Goal: Entertainment & Leisure: Browse casually

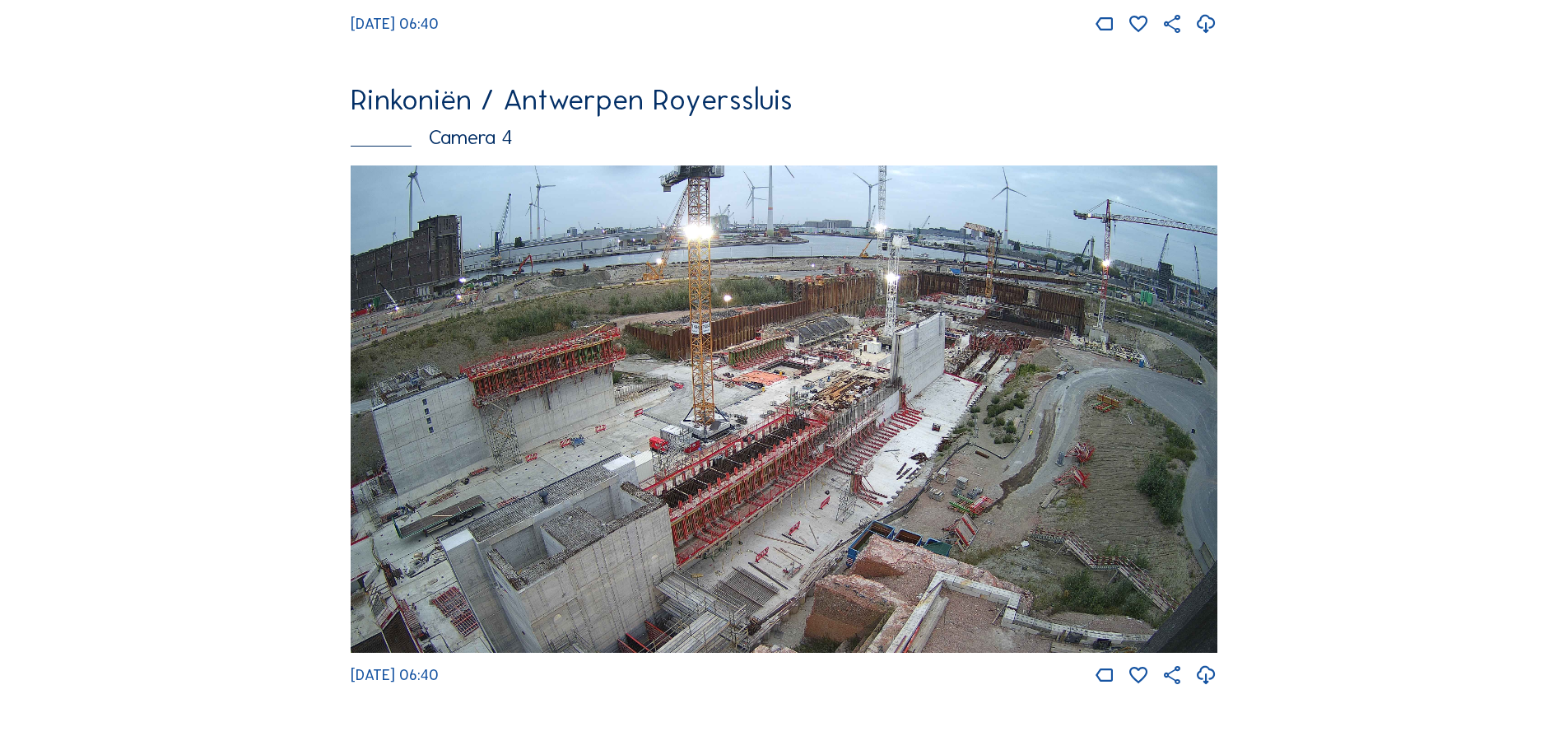
scroll to position [2140, 0]
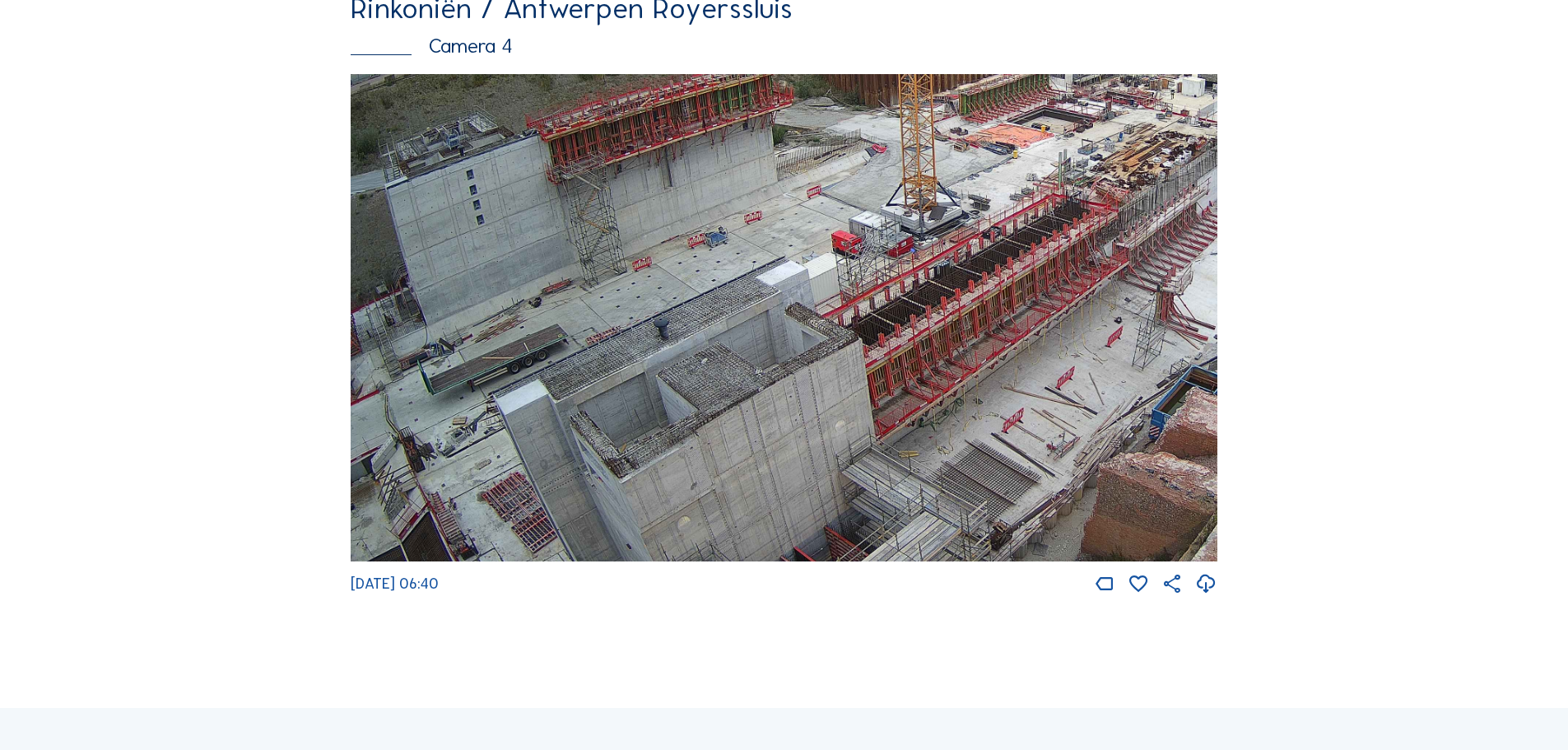
drag, startPoint x: 554, startPoint y: 404, endPoint x: 634, endPoint y: 331, distance: 108.3
click at [634, 331] on img at bounding box center [784, 318] width 867 height 488
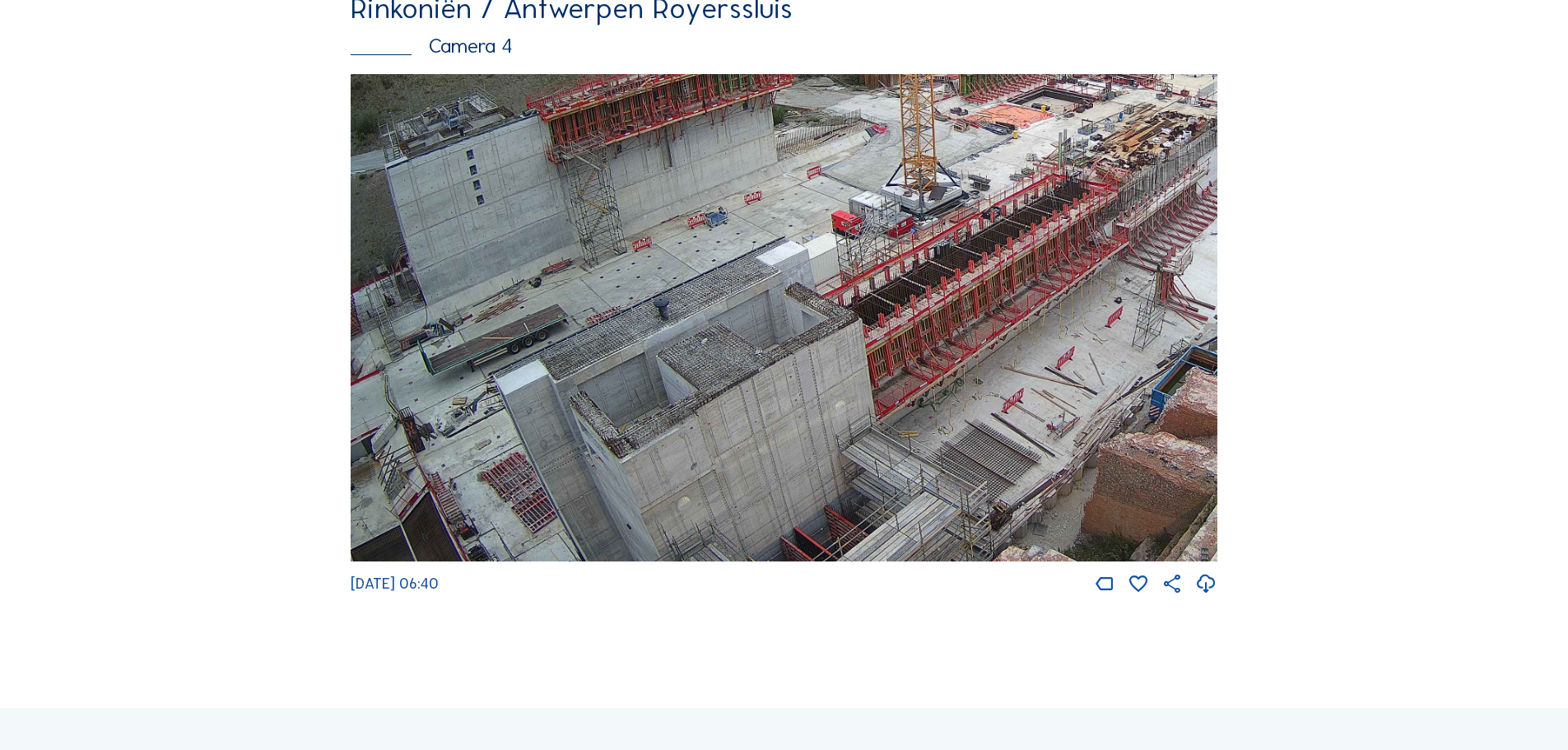
drag, startPoint x: 636, startPoint y: 474, endPoint x: 671, endPoint y: 334, distance: 144.3
click at [671, 334] on img at bounding box center [784, 318] width 867 height 488
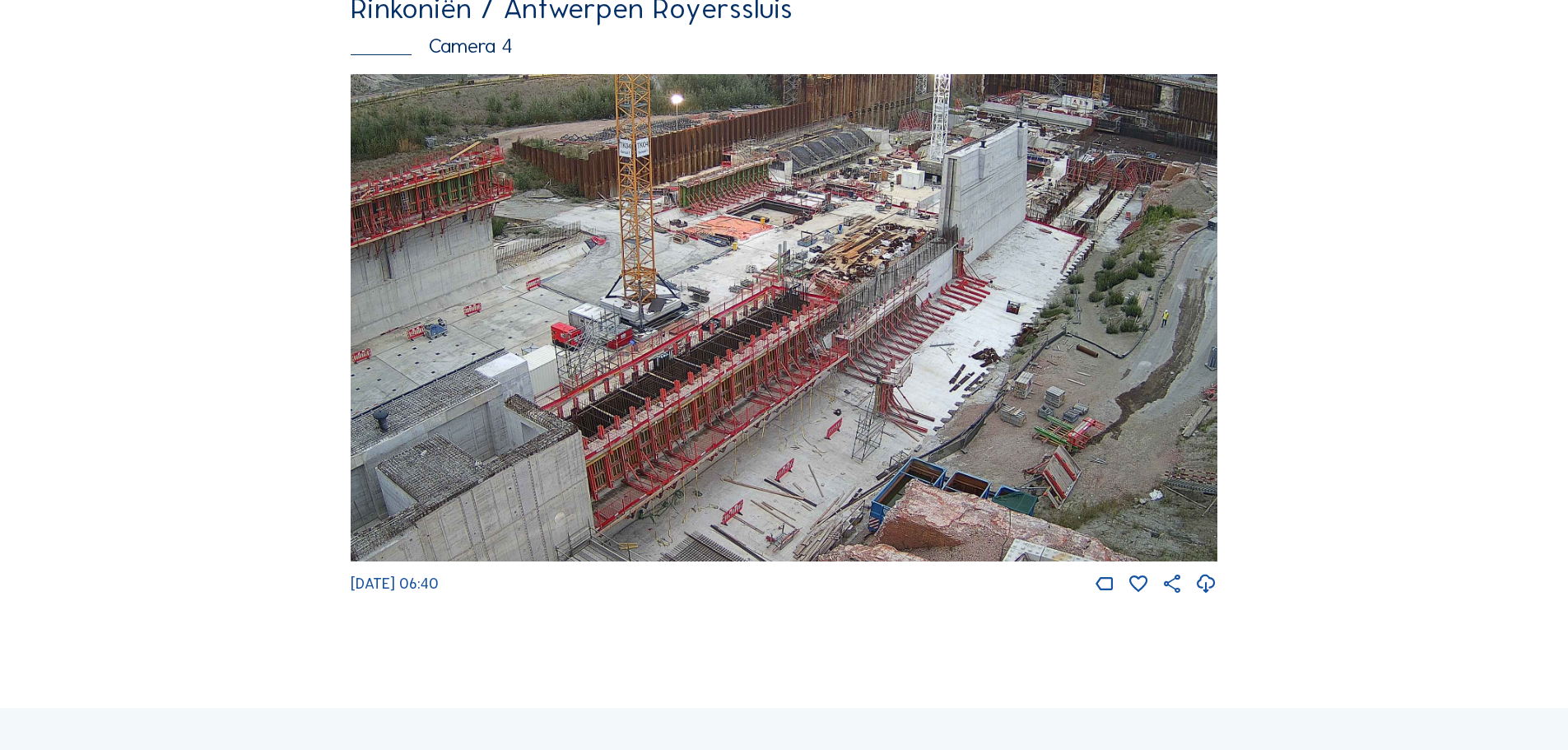
drag, startPoint x: 1029, startPoint y: 371, endPoint x: 748, endPoint y: 481, distance: 301.8
click at [748, 481] on img at bounding box center [784, 318] width 867 height 488
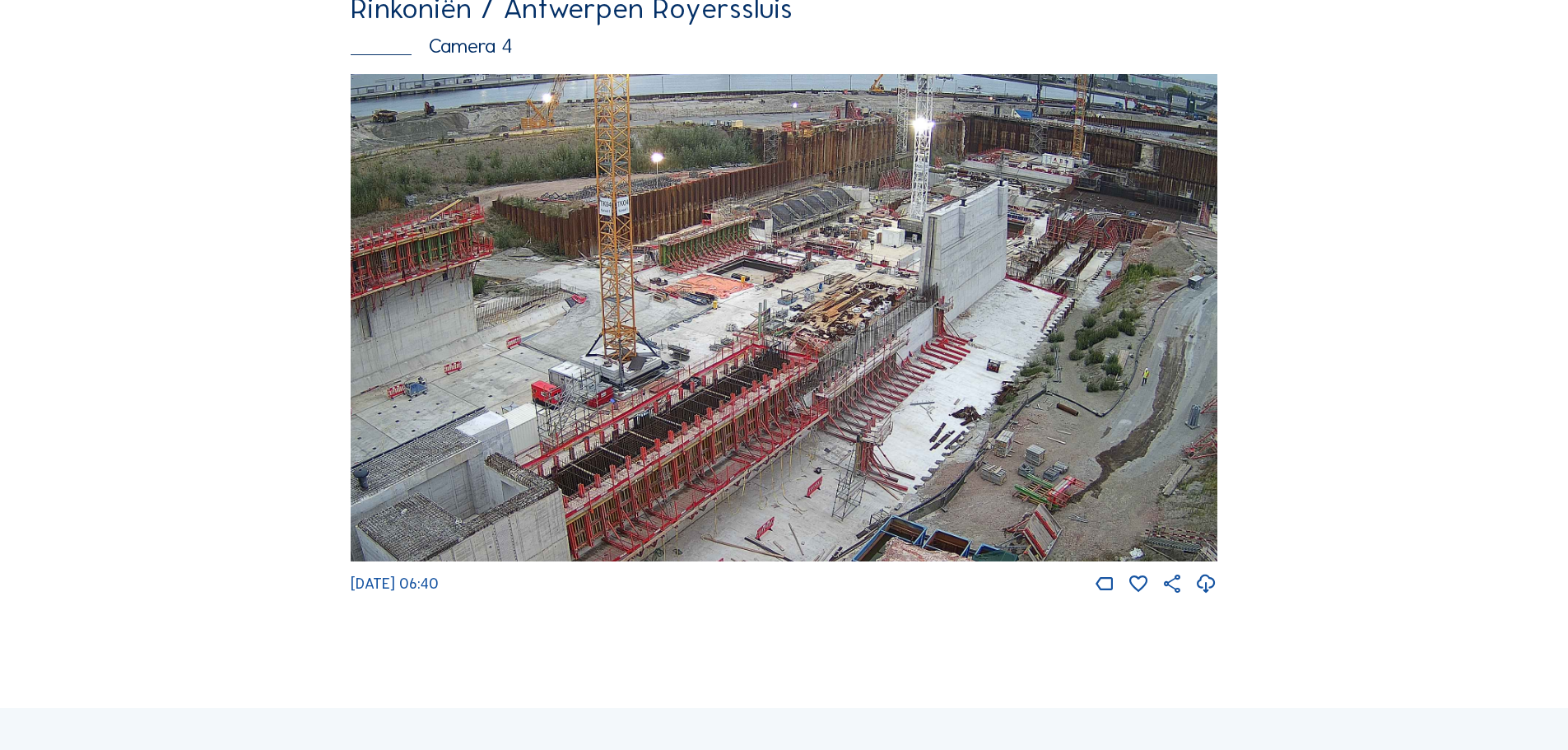
drag, startPoint x: 986, startPoint y: 318, endPoint x: 967, endPoint y: 376, distance: 61.0
click at [967, 376] on img at bounding box center [784, 318] width 867 height 488
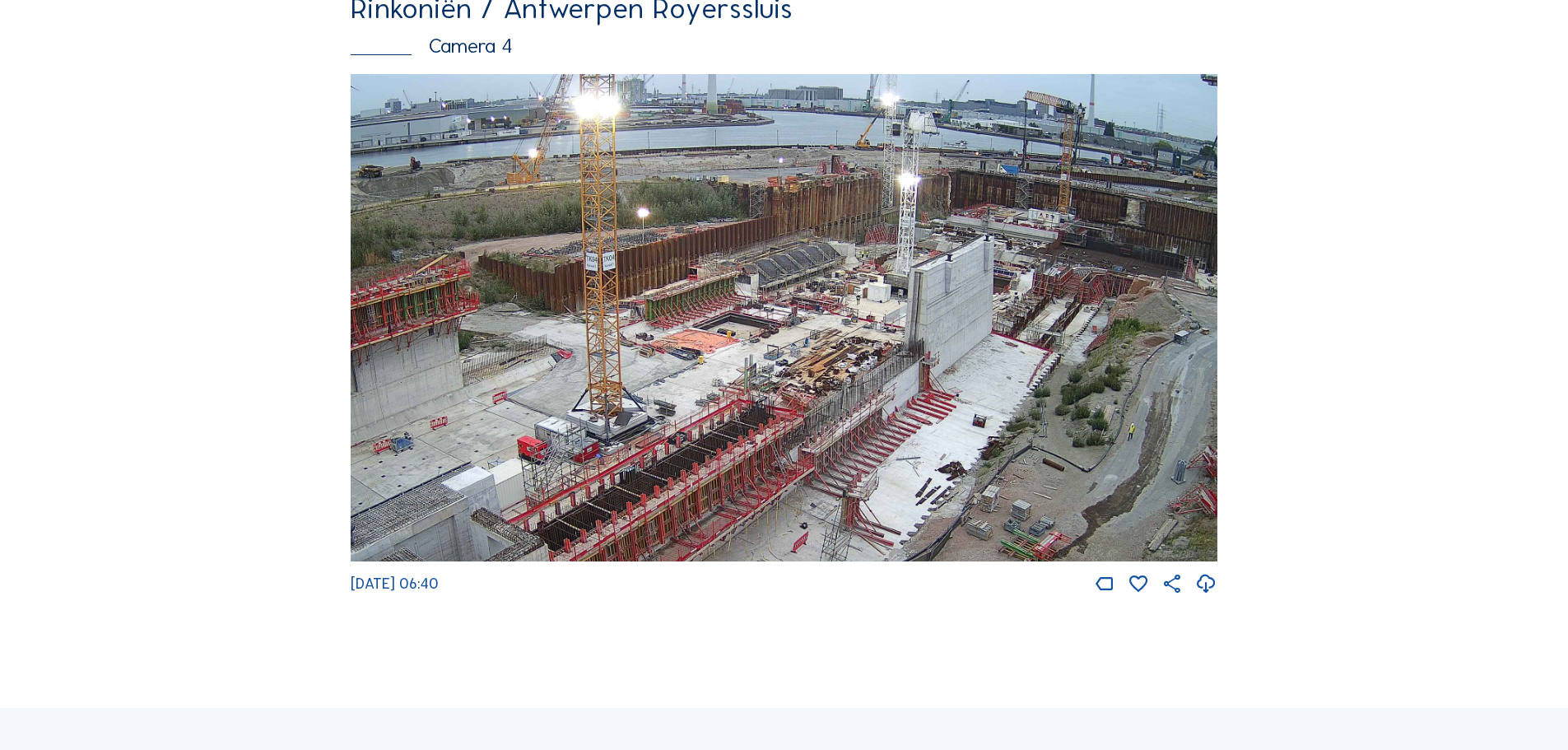
drag, startPoint x: 1004, startPoint y: 342, endPoint x: 1000, endPoint y: 354, distance: 12.6
click at [1000, 354] on img at bounding box center [784, 318] width 867 height 488
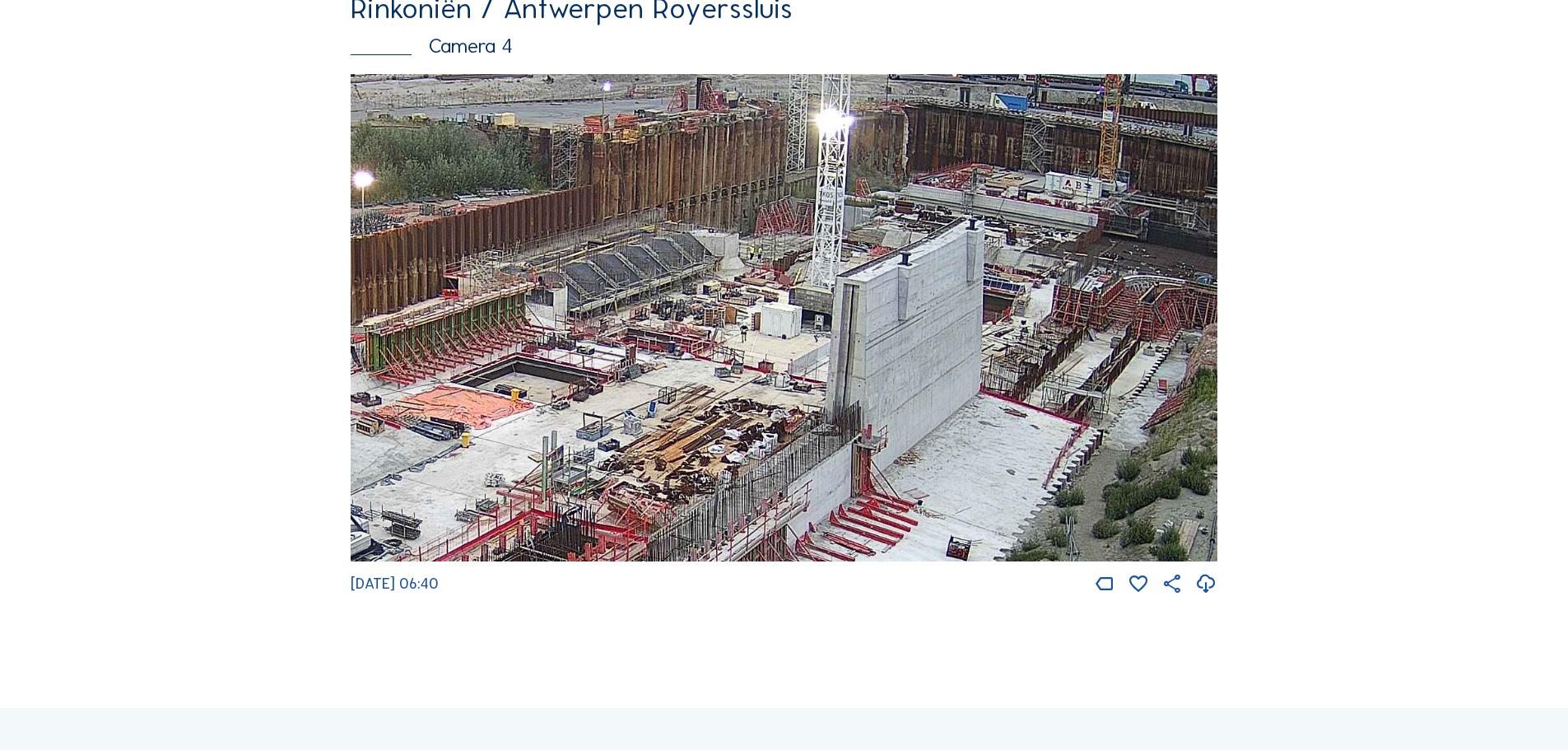
drag, startPoint x: 1026, startPoint y: 281, endPoint x: 1032, endPoint y: 273, distance: 10.0
click at [1032, 273] on img at bounding box center [784, 318] width 867 height 488
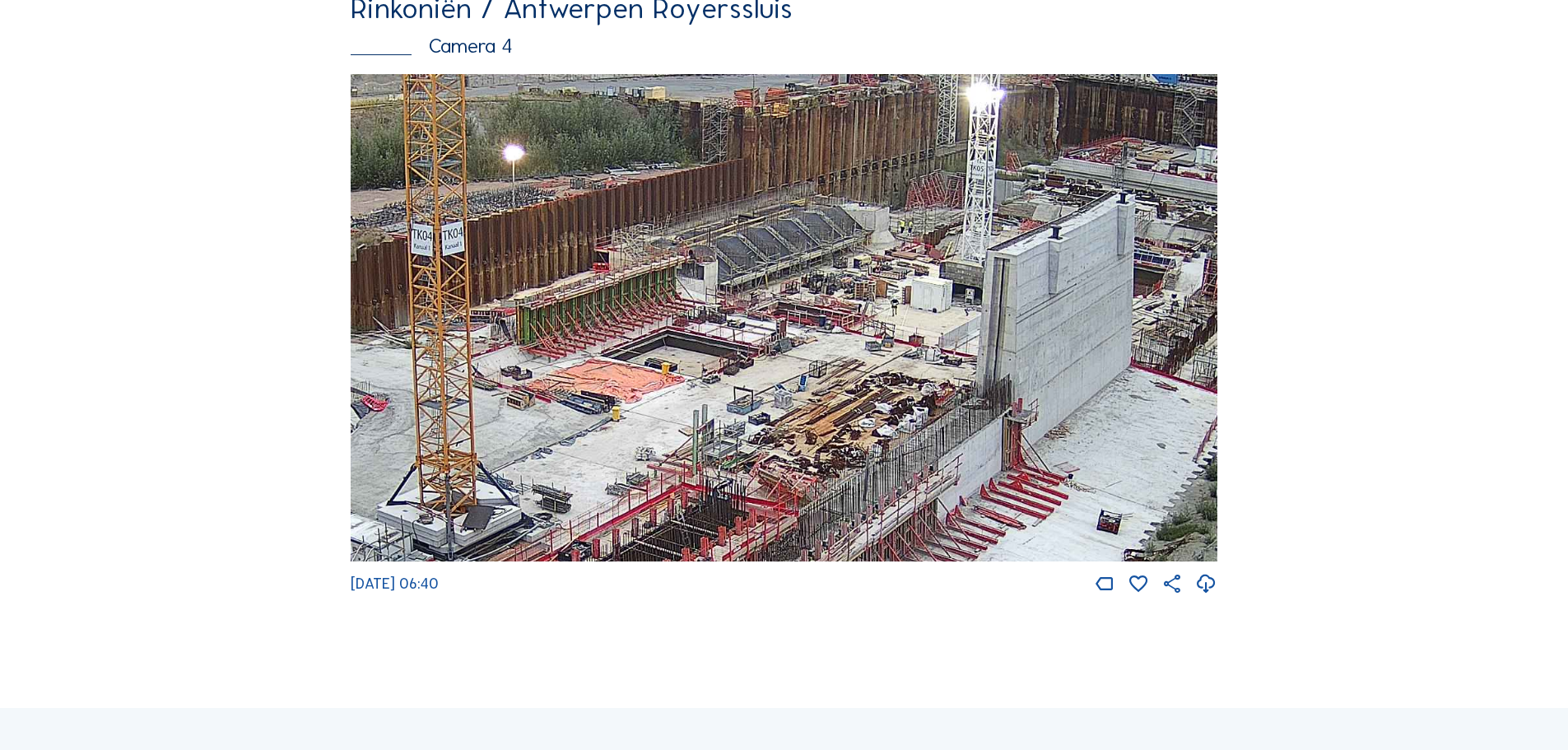
drag, startPoint x: 866, startPoint y: 383, endPoint x: 885, endPoint y: 375, distance: 20.6
click at [885, 375] on img at bounding box center [784, 318] width 867 height 488
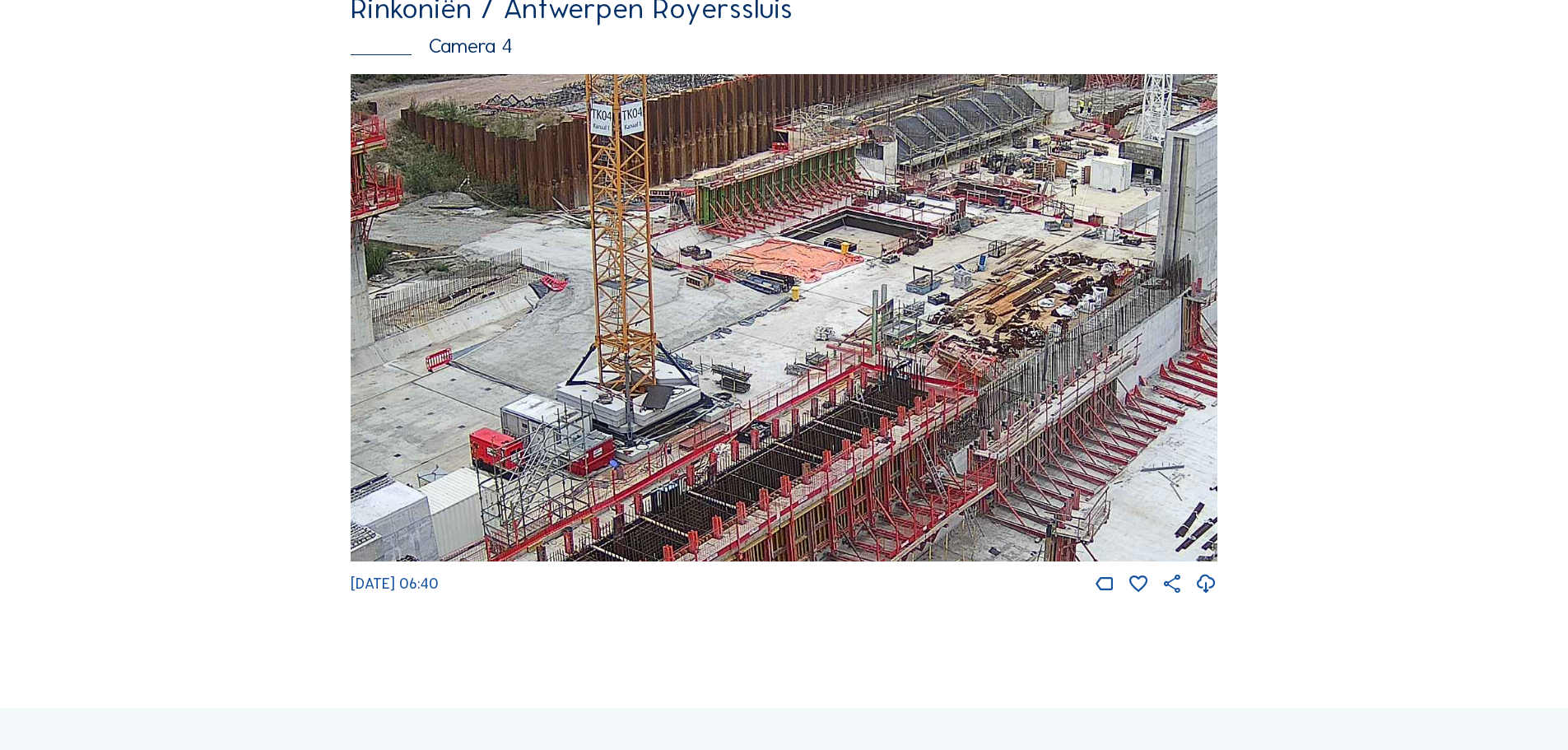
drag, startPoint x: 695, startPoint y: 420, endPoint x: 823, endPoint y: 348, distance: 146.9
click at [823, 348] on img at bounding box center [784, 318] width 867 height 488
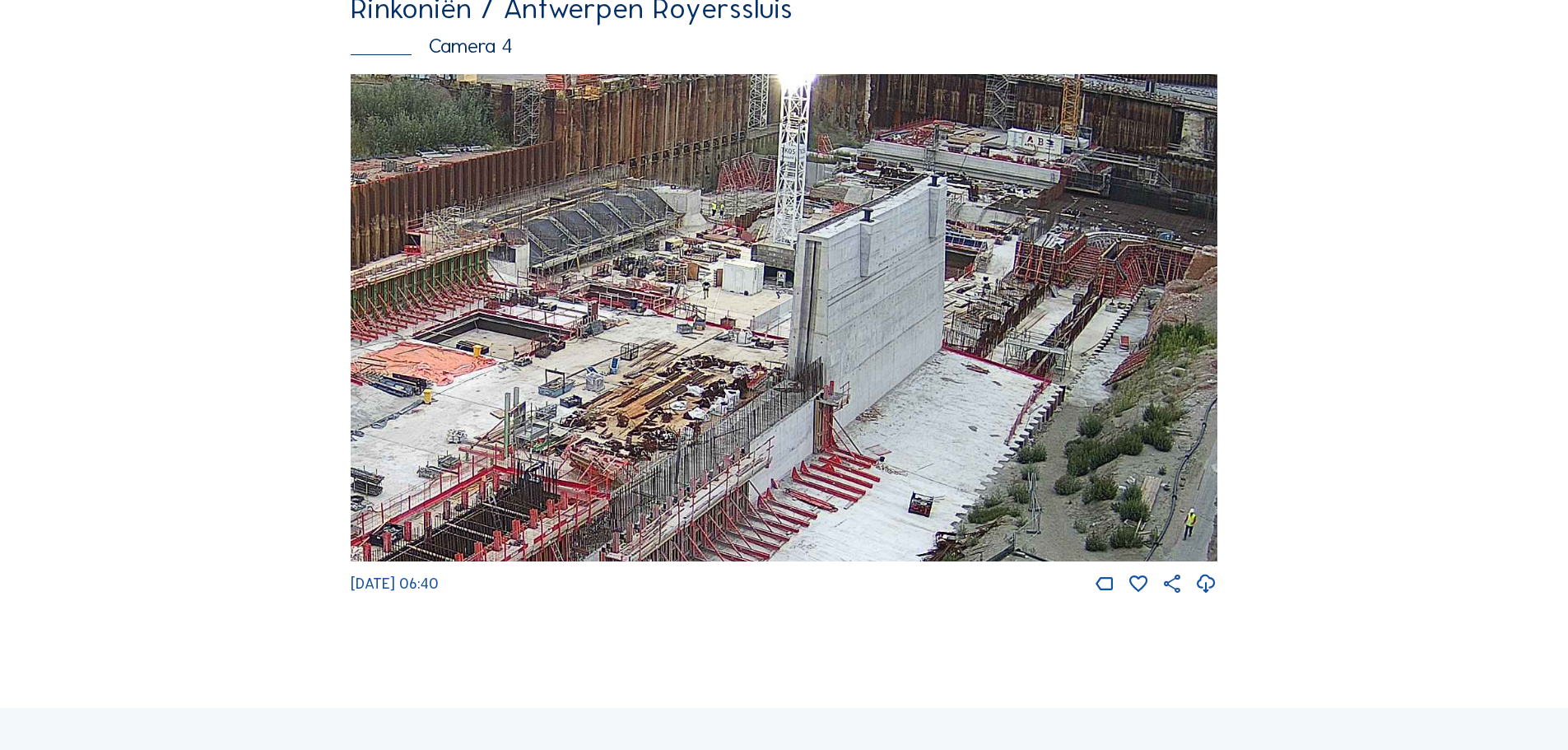
drag, startPoint x: 752, startPoint y: 442, endPoint x: 295, endPoint y: 580, distance: 477.4
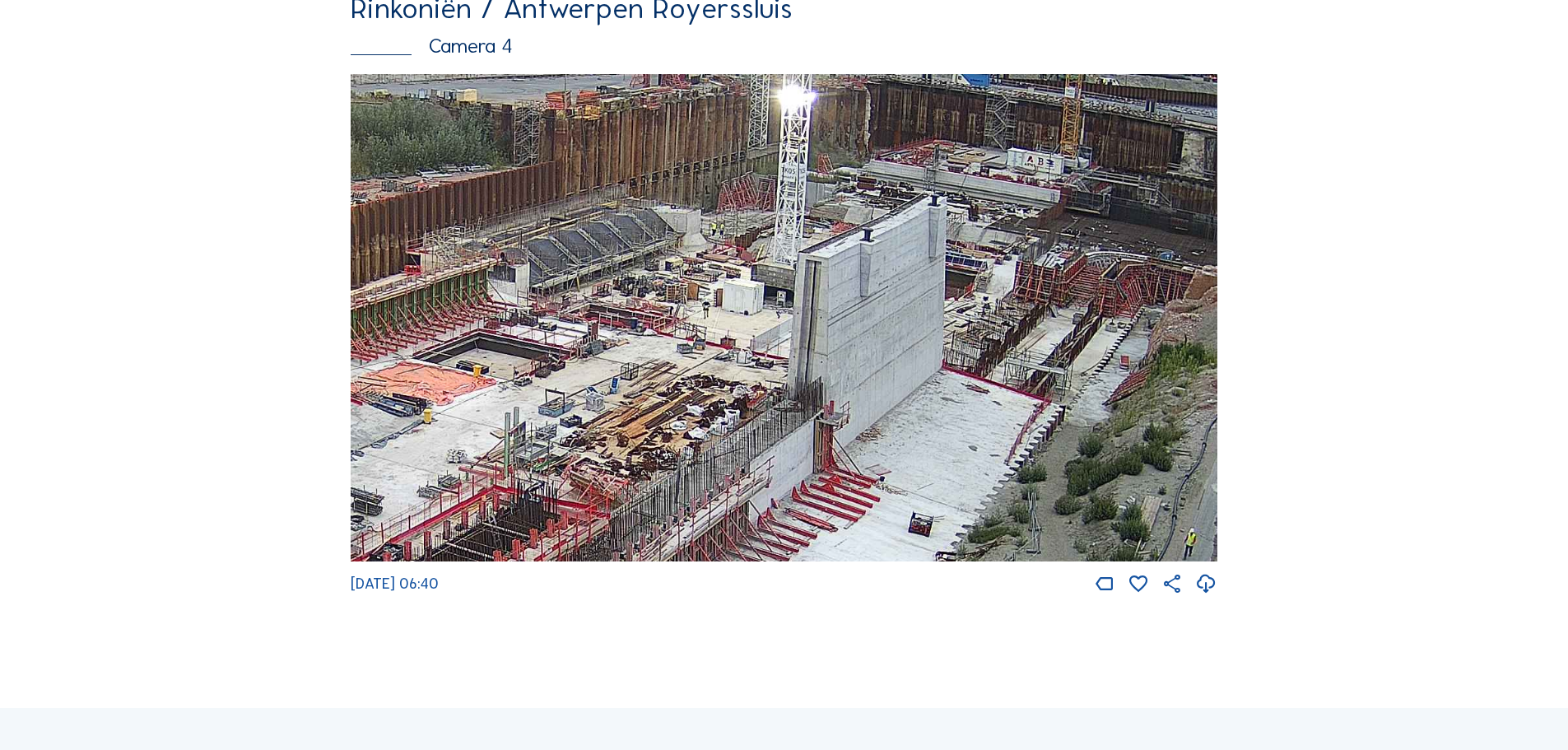
drag, startPoint x: 555, startPoint y: 336, endPoint x: 555, endPoint y: 355, distance: 19.0
click at [555, 355] on img at bounding box center [784, 318] width 867 height 488
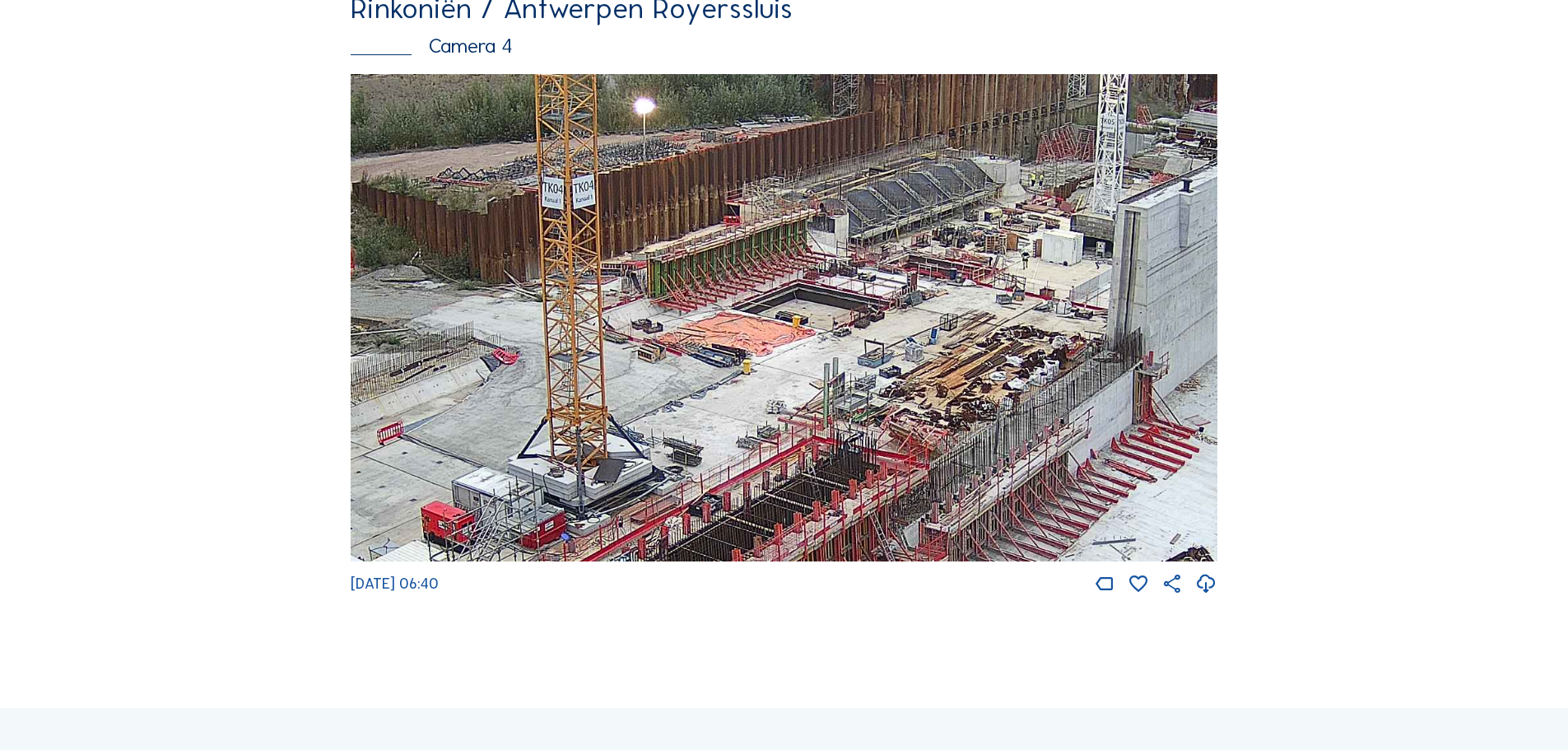
drag, startPoint x: 577, startPoint y: 385, endPoint x: 898, endPoint y: 335, distance: 324.9
click at [898, 335] on img at bounding box center [784, 318] width 867 height 488
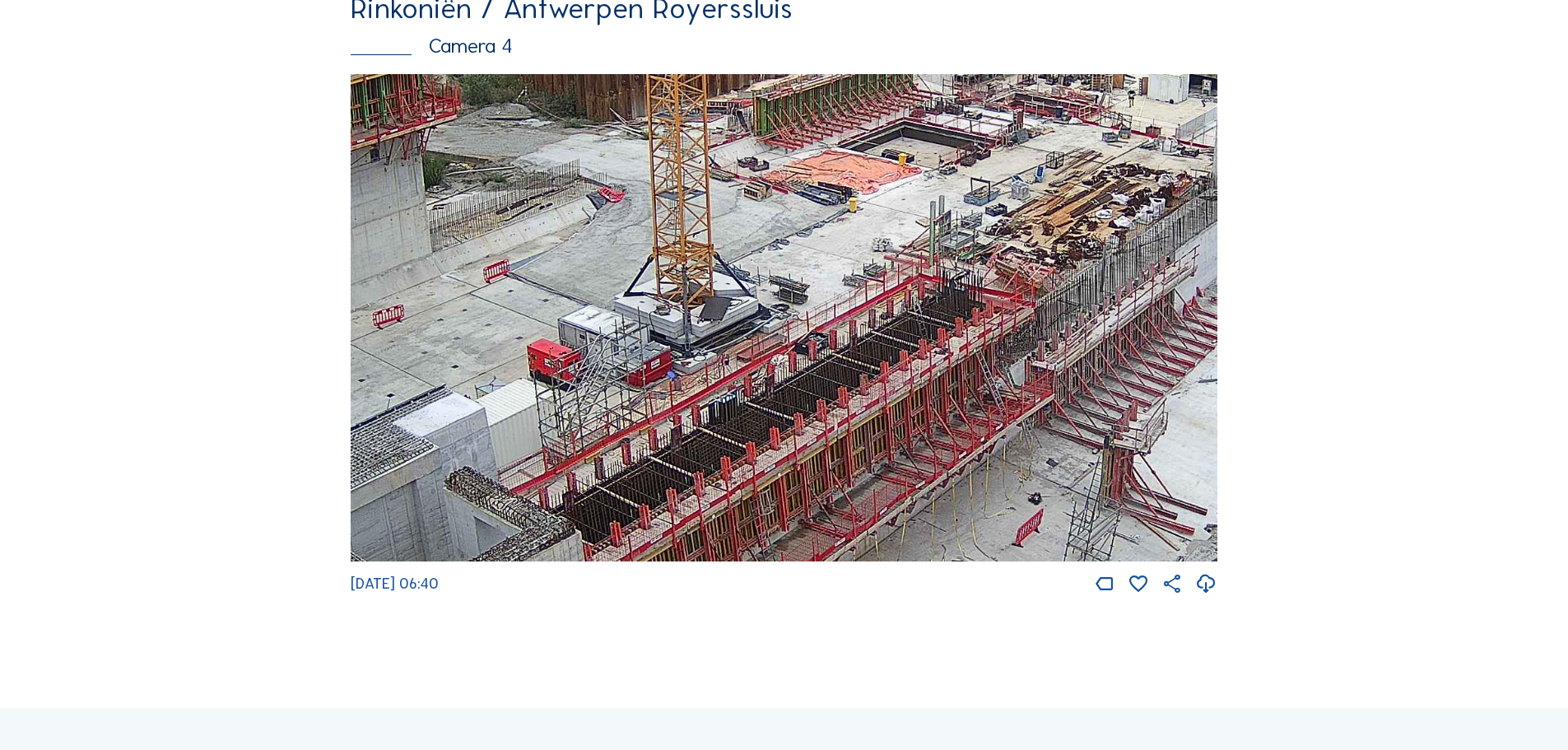
drag, startPoint x: 882, startPoint y: 548, endPoint x: 986, endPoint y: 386, distance: 192.5
click at [986, 386] on img at bounding box center [784, 318] width 867 height 488
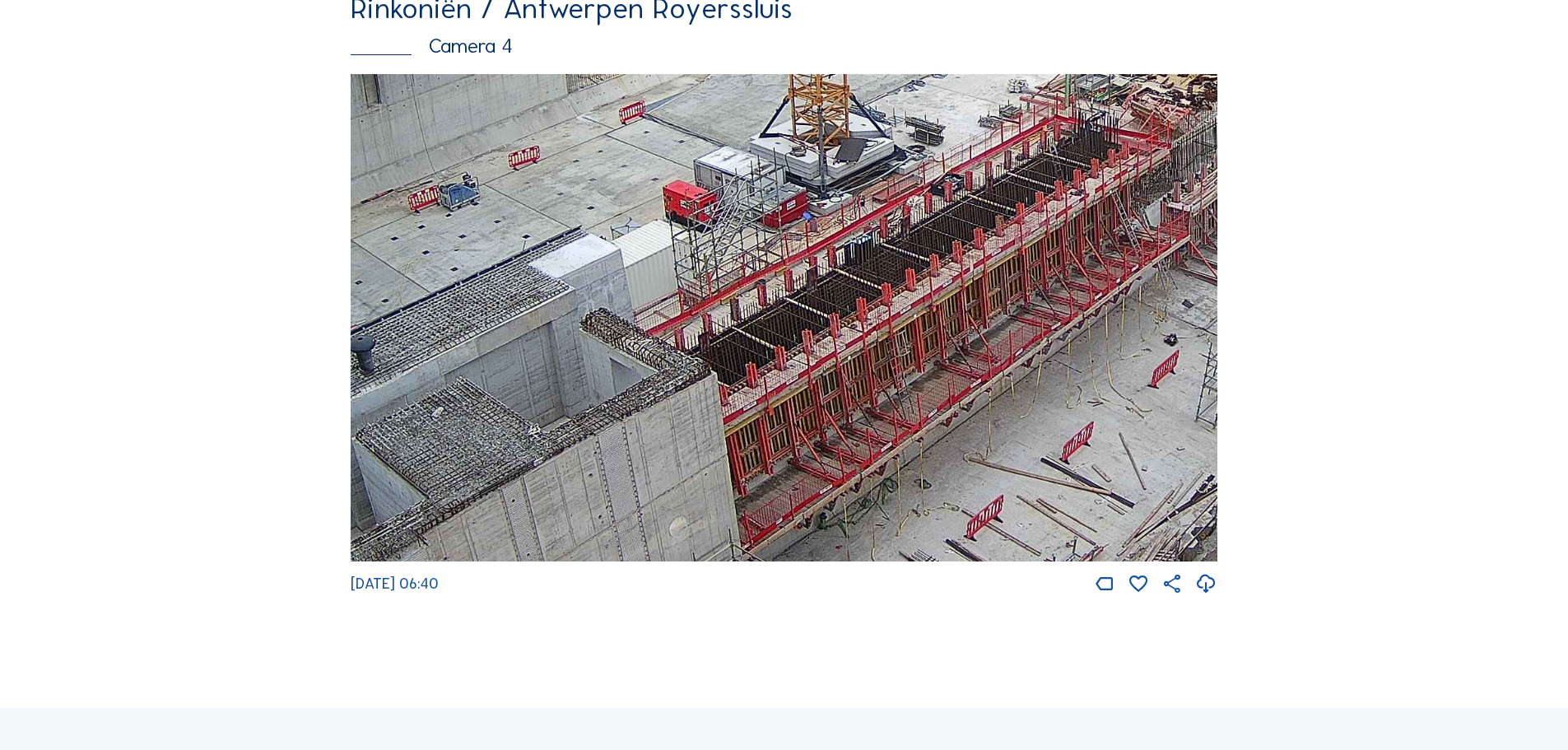
drag, startPoint x: 774, startPoint y: 395, endPoint x: 812, endPoint y: 363, distance: 49.7
click at [812, 363] on img at bounding box center [784, 318] width 867 height 488
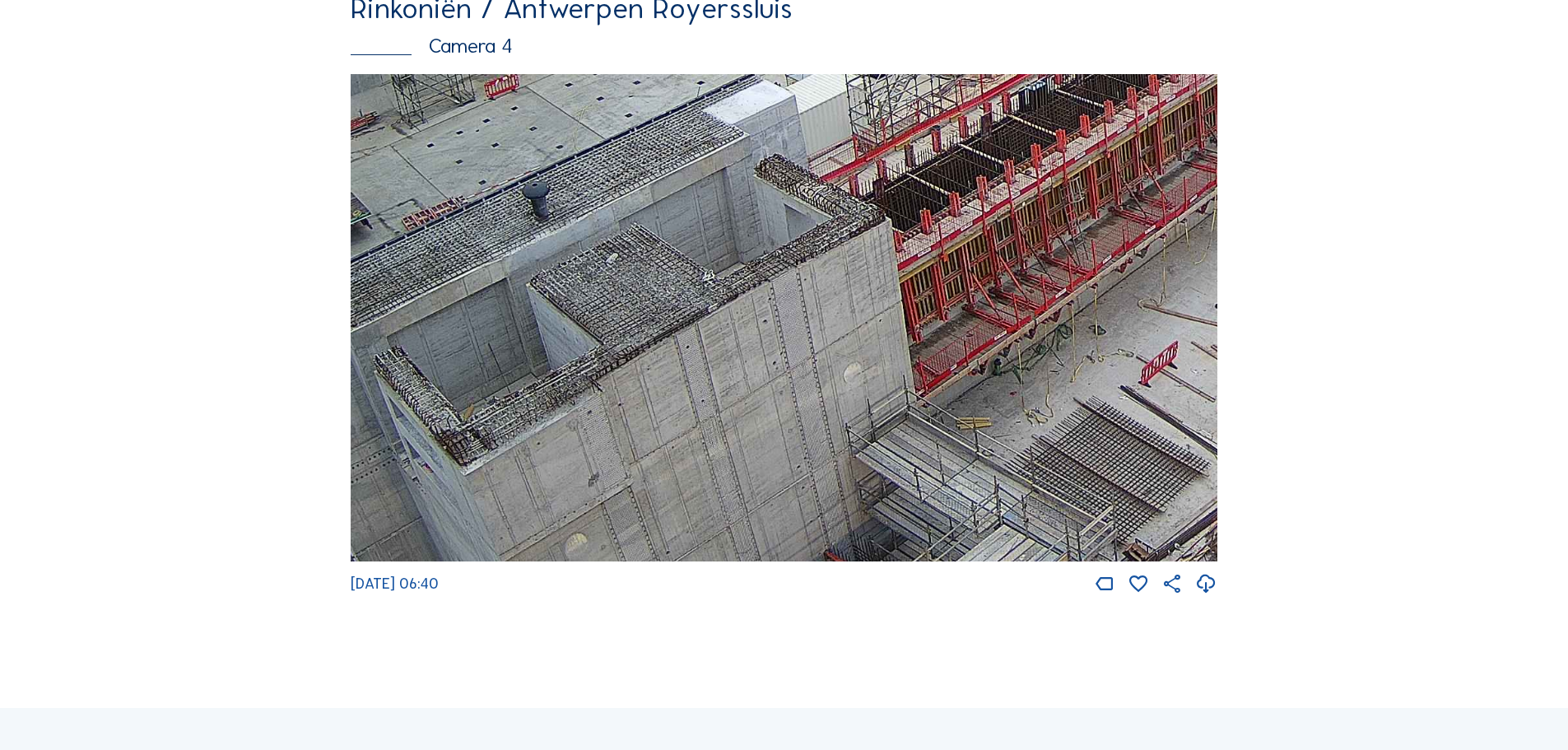
drag, startPoint x: 507, startPoint y: 480, endPoint x: 681, endPoint y: 326, distance: 232.4
click at [681, 326] on img at bounding box center [784, 318] width 867 height 488
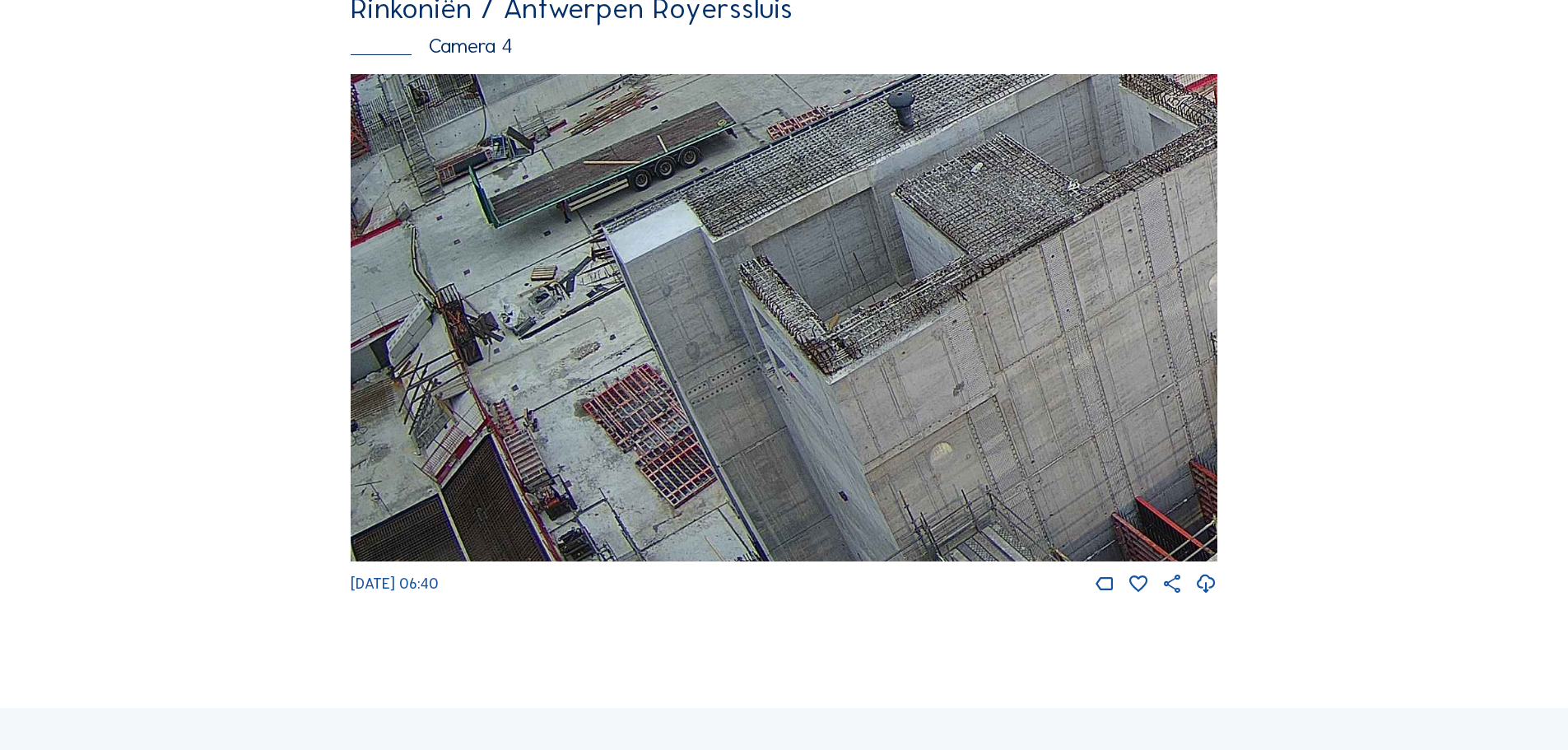
drag, startPoint x: 475, startPoint y: 491, endPoint x: 846, endPoint y: 278, distance: 427.8
click at [846, 278] on img at bounding box center [784, 318] width 867 height 488
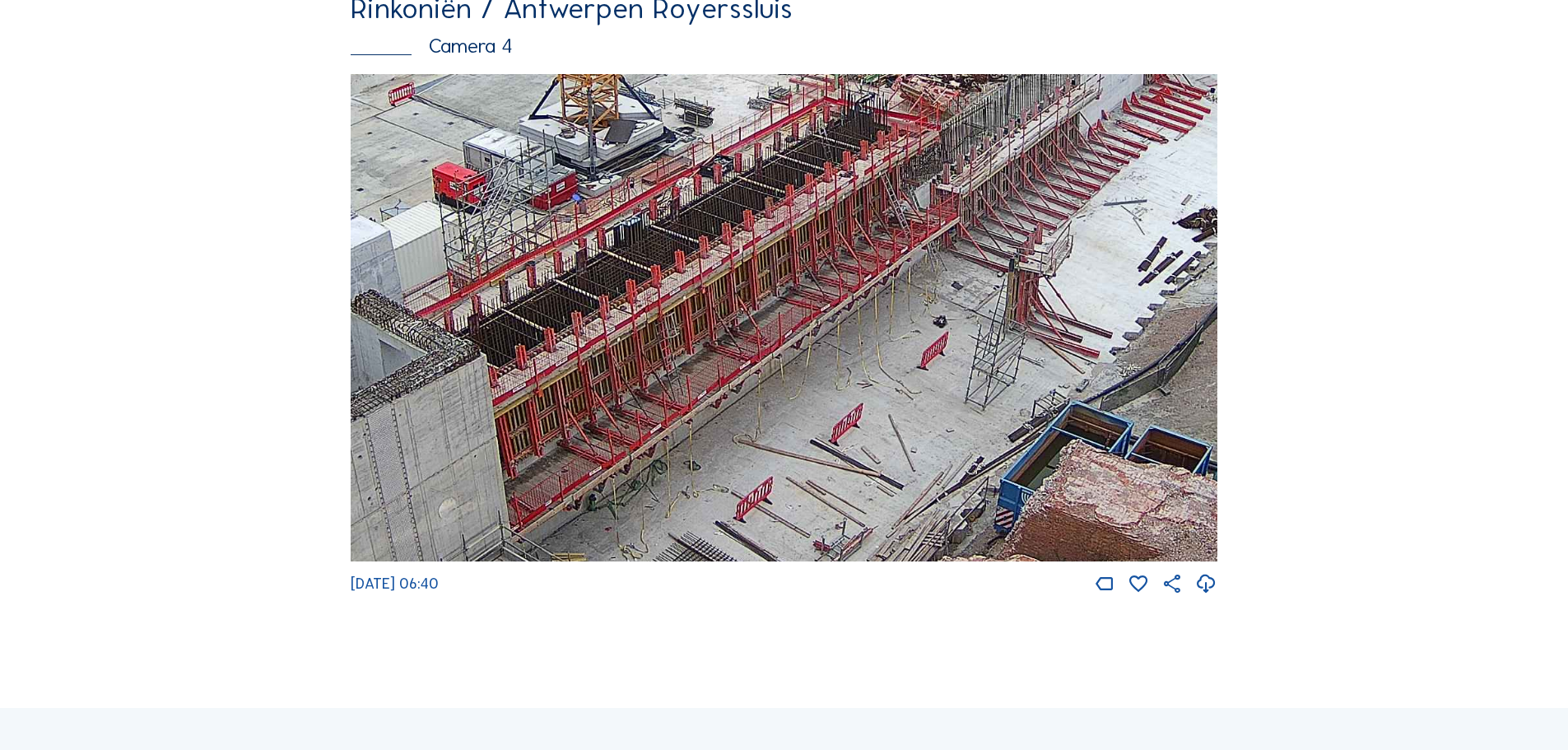
drag, startPoint x: 426, startPoint y: 431, endPoint x: 620, endPoint y: 242, distance: 270.8
click at [620, 242] on img at bounding box center [784, 318] width 867 height 488
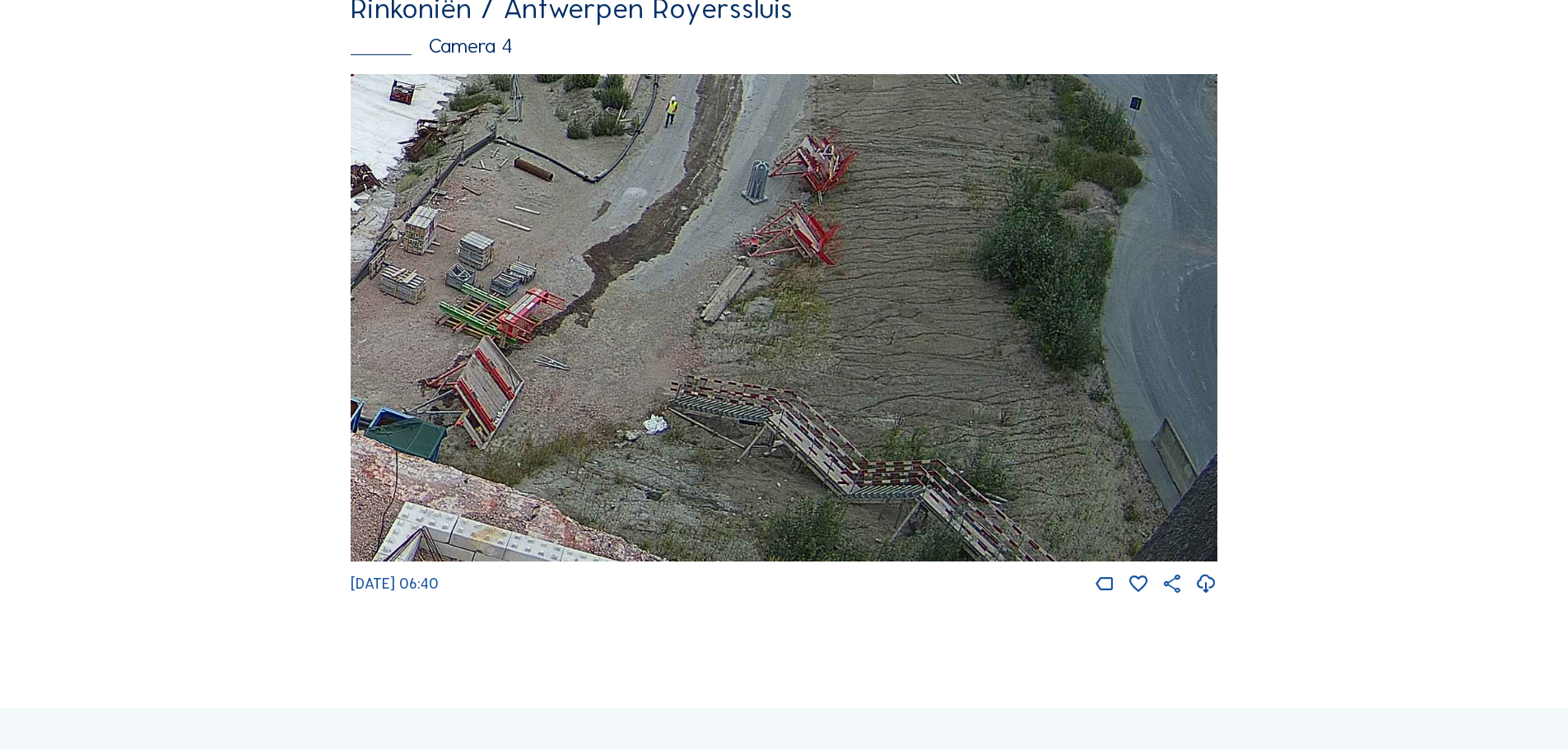
drag, startPoint x: 1109, startPoint y: 471, endPoint x: 31, endPoint y: 256, distance: 1099.2
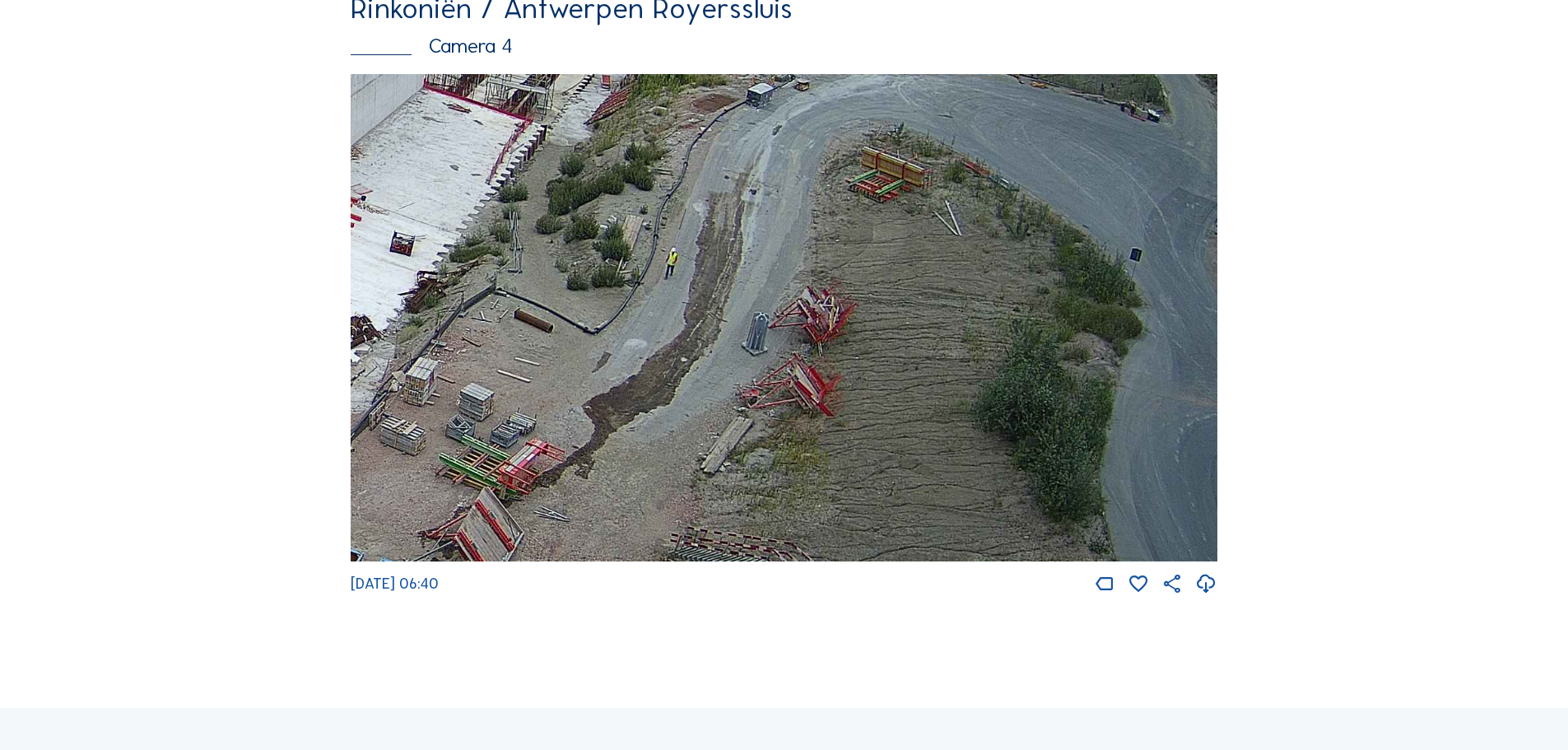
drag, startPoint x: 1015, startPoint y: 354, endPoint x: 890, endPoint y: 503, distance: 194.5
click at [890, 503] on img at bounding box center [784, 318] width 867 height 488
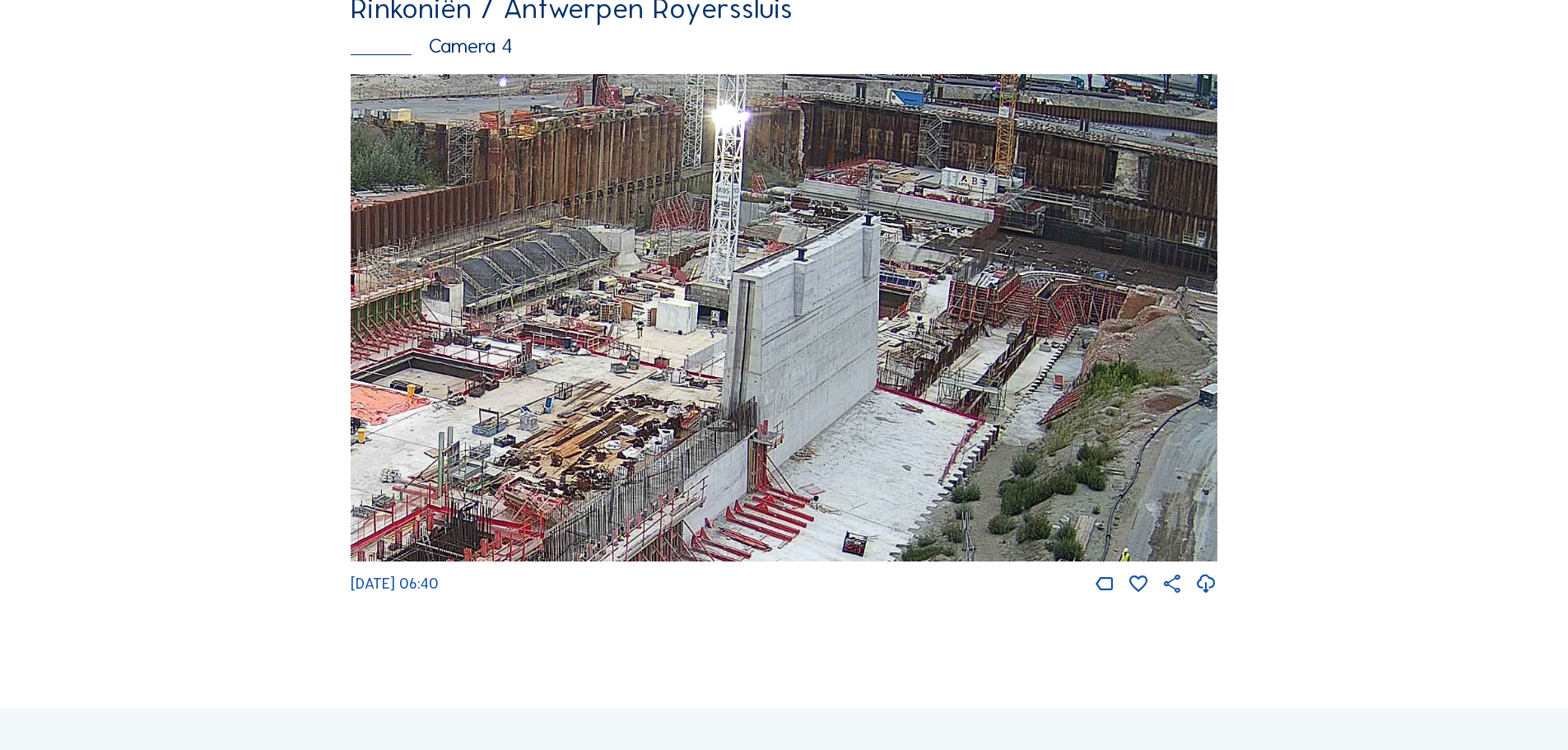
drag, startPoint x: 975, startPoint y: 256, endPoint x: 1349, endPoint y: 557, distance: 480.1
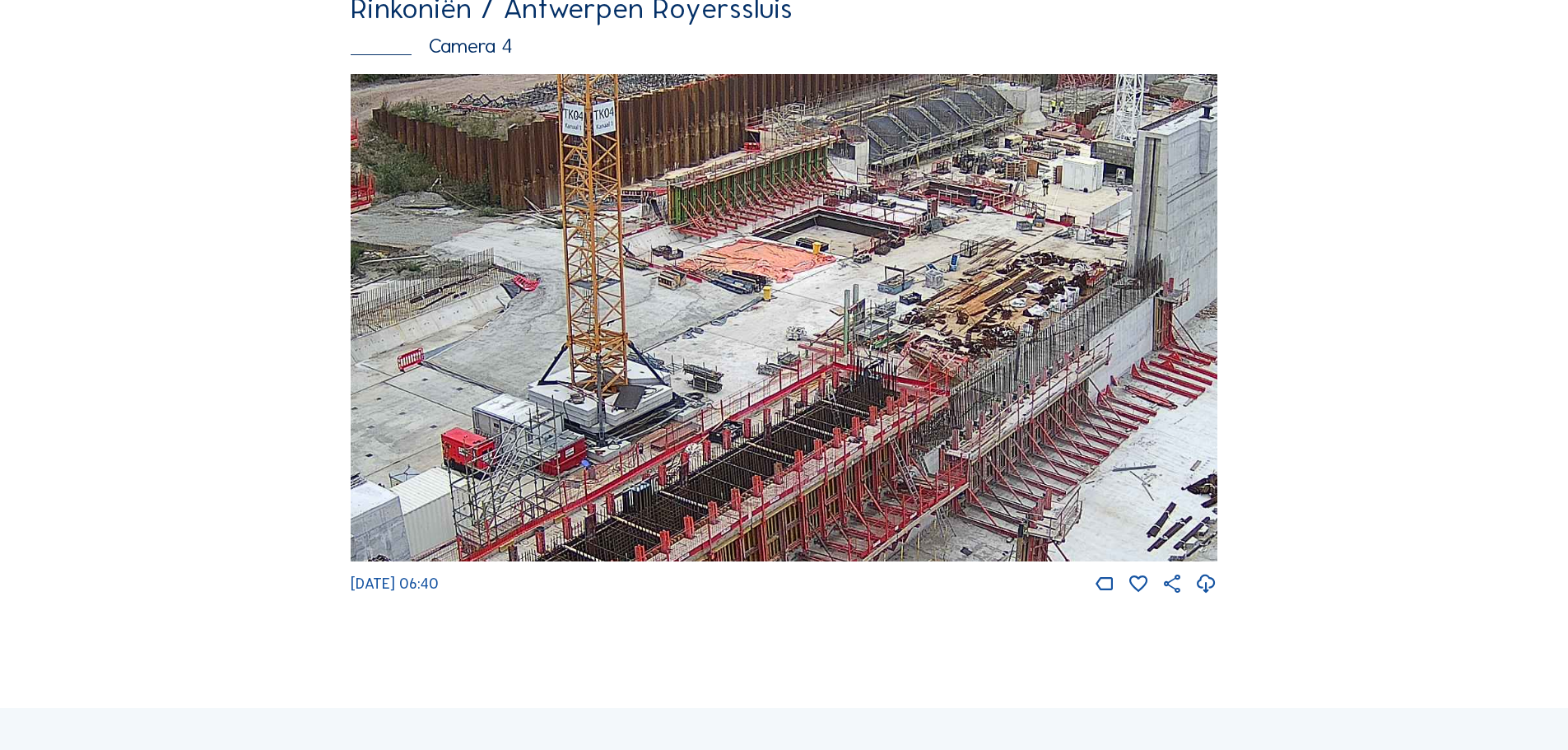
drag, startPoint x: 578, startPoint y: 331, endPoint x: 911, endPoint y: 185, distance: 363.6
click at [911, 185] on img at bounding box center [784, 318] width 867 height 488
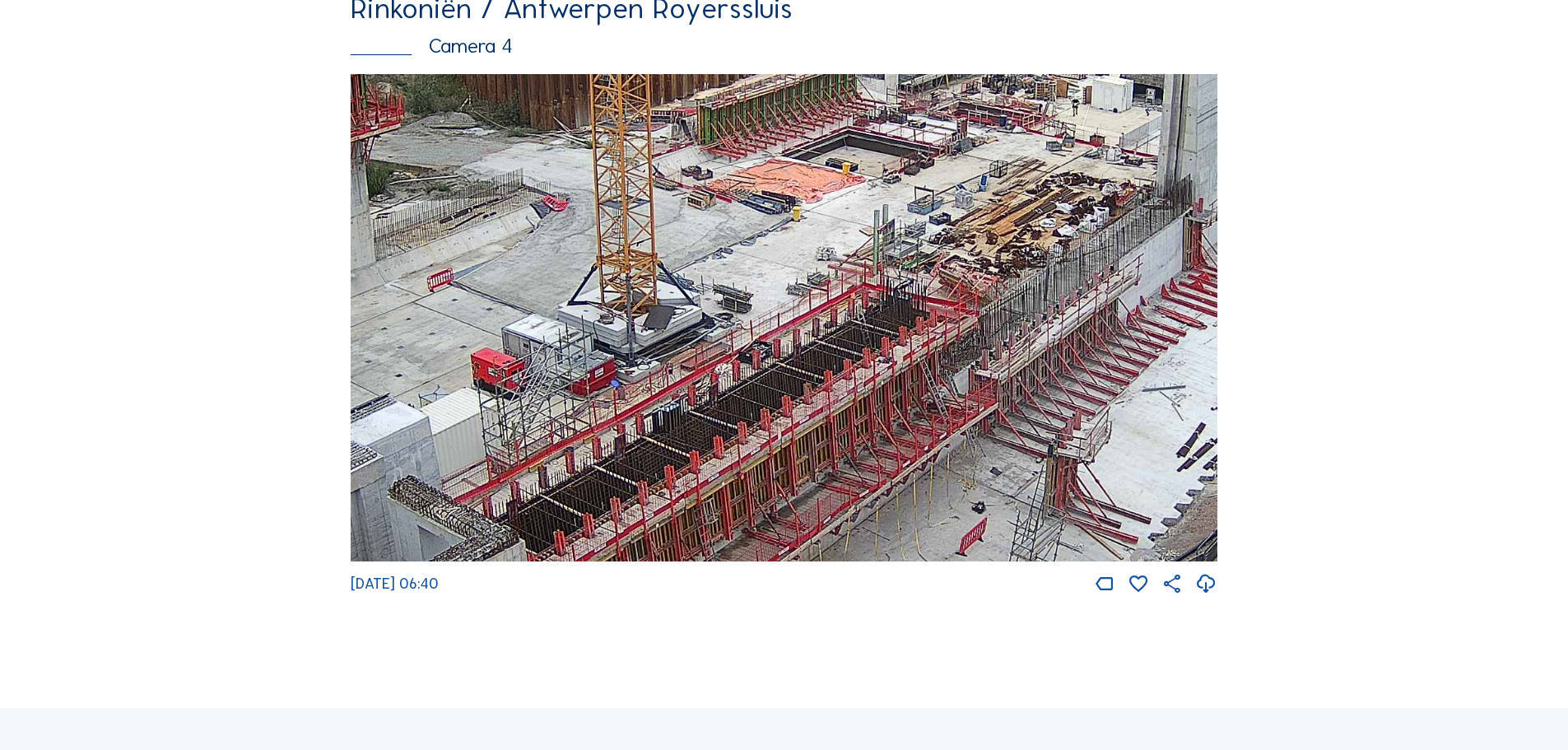
drag, startPoint x: 790, startPoint y: 441, endPoint x: 820, endPoint y: 361, distance: 85.4
click at [820, 361] on img at bounding box center [784, 318] width 867 height 488
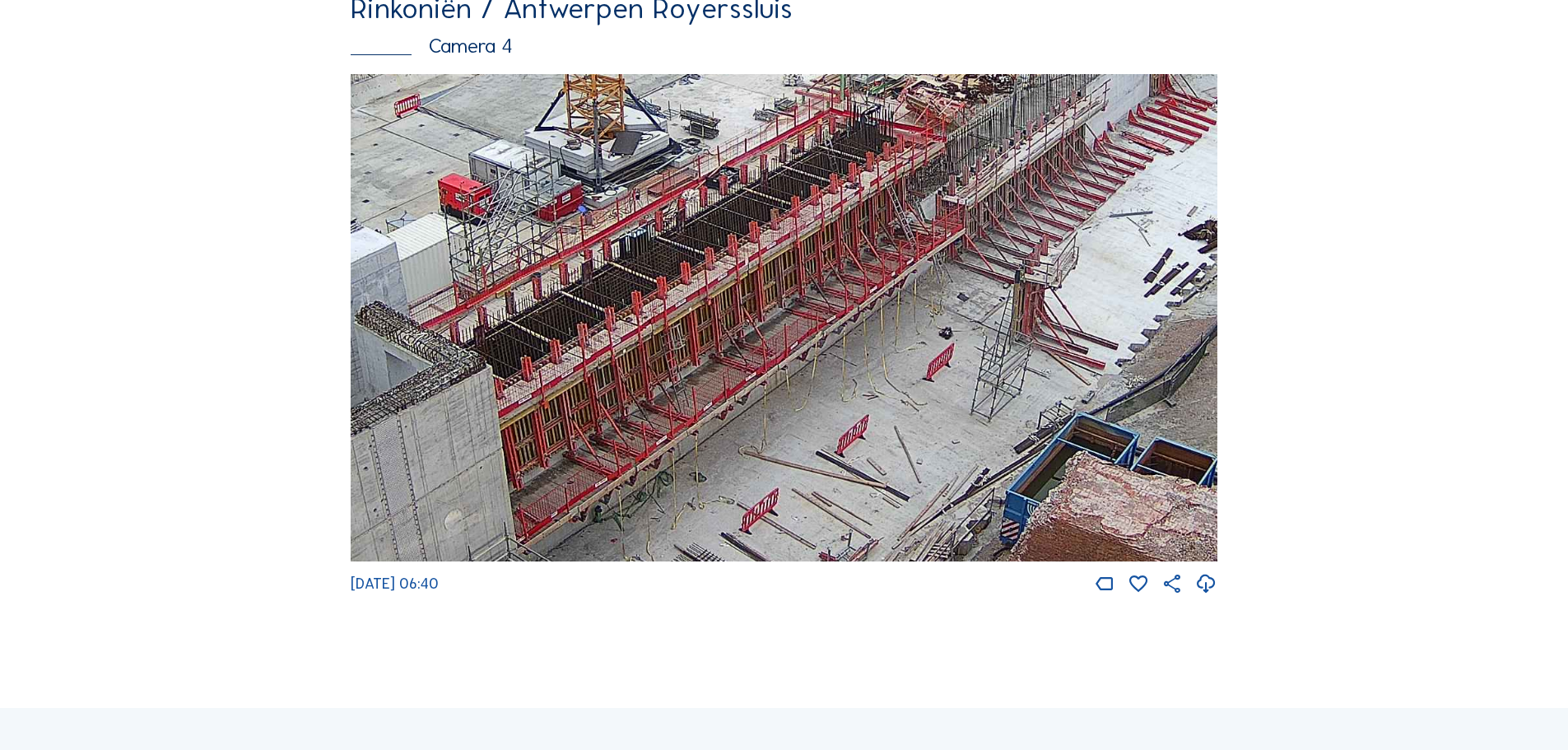
drag, startPoint x: 970, startPoint y: 468, endPoint x: 937, endPoint y: 294, distance: 177.1
click at [937, 294] on img at bounding box center [784, 318] width 867 height 488
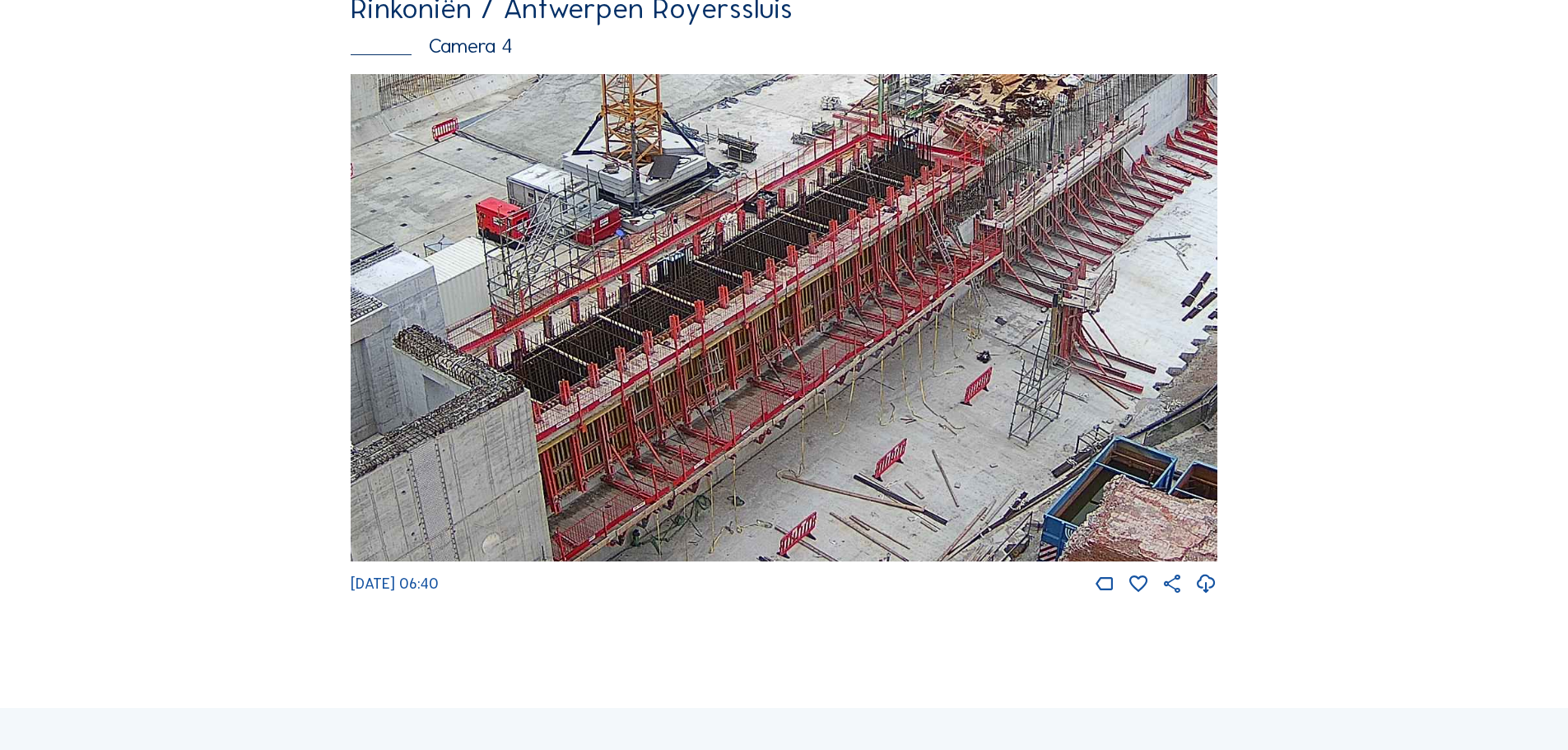
drag, startPoint x: 547, startPoint y: 365, endPoint x: 1462, endPoint y: 683, distance: 968.7
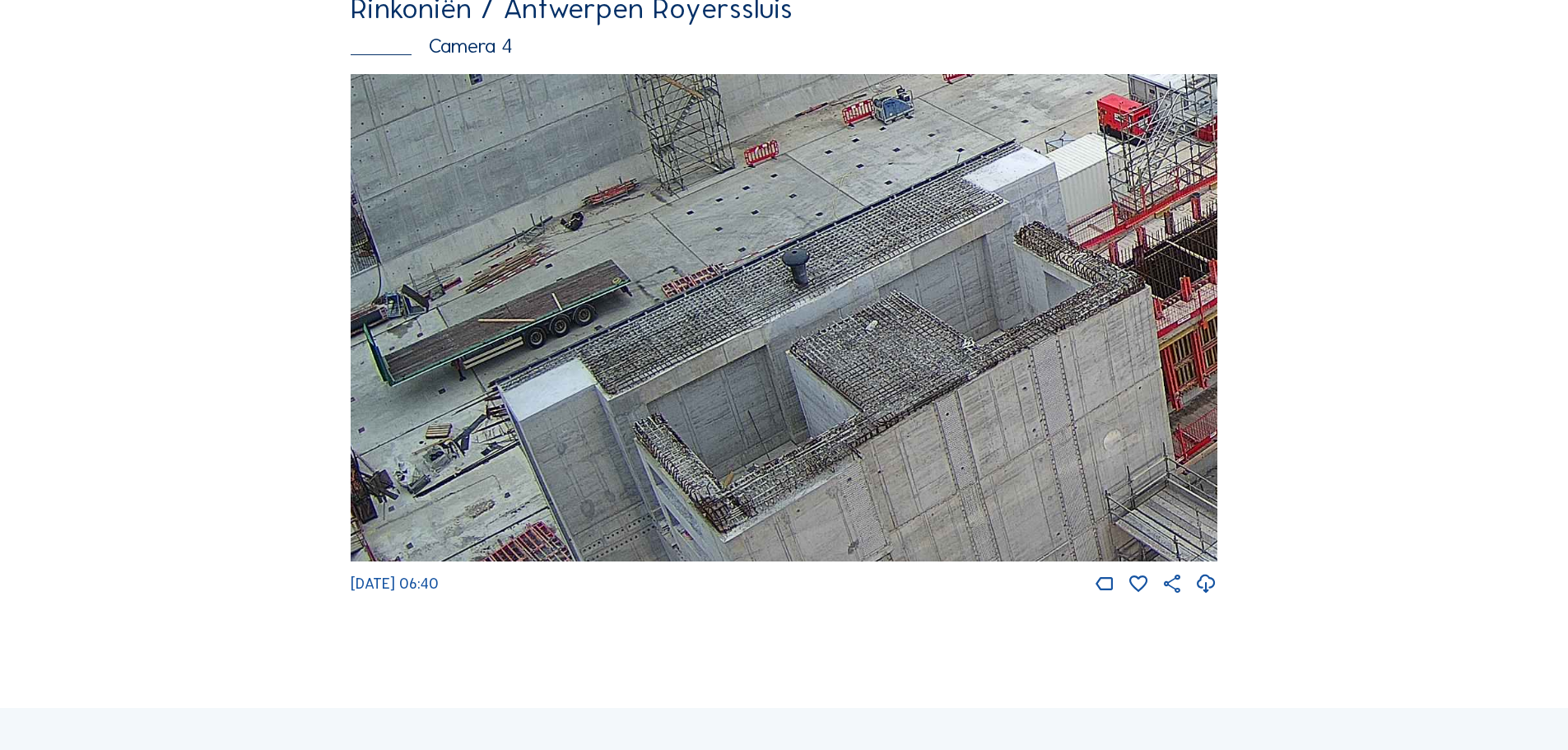
drag, startPoint x: 910, startPoint y: 458, endPoint x: 810, endPoint y: 61, distance: 409.4
click at [810, 61] on div "Rinkoniën / Antwerpen Royerssluis Camera 4 Mo 18 Aug 2025 06:40" at bounding box center [784, 294] width 867 height 603
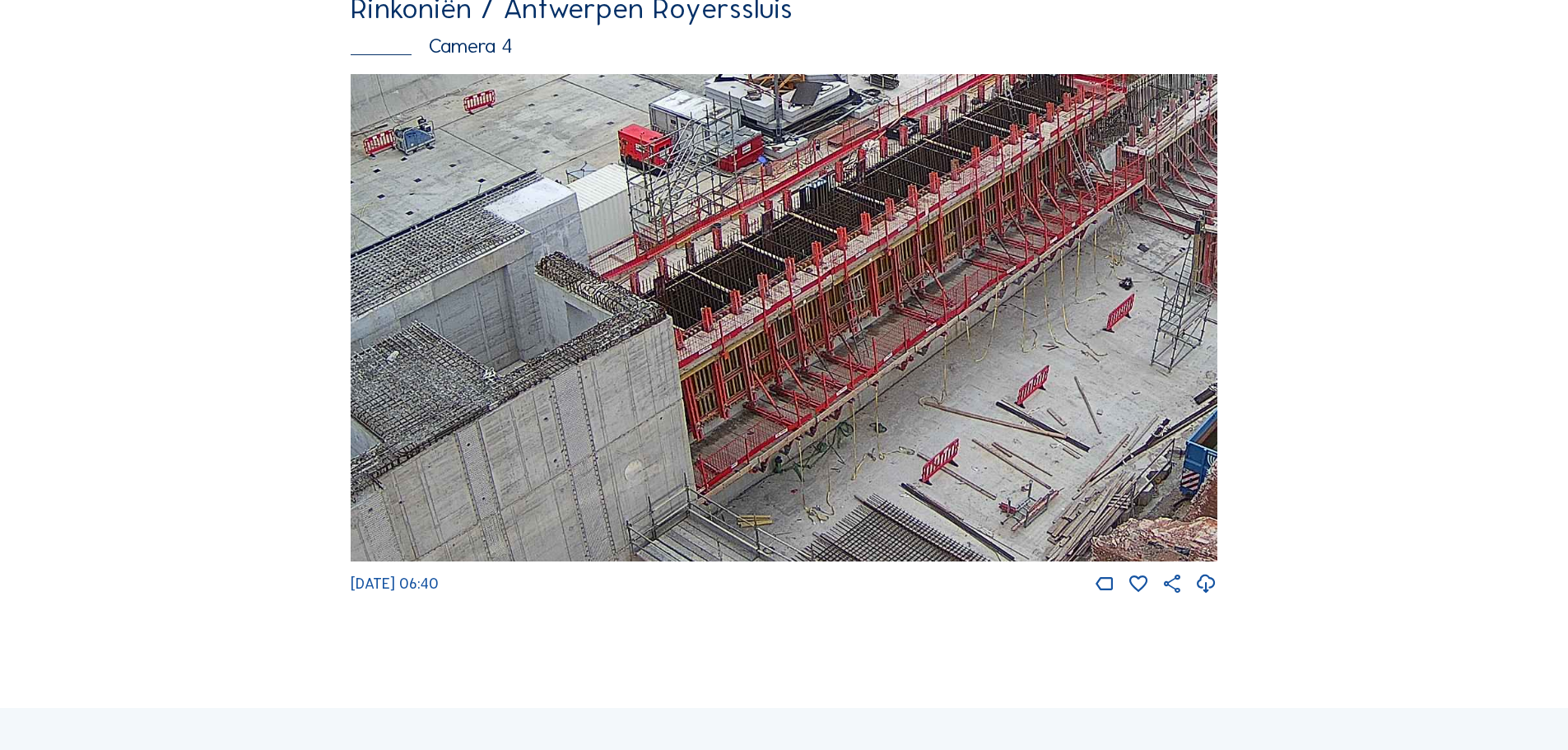
drag, startPoint x: 994, startPoint y: 308, endPoint x: 541, endPoint y: 334, distance: 453.7
click at [541, 334] on img at bounding box center [784, 318] width 867 height 488
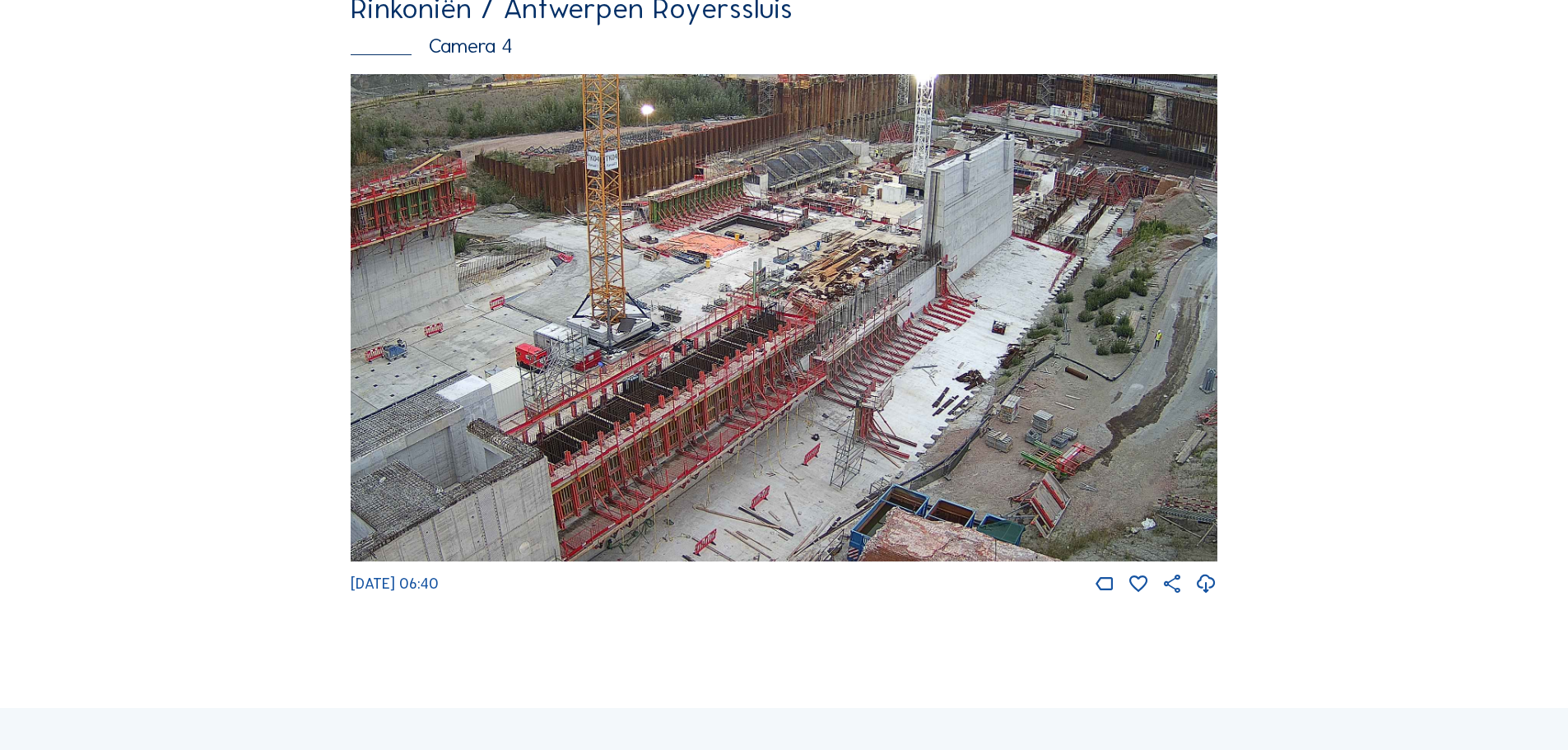
drag, startPoint x: 929, startPoint y: 327, endPoint x: 918, endPoint y: 368, distance: 42.4
click at [918, 368] on img at bounding box center [784, 318] width 867 height 488
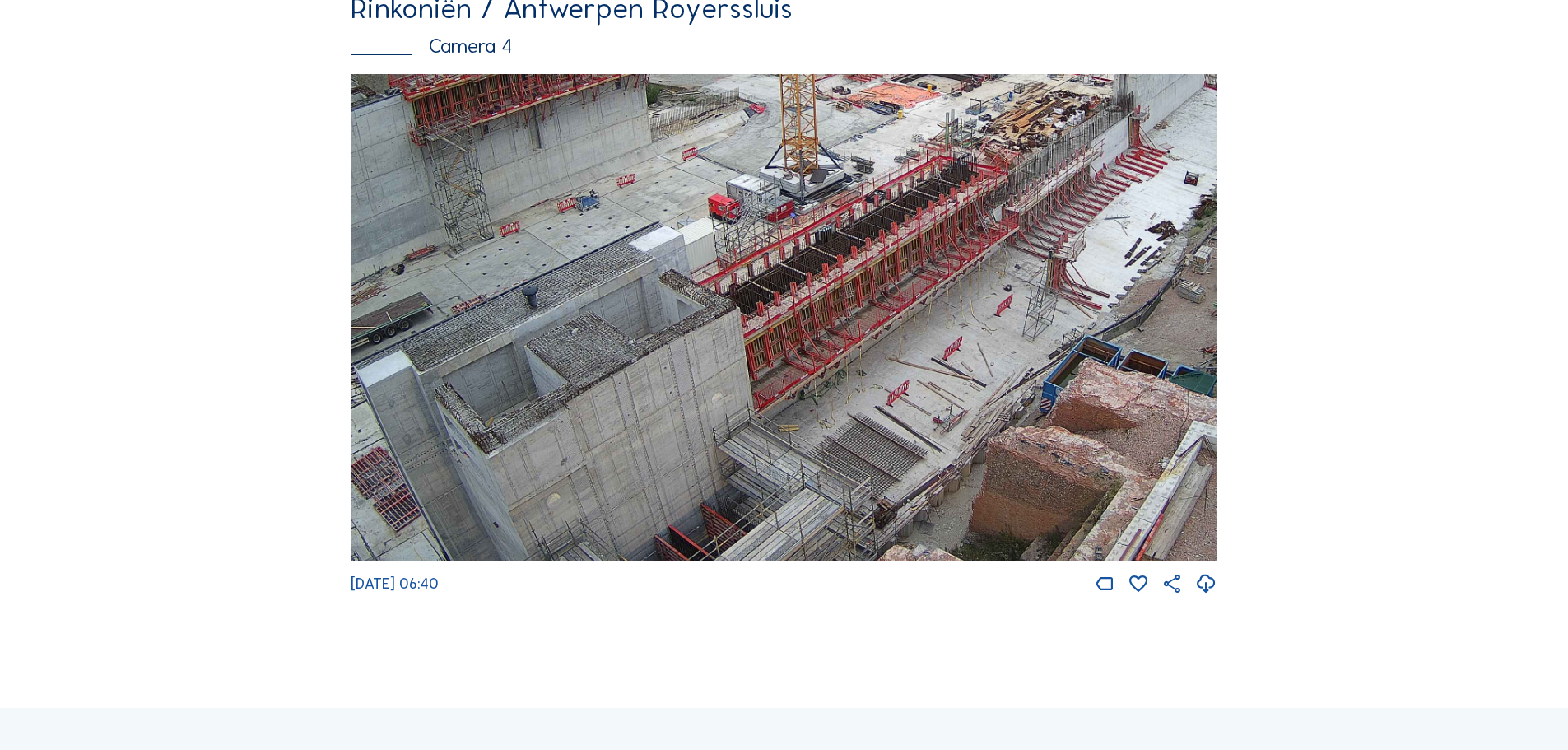
drag, startPoint x: 734, startPoint y: 277, endPoint x: 929, endPoint y: 116, distance: 252.9
click at [929, 116] on img at bounding box center [784, 318] width 867 height 488
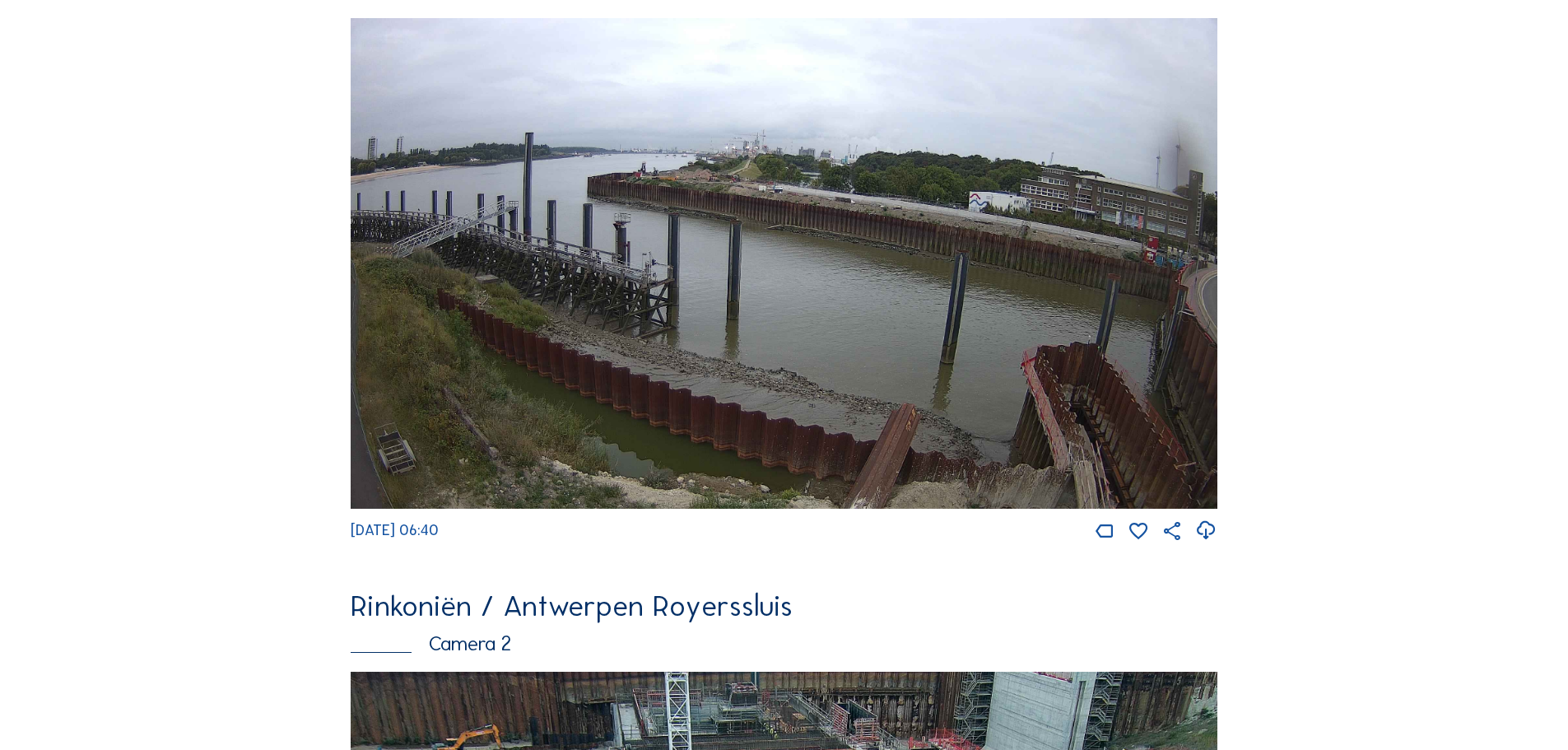
scroll to position [0, 0]
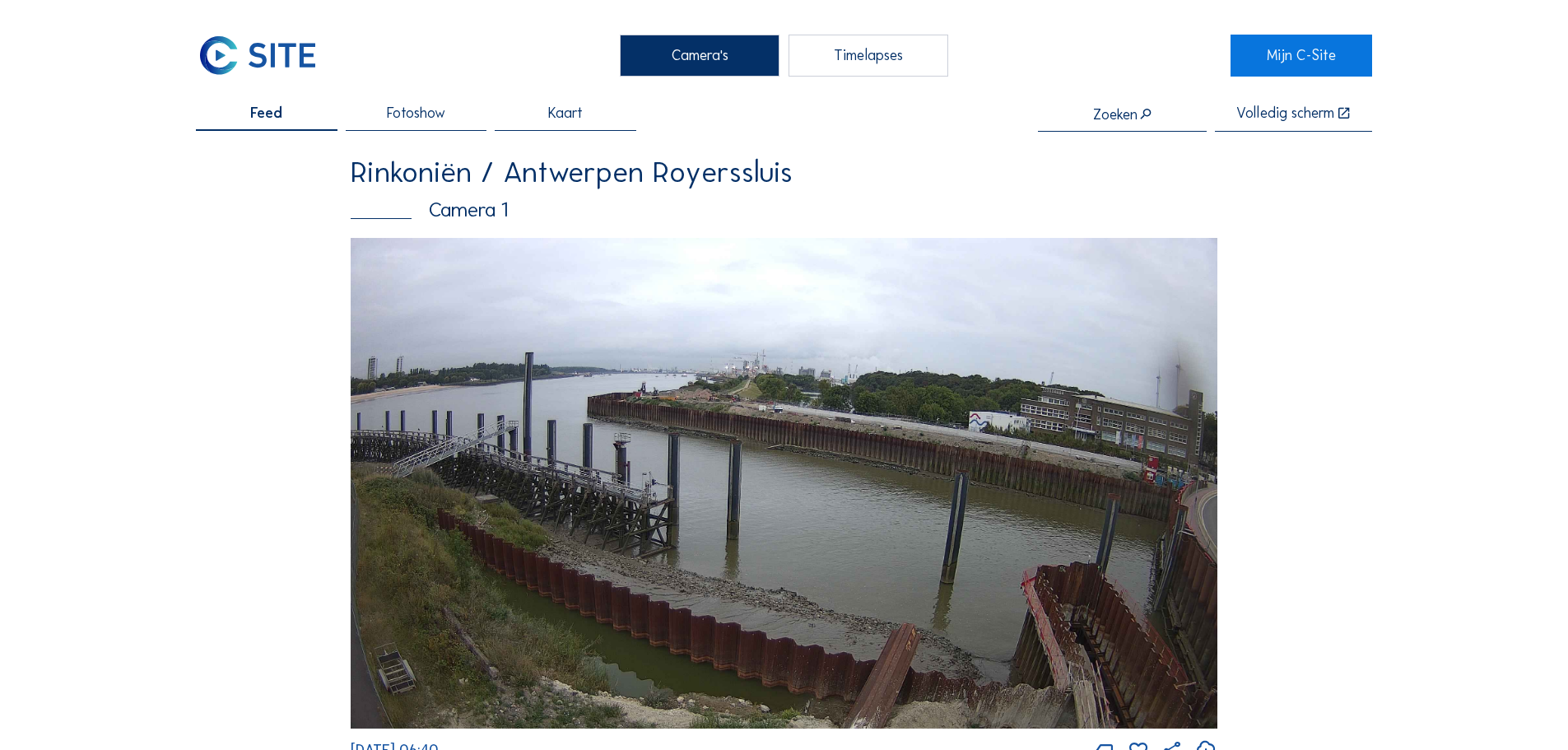
click at [261, 75] on img at bounding box center [257, 54] width 123 height 41
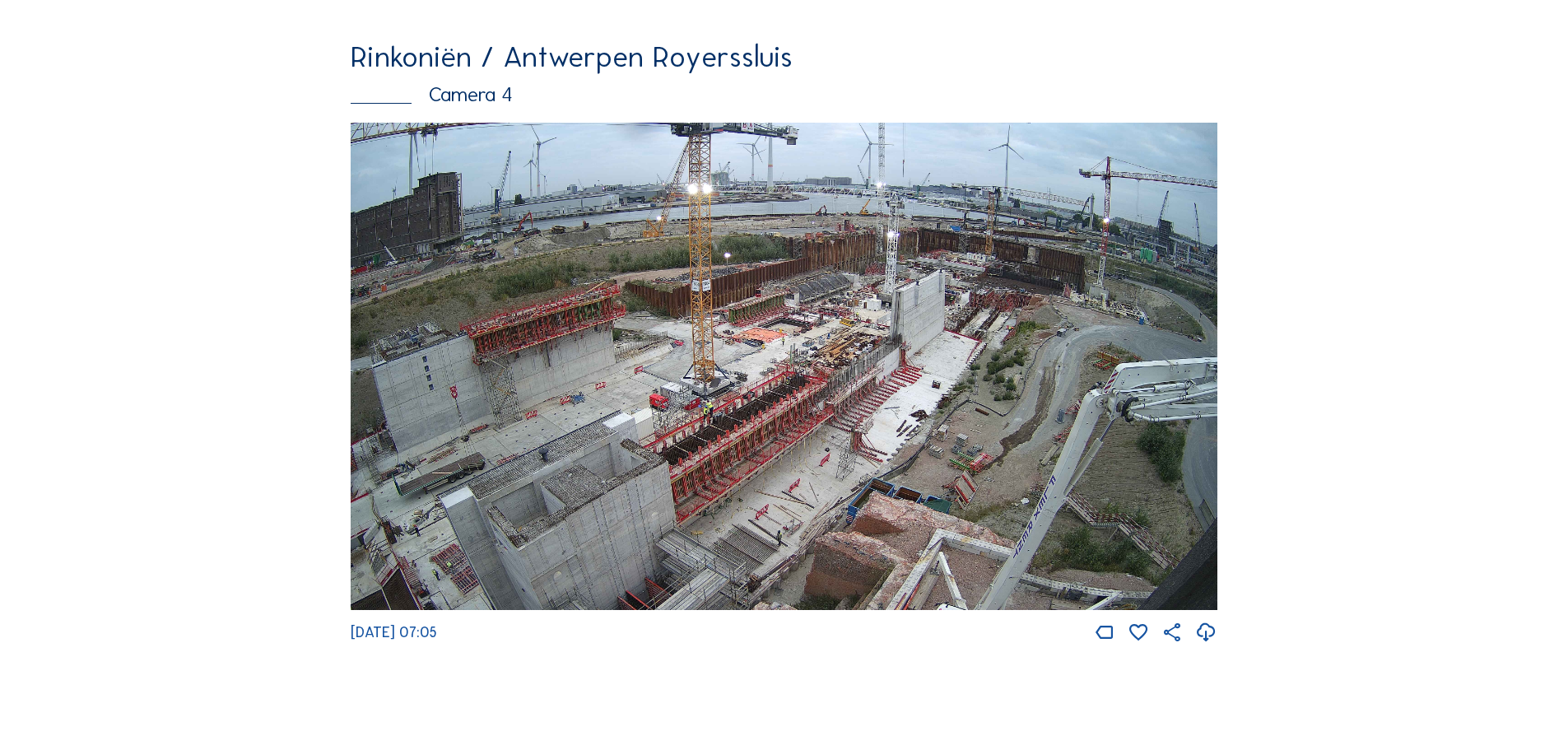
scroll to position [2140, 0]
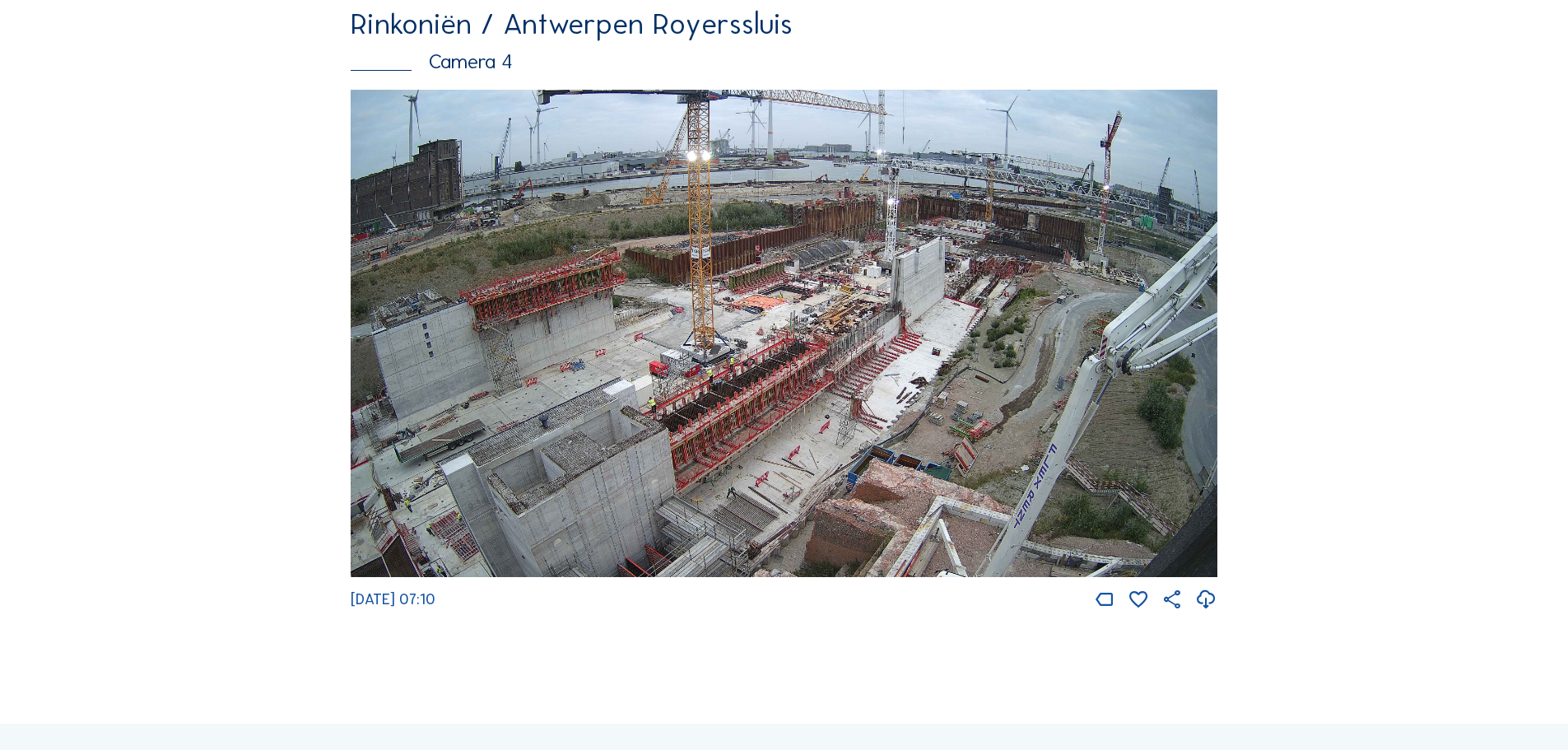
scroll to position [2140, 0]
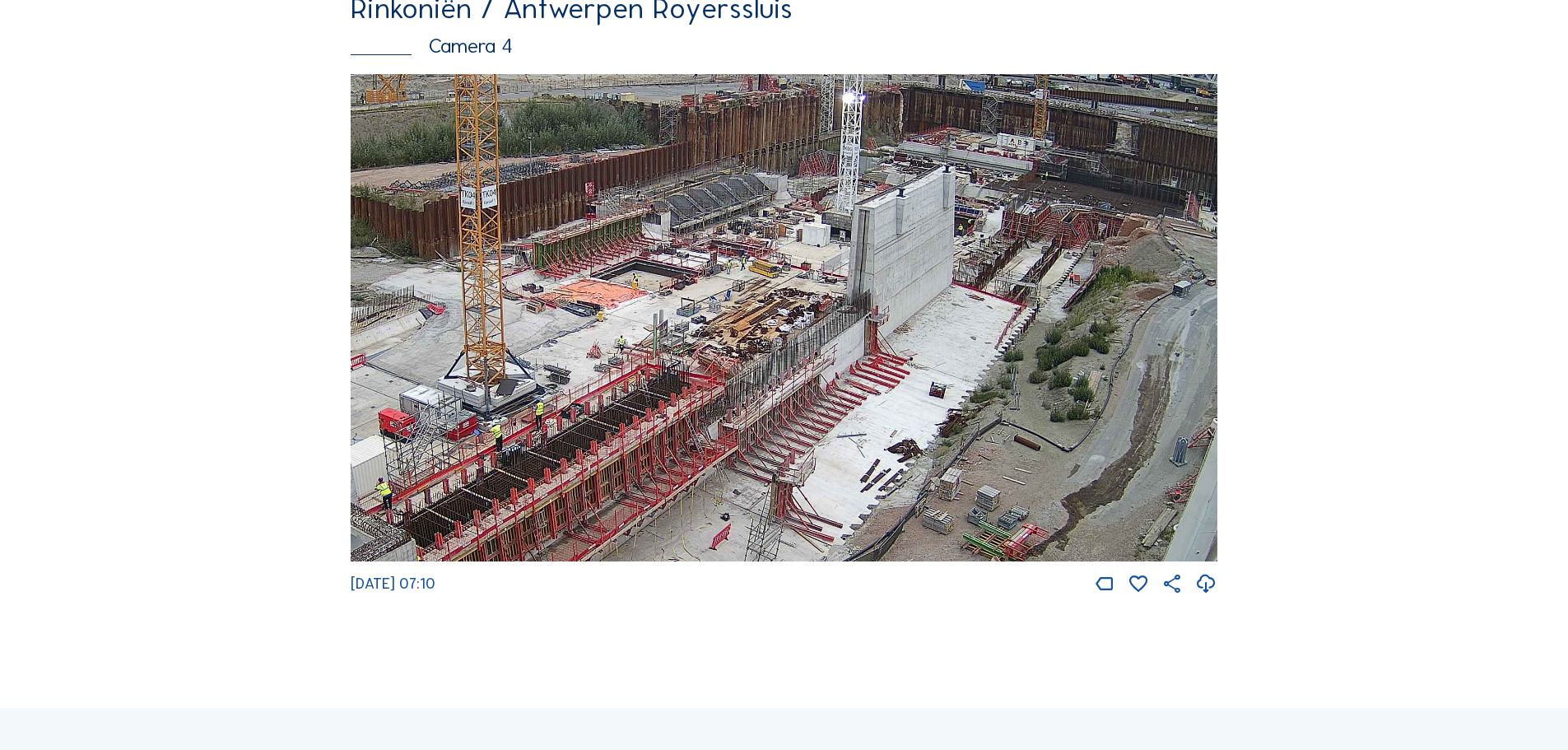
drag, startPoint x: 908, startPoint y: 275, endPoint x: 898, endPoint y: 322, distance: 48.1
click at [898, 322] on img at bounding box center [784, 318] width 867 height 488
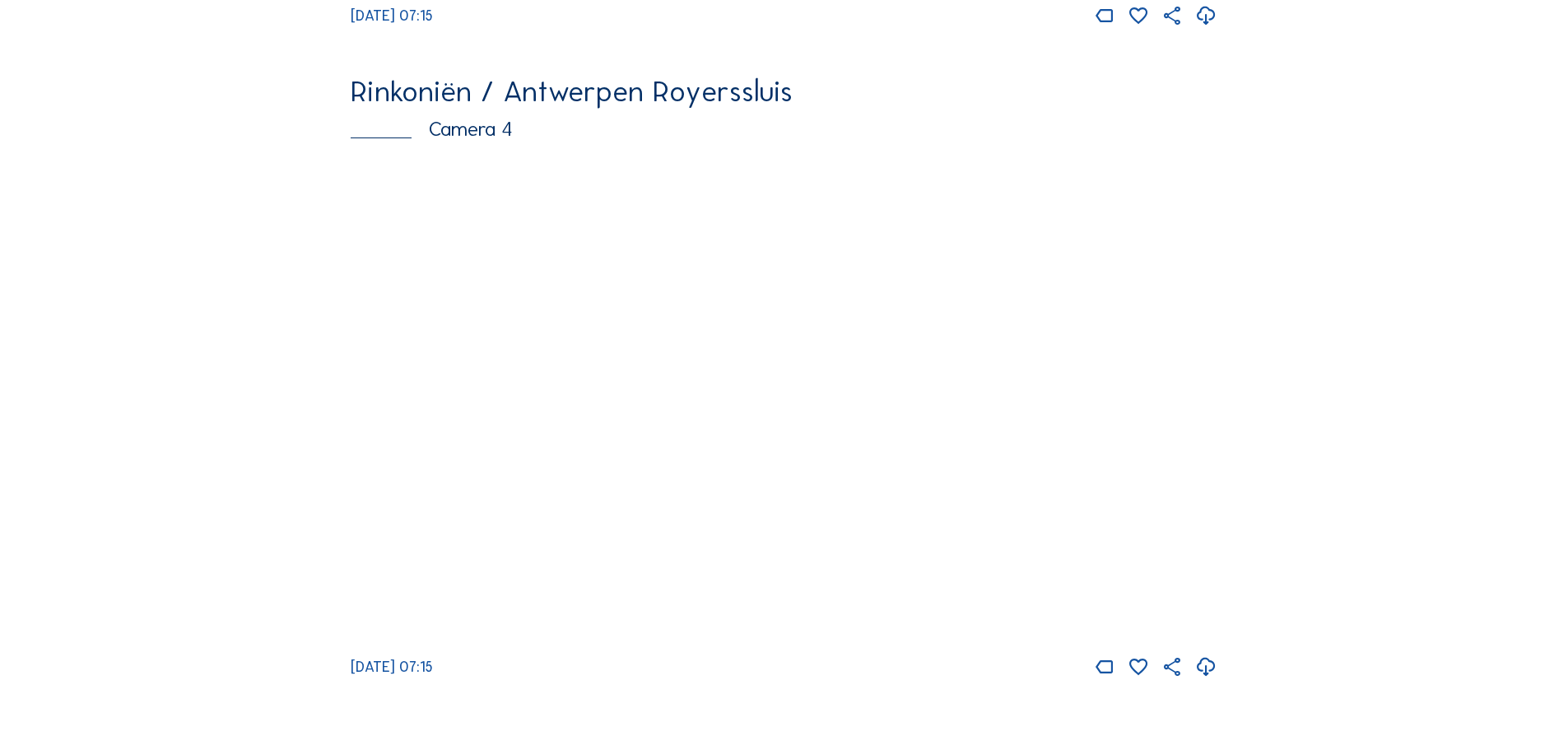
scroll to position [2140, 0]
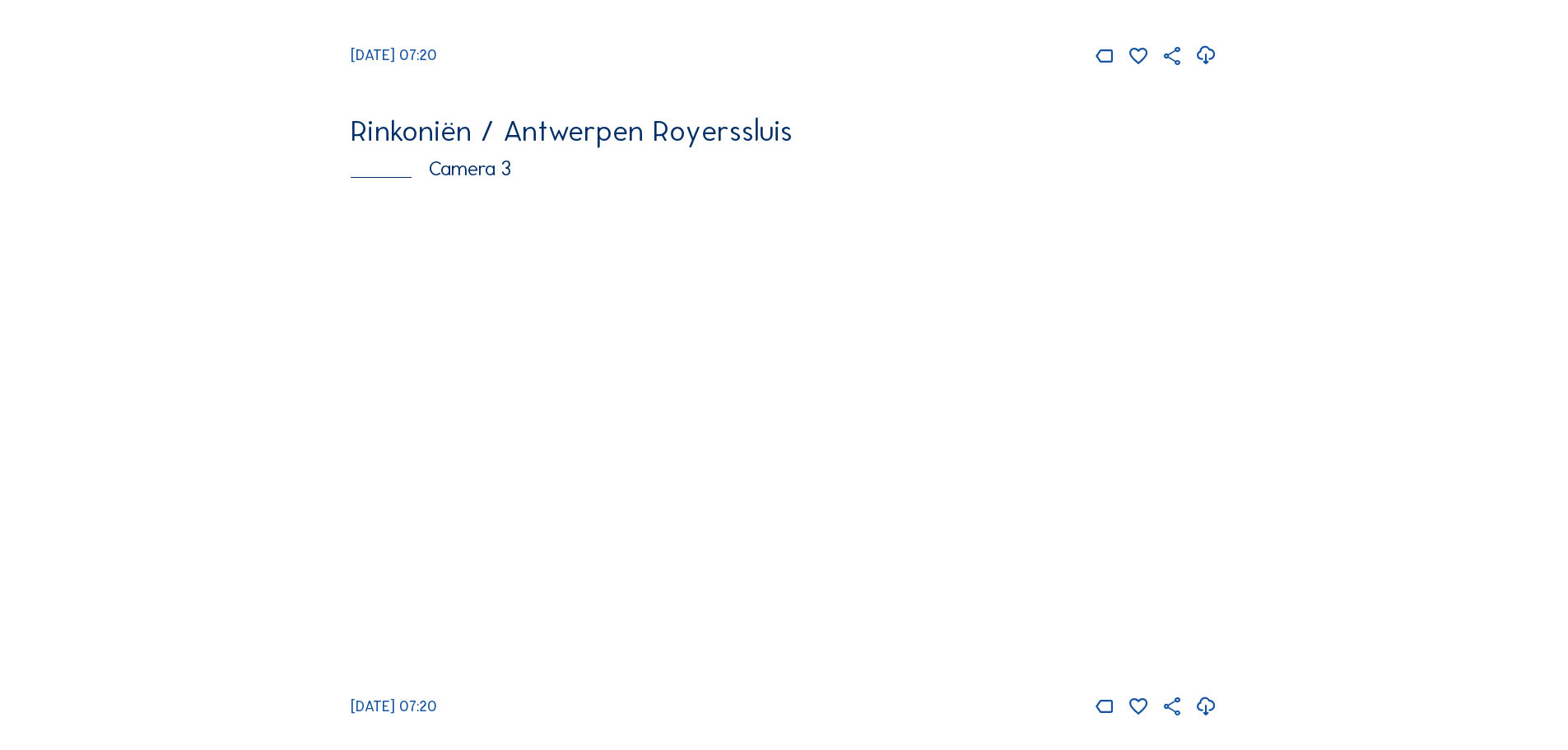
scroll to position [1317, 0]
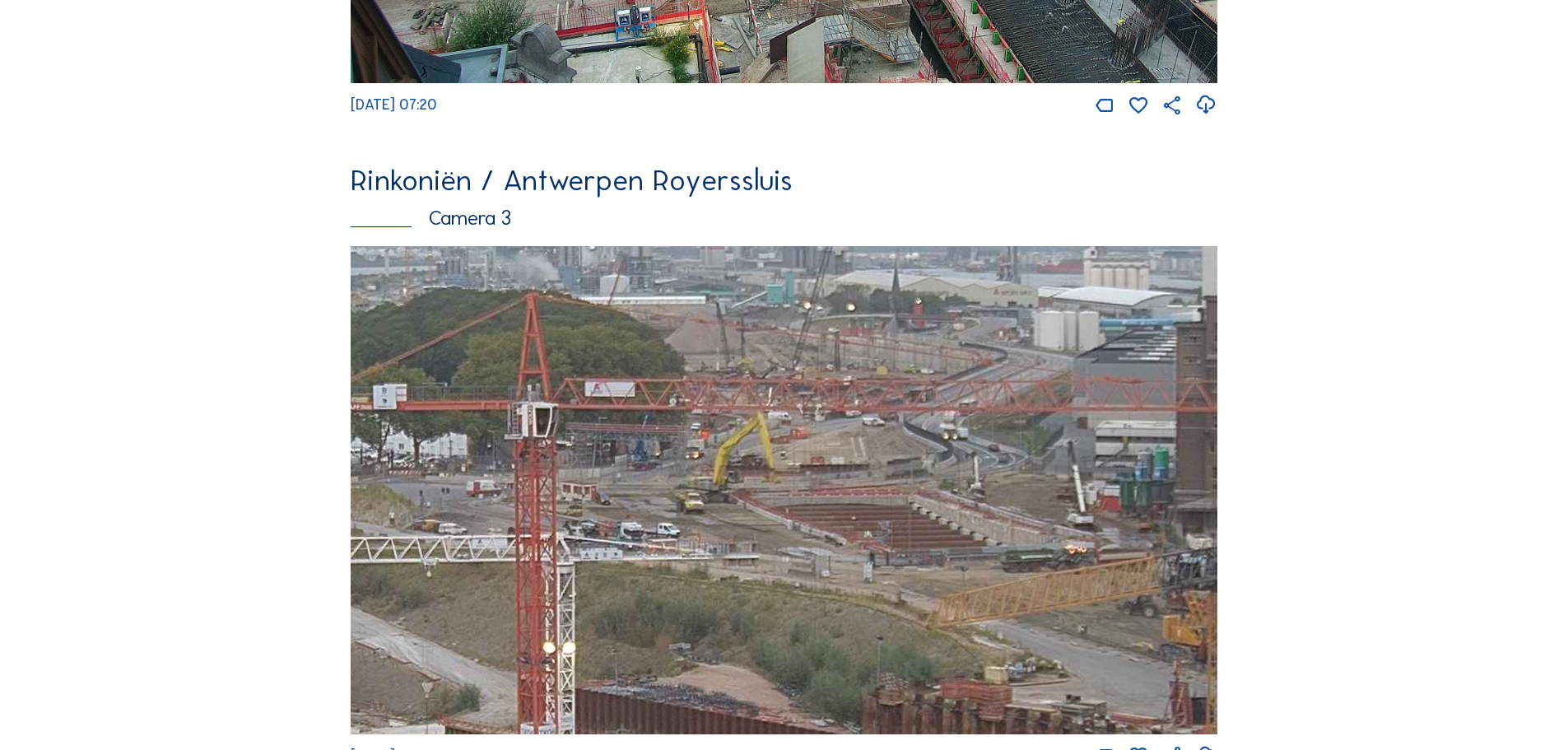
drag, startPoint x: 924, startPoint y: 548, endPoint x: 918, endPoint y: 598, distance: 50.4
click at [918, 598] on img at bounding box center [784, 490] width 867 height 488
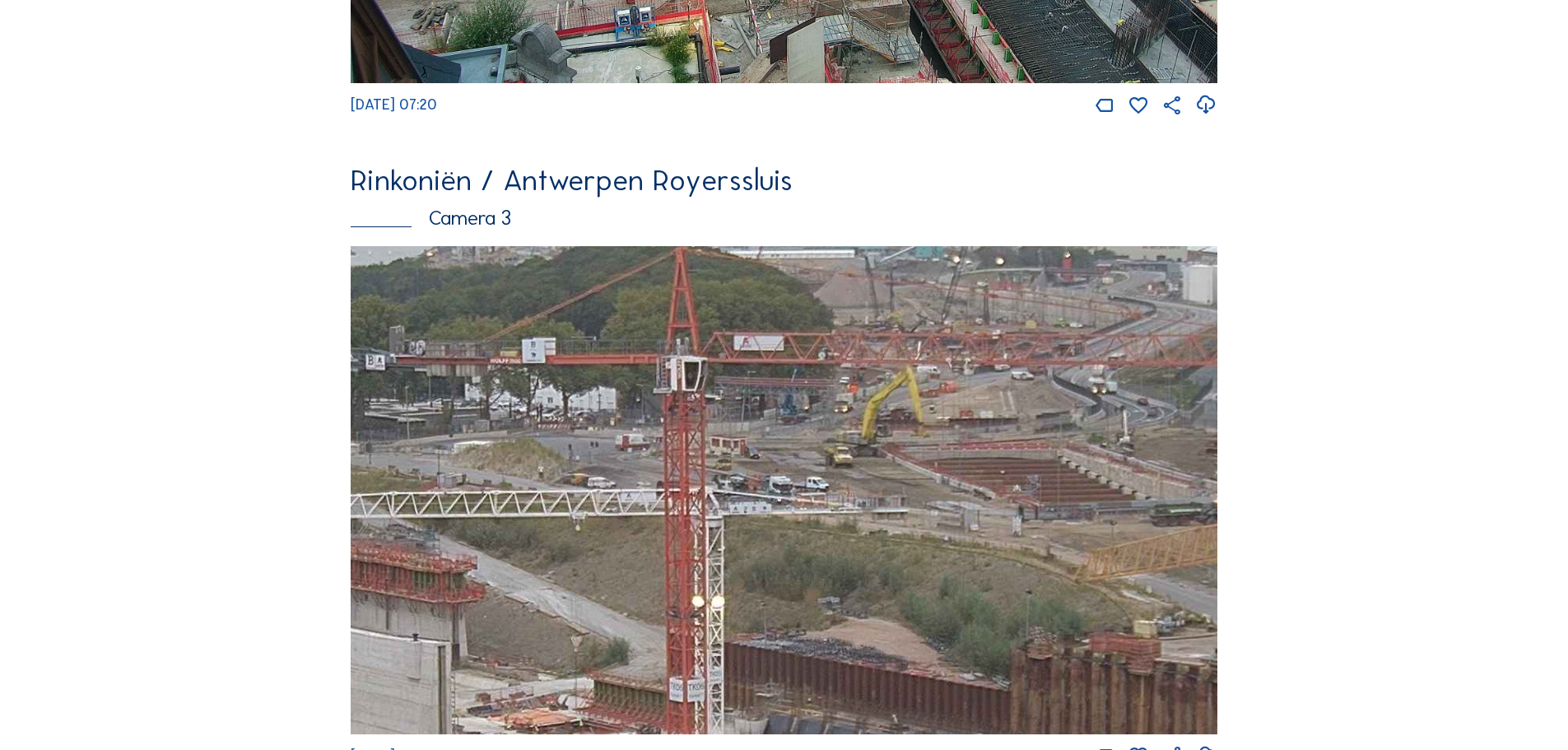
drag, startPoint x: 862, startPoint y: 594, endPoint x: 950, endPoint y: 559, distance: 94.7
click at [950, 559] on img at bounding box center [784, 490] width 867 height 488
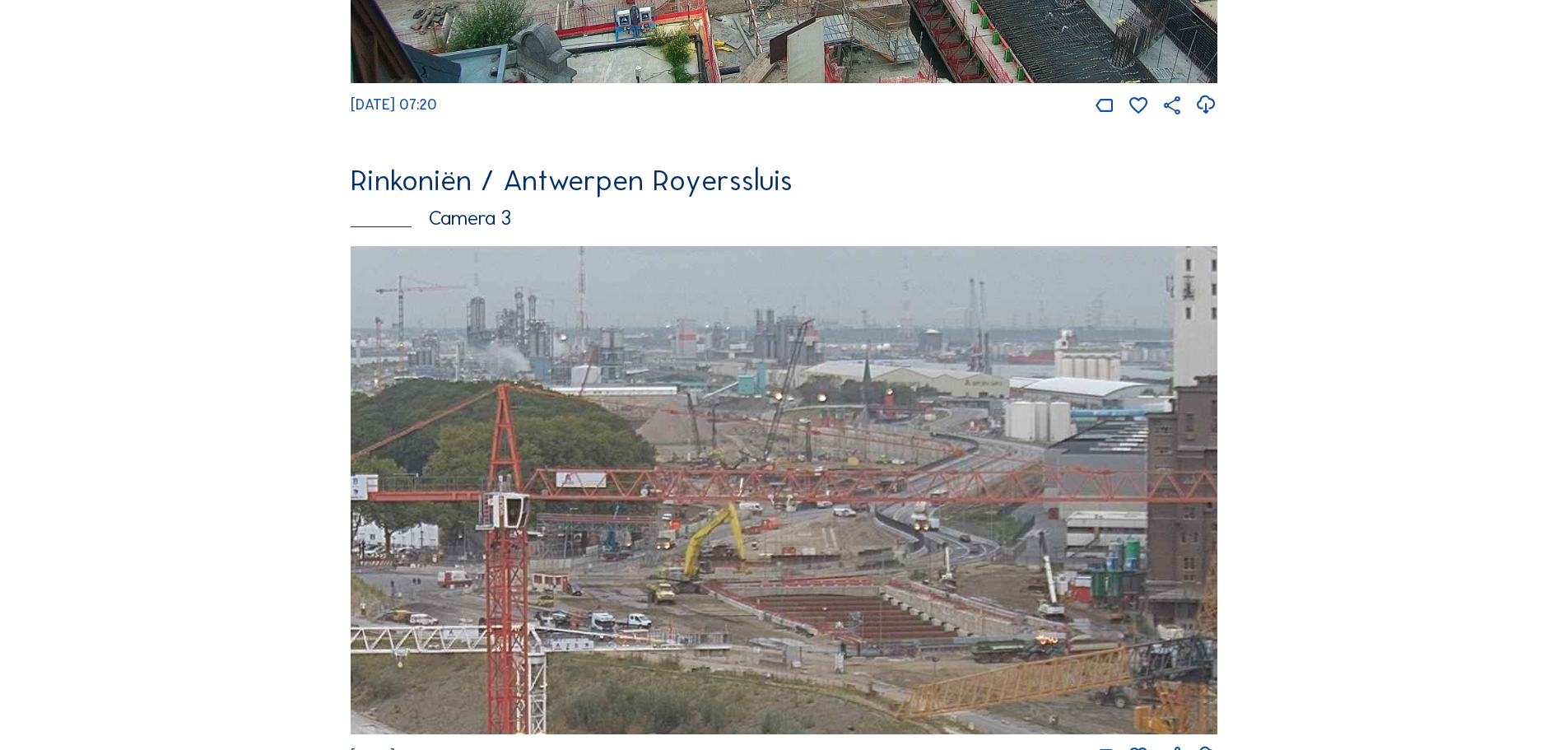
drag, startPoint x: 1013, startPoint y: 432, endPoint x: 836, endPoint y: 568, distance: 223.2
click at [836, 568] on img at bounding box center [784, 490] width 867 height 488
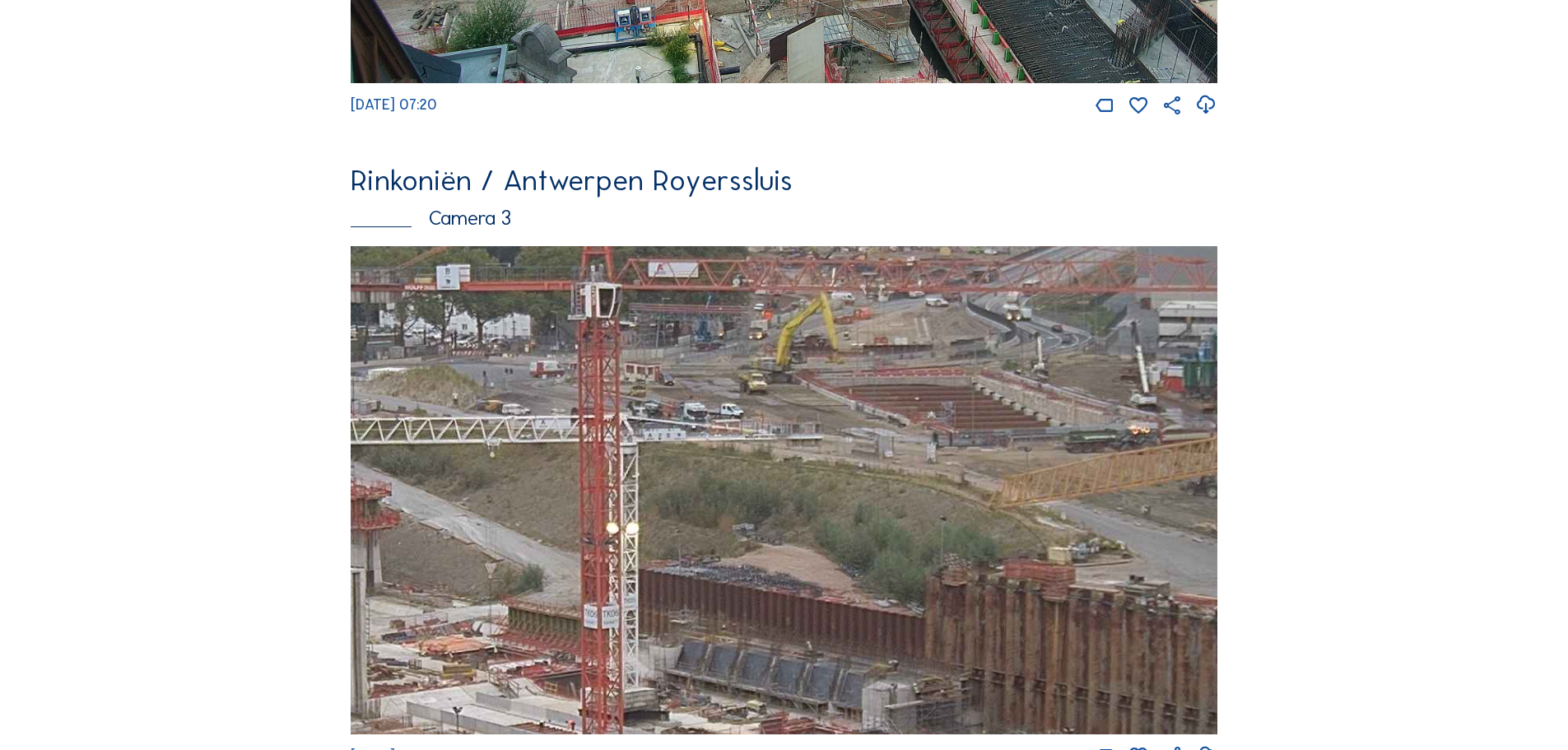
drag, startPoint x: 873, startPoint y: 604, endPoint x: 965, endPoint y: 394, distance: 229.3
click at [965, 394] on img at bounding box center [784, 490] width 867 height 488
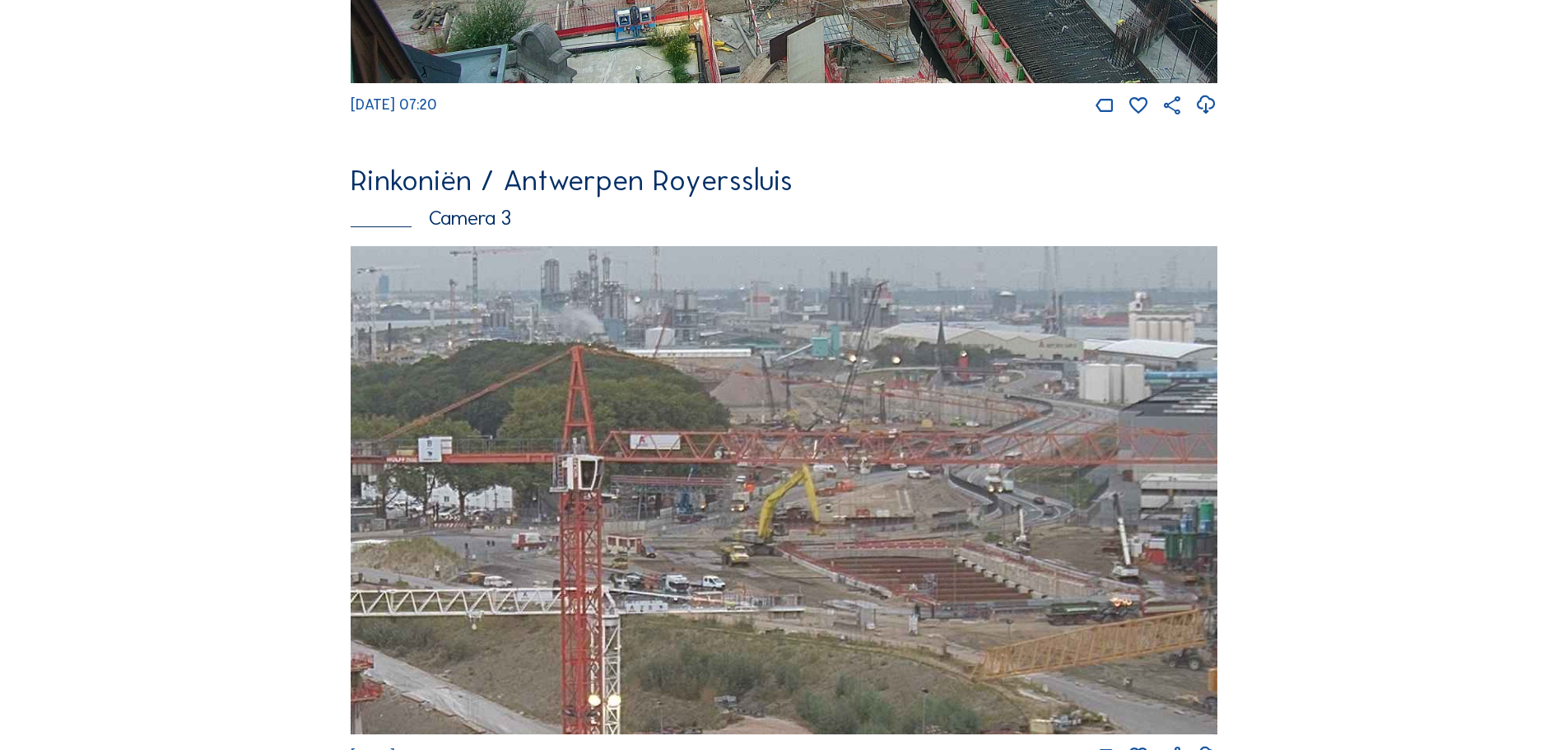
drag, startPoint x: 962, startPoint y: 384, endPoint x: 944, endPoint y: 556, distance: 172.9
click at [944, 556] on img at bounding box center [784, 490] width 867 height 488
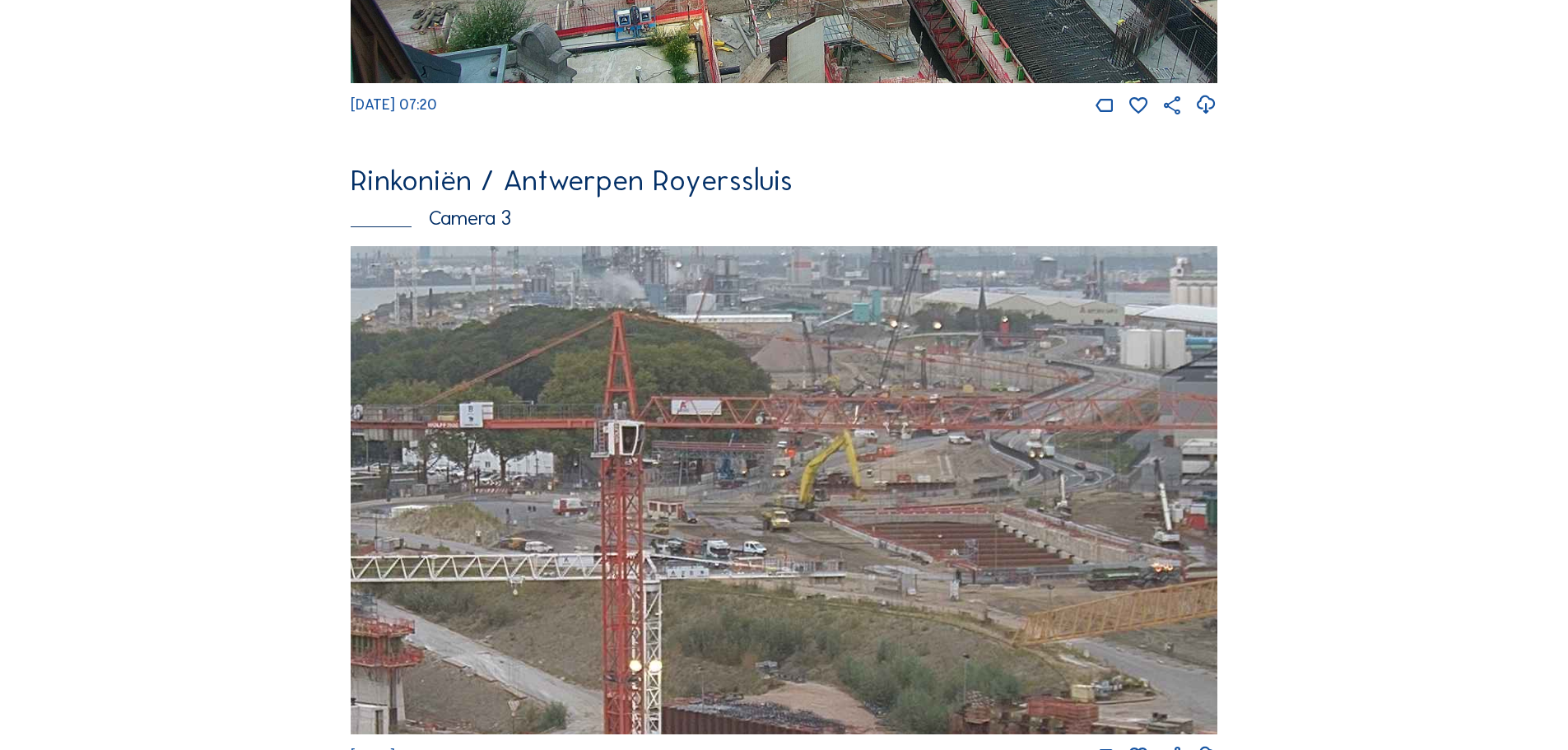
drag, startPoint x: 702, startPoint y: 519, endPoint x: 732, endPoint y: 498, distance: 36.6
click at [732, 498] on img at bounding box center [784, 490] width 867 height 488
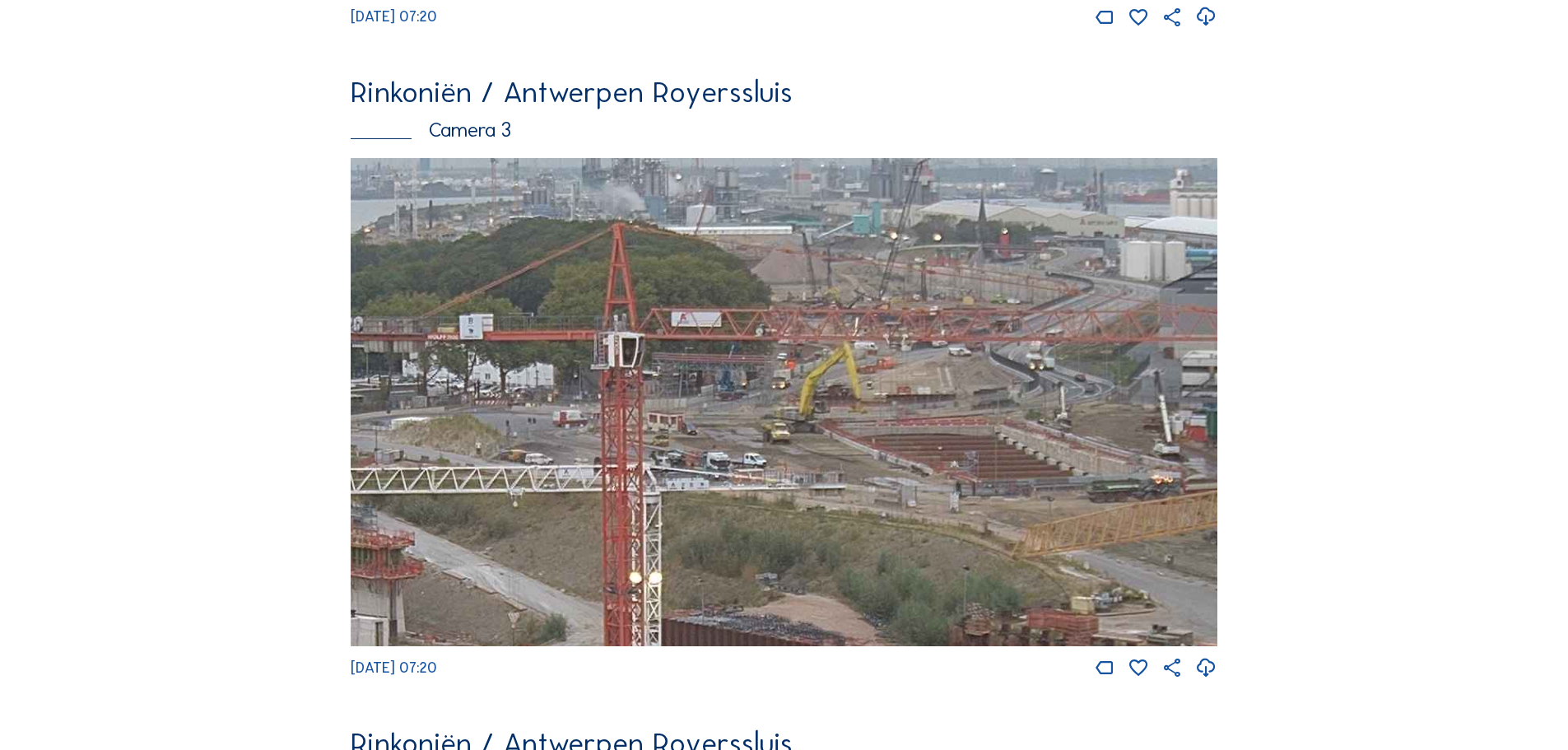
scroll to position [1482, 0]
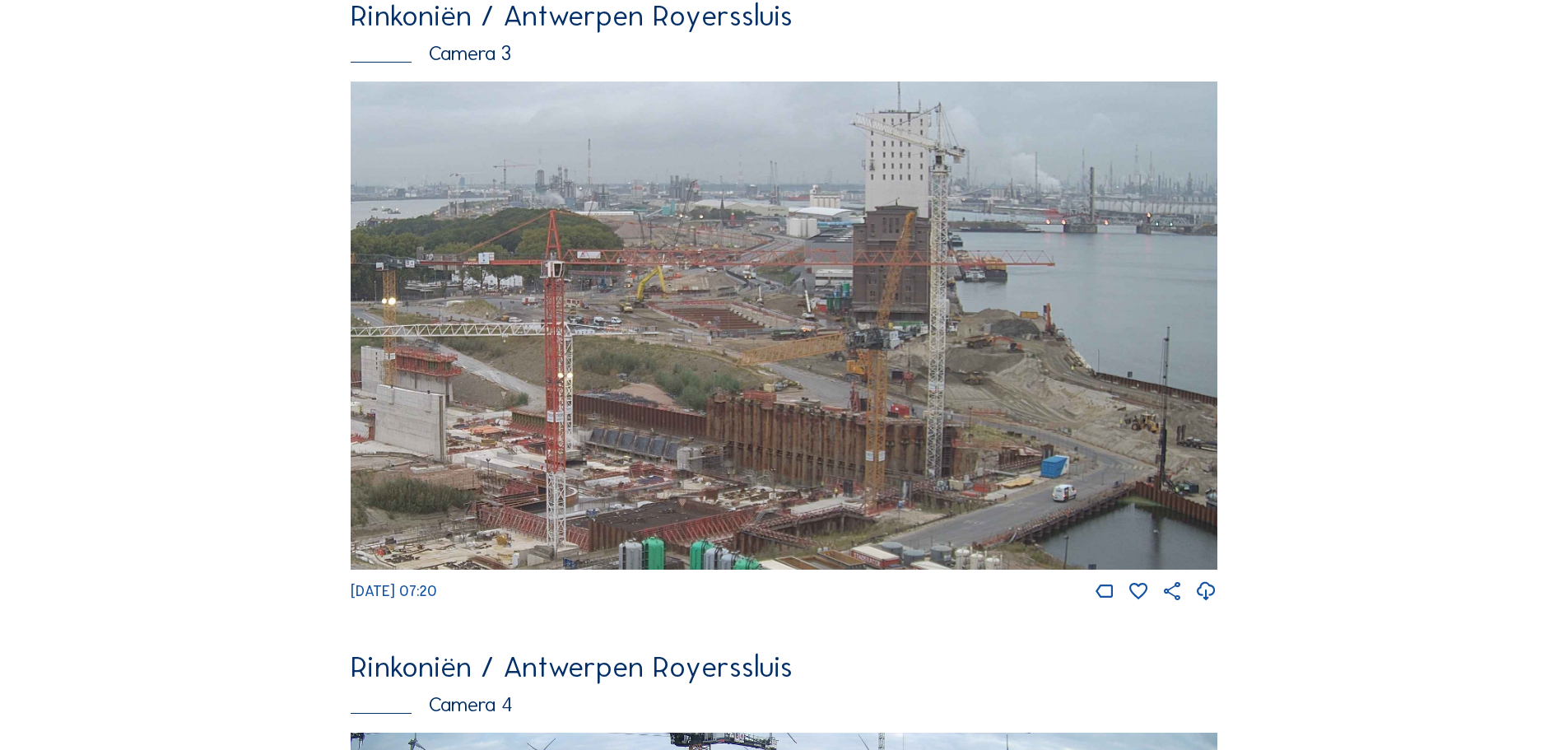
drag, startPoint x: 1024, startPoint y: 359, endPoint x: 699, endPoint y: 428, distance: 332.2
click at [682, 462] on img at bounding box center [784, 325] width 867 height 488
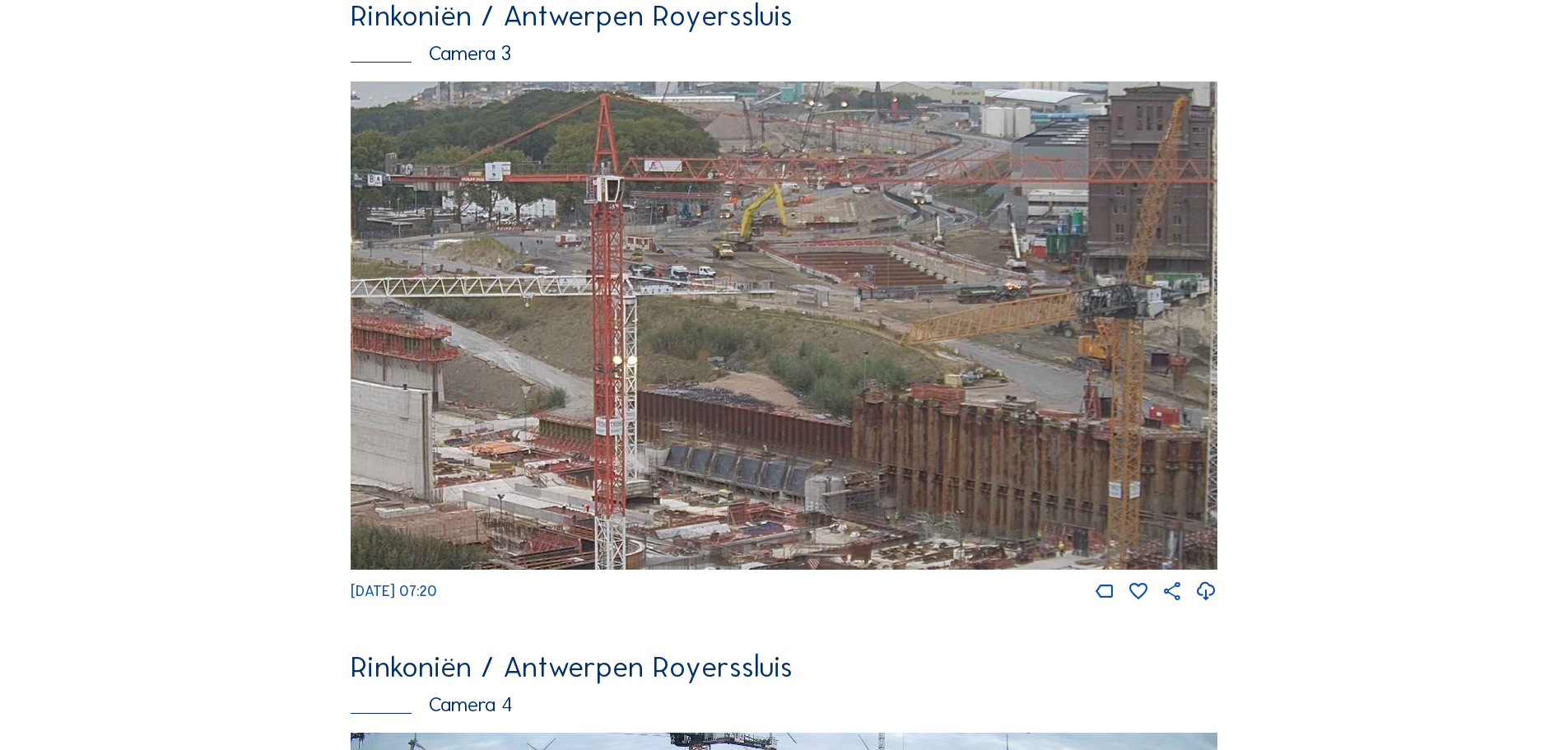
drag, startPoint x: 949, startPoint y: 330, endPoint x: 874, endPoint y: 382, distance: 91.3
click at [874, 382] on img at bounding box center [784, 325] width 867 height 488
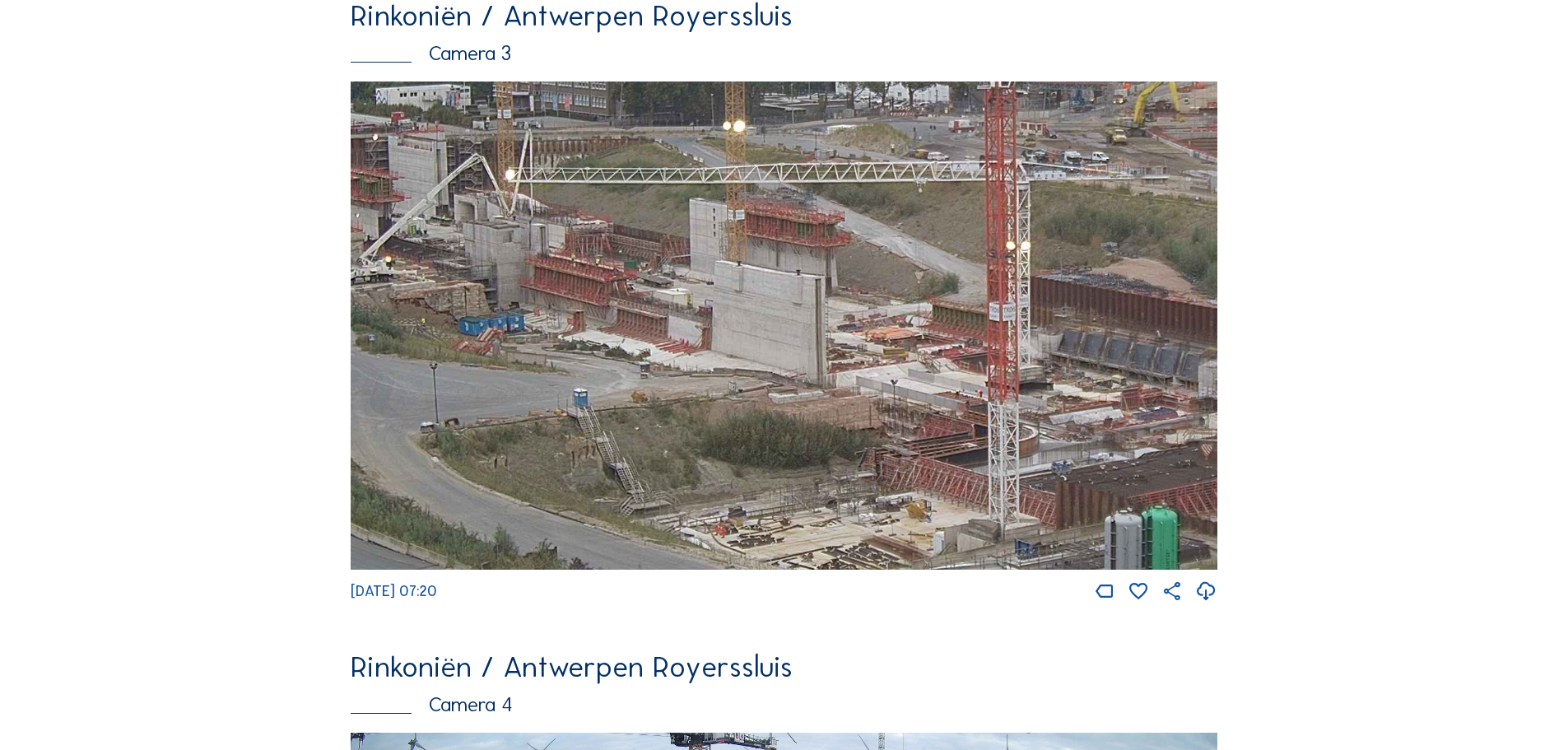
drag, startPoint x: 655, startPoint y: 444, endPoint x: 1048, endPoint y: 330, distance: 409.2
click at [1048, 330] on img at bounding box center [784, 325] width 867 height 488
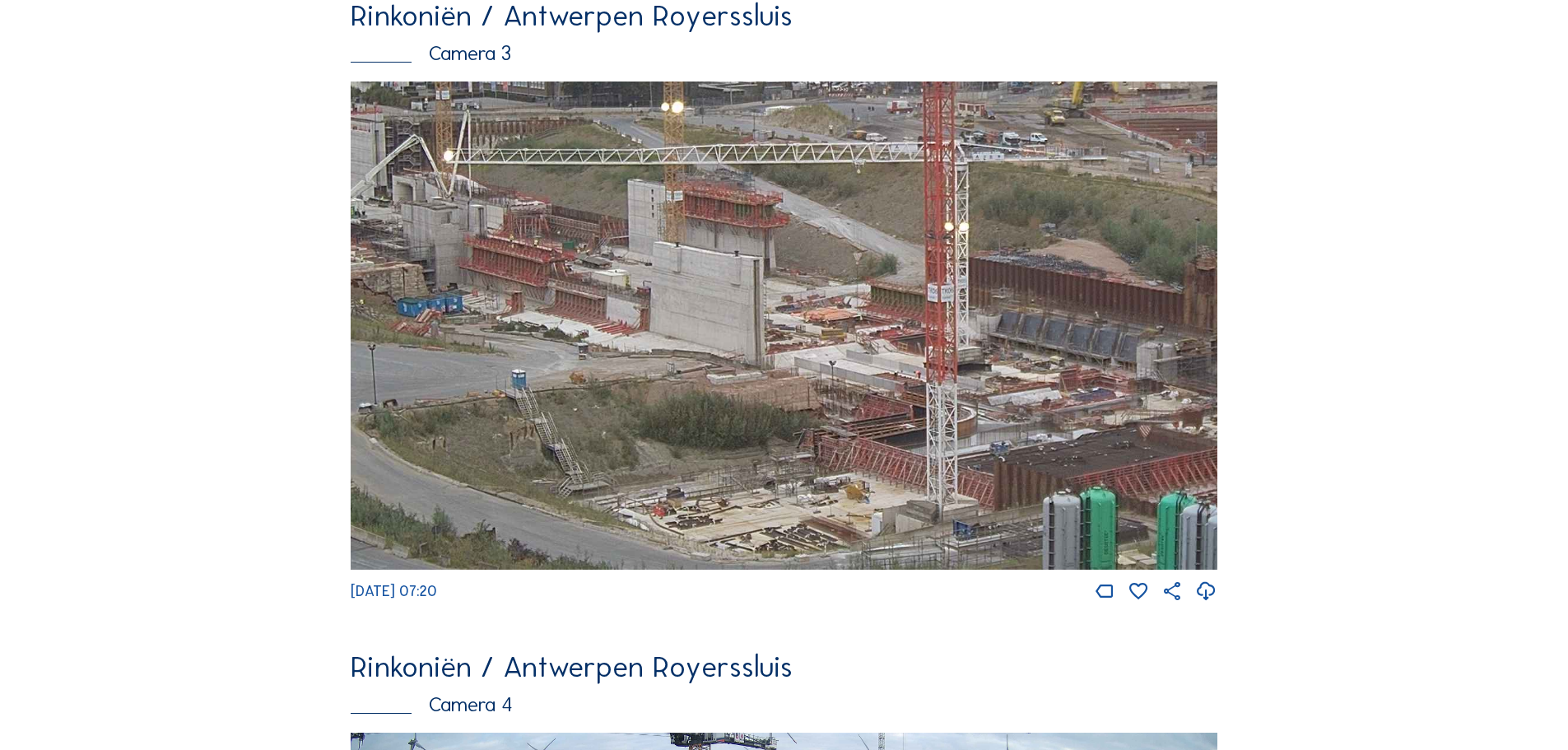
drag, startPoint x: 1107, startPoint y: 373, endPoint x: 1045, endPoint y: 354, distance: 64.8
click at [1045, 354] on img at bounding box center [784, 325] width 867 height 488
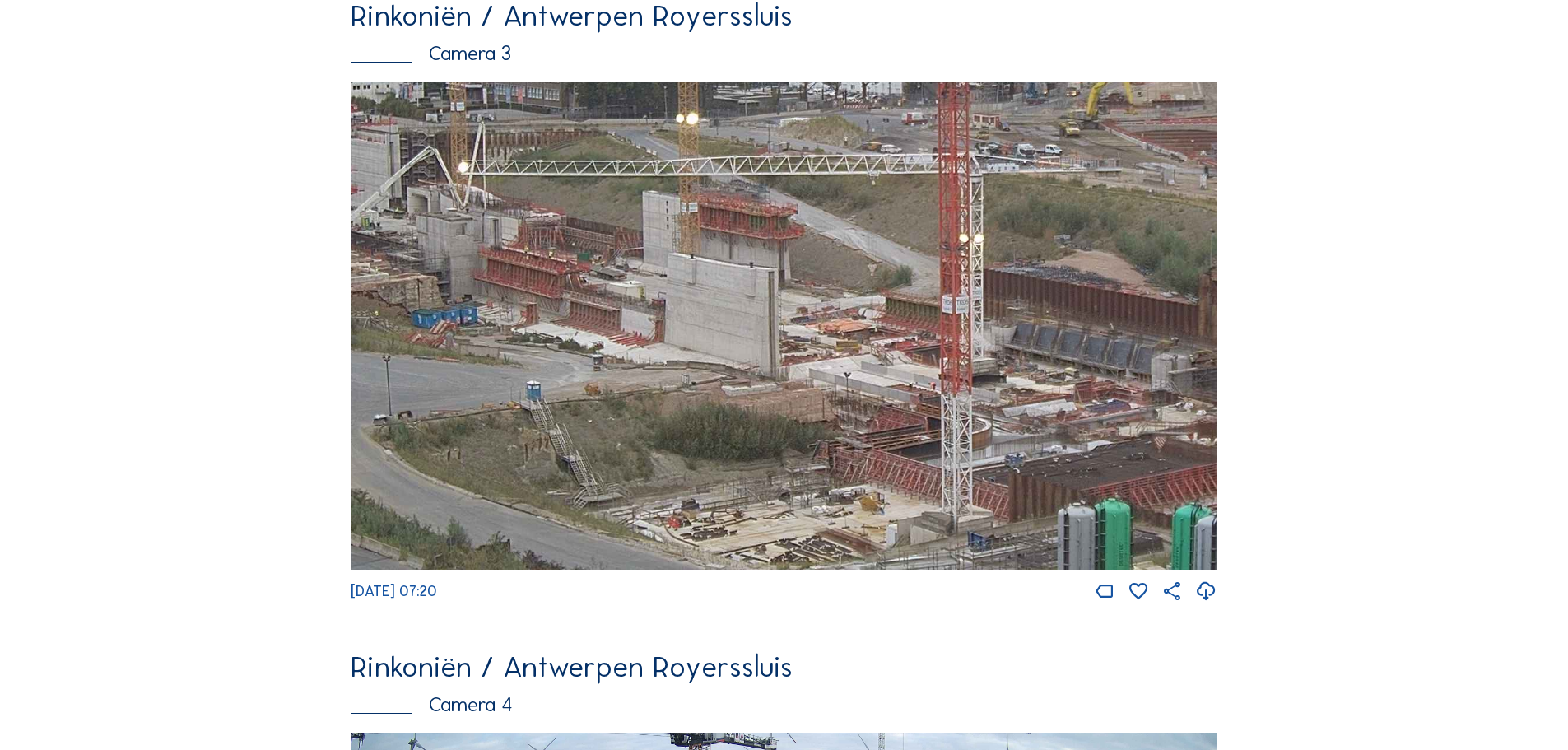
drag, startPoint x: 665, startPoint y: 343, endPoint x: 679, endPoint y: 354, distance: 17.8
click at [679, 354] on img at bounding box center [784, 325] width 867 height 488
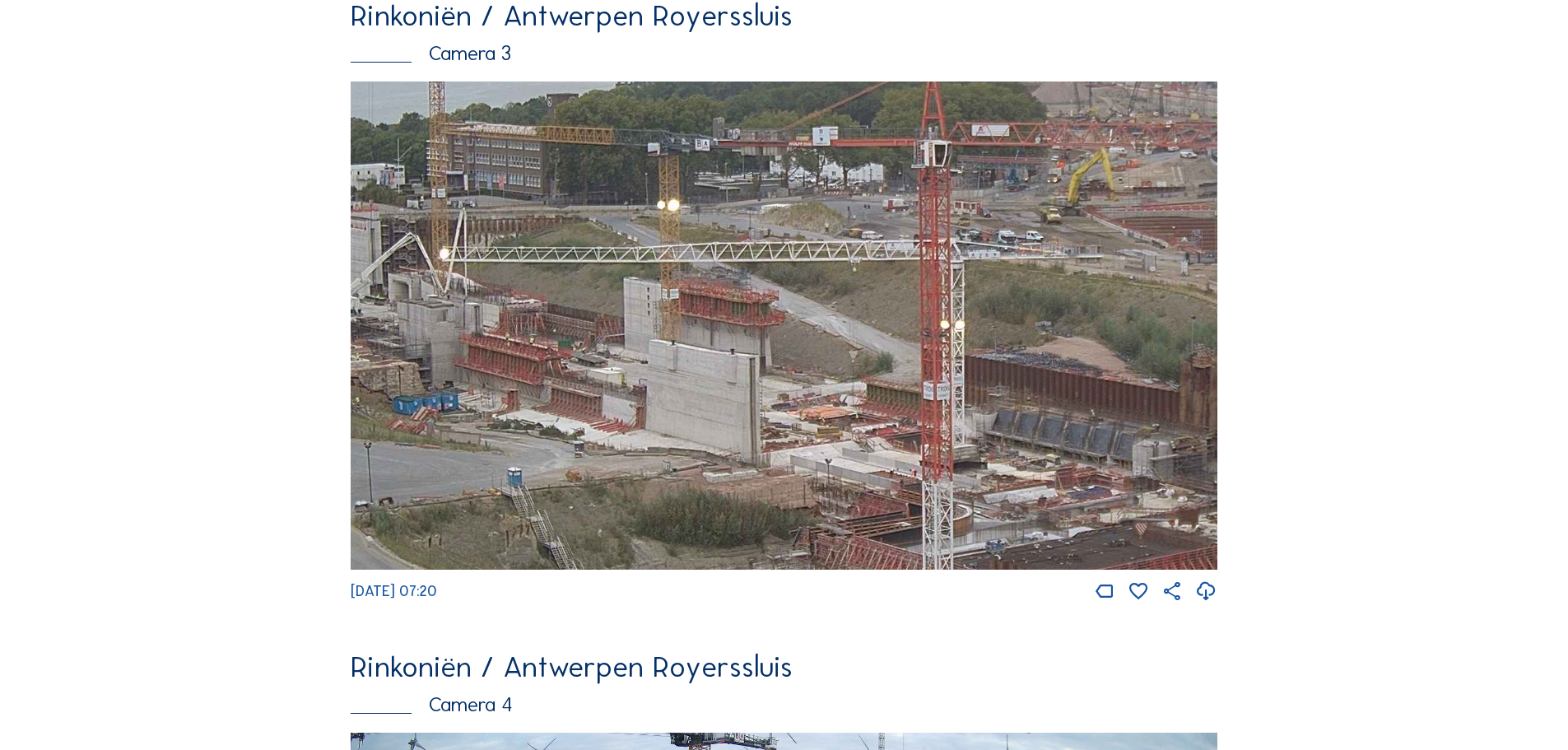
drag, startPoint x: 764, startPoint y: 327, endPoint x: 745, endPoint y: 416, distance: 91.0
click at [745, 416] on img at bounding box center [784, 325] width 867 height 488
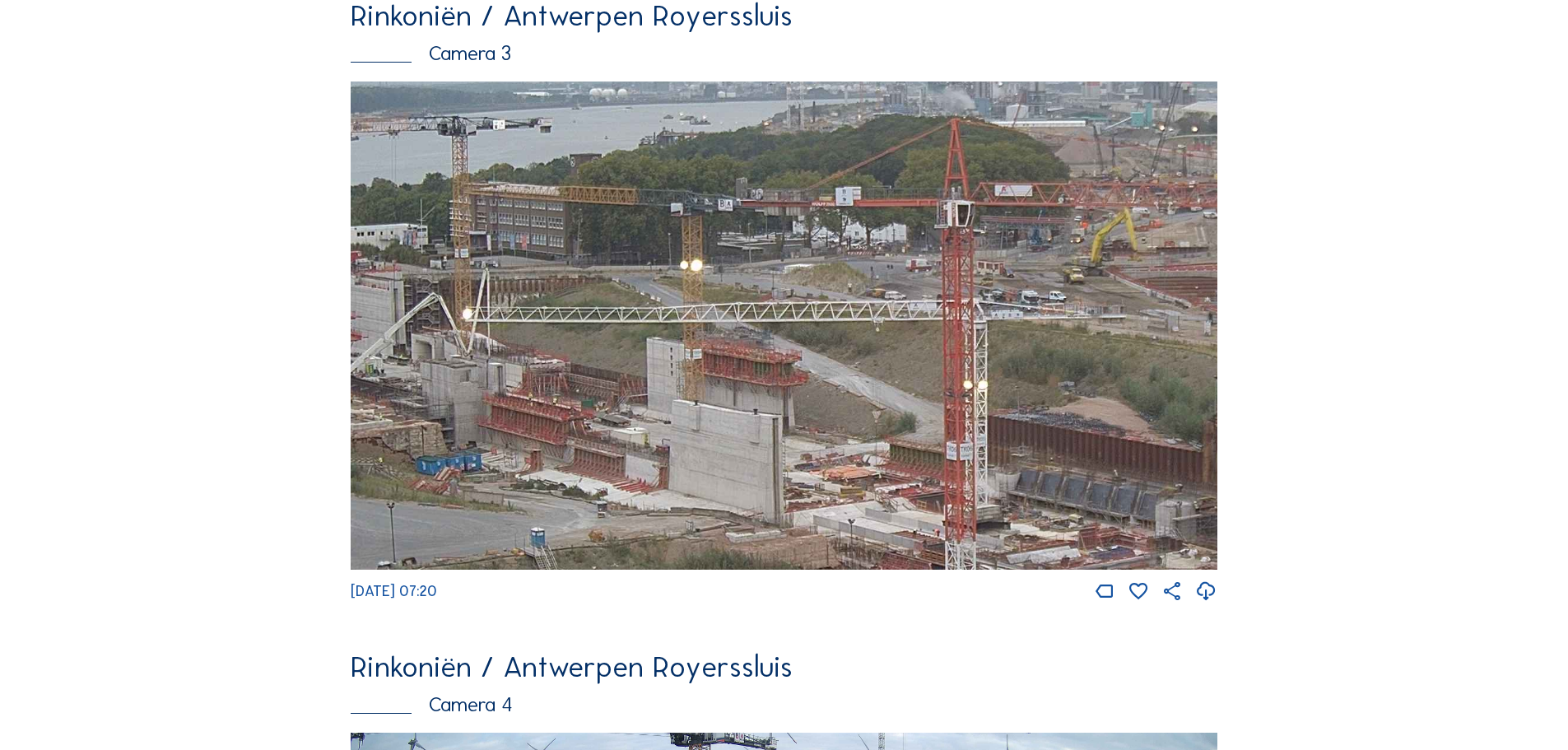
drag, startPoint x: 702, startPoint y: 392, endPoint x: 726, endPoint y: 449, distance: 61.8
click at [726, 449] on img at bounding box center [784, 325] width 867 height 488
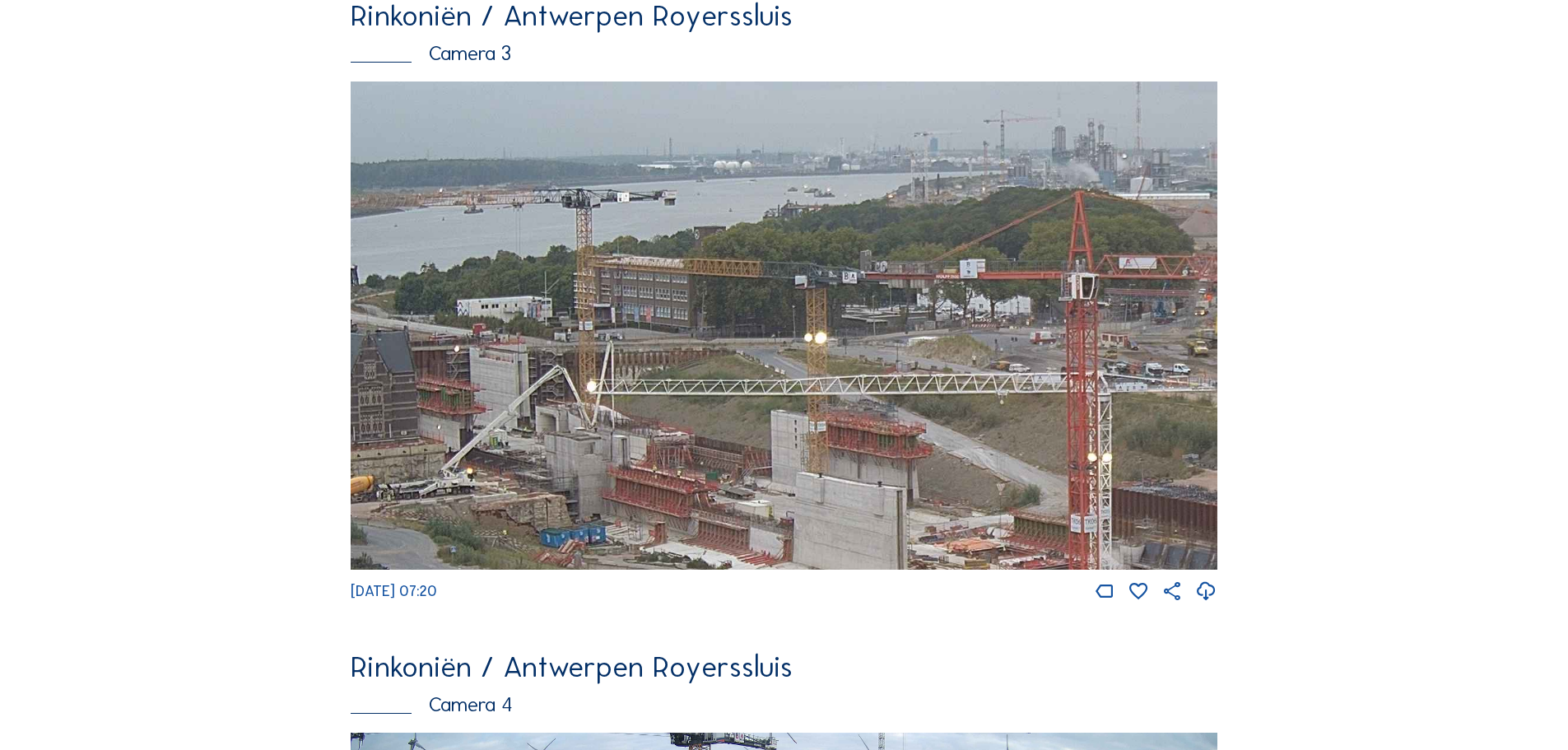
drag, startPoint x: 537, startPoint y: 384, endPoint x: 654, endPoint y: 419, distance: 122.1
click at [653, 419] on img at bounding box center [784, 325] width 867 height 488
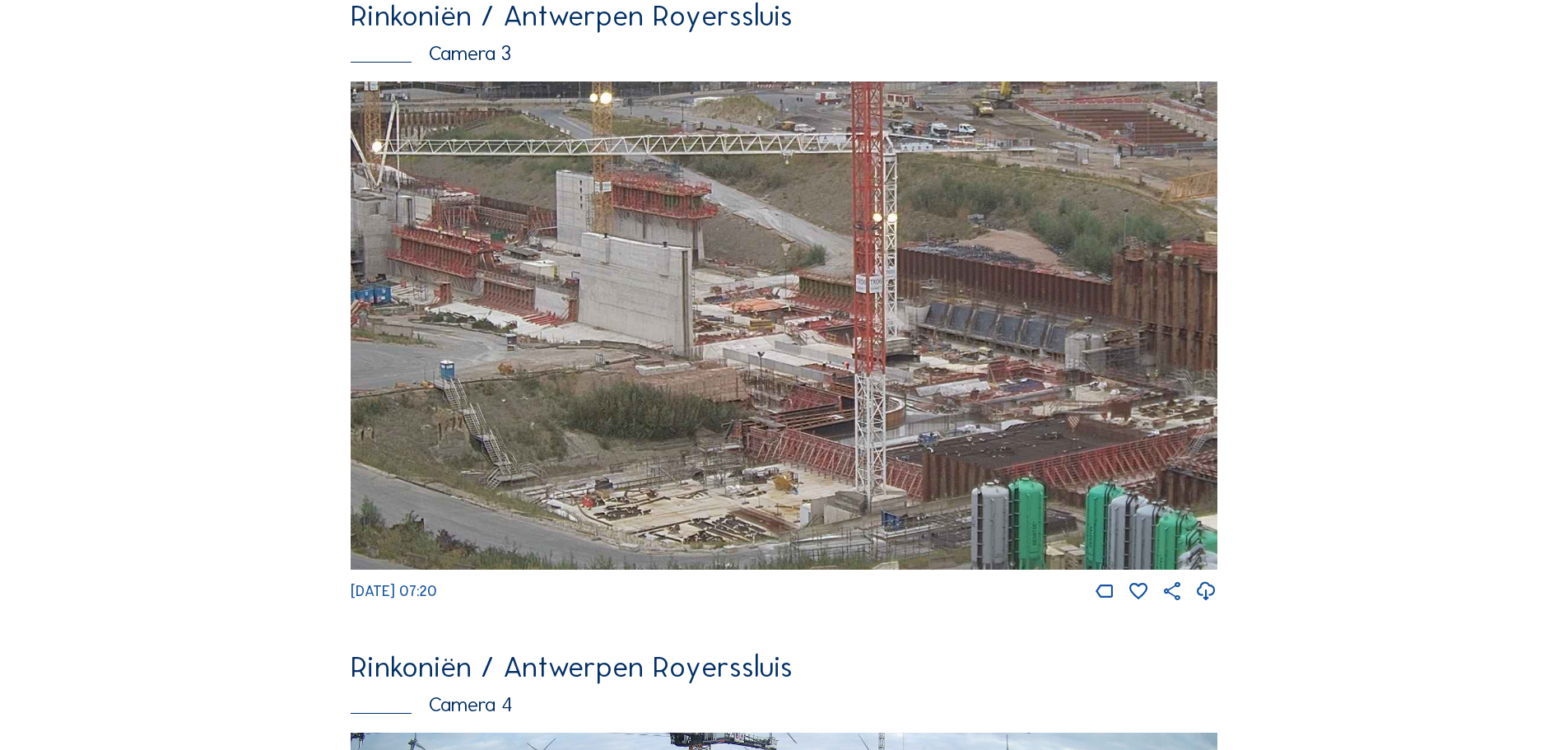
drag, startPoint x: 1039, startPoint y: 512, endPoint x: 820, endPoint y: 272, distance: 324.9
click at [820, 272] on img at bounding box center [784, 325] width 867 height 488
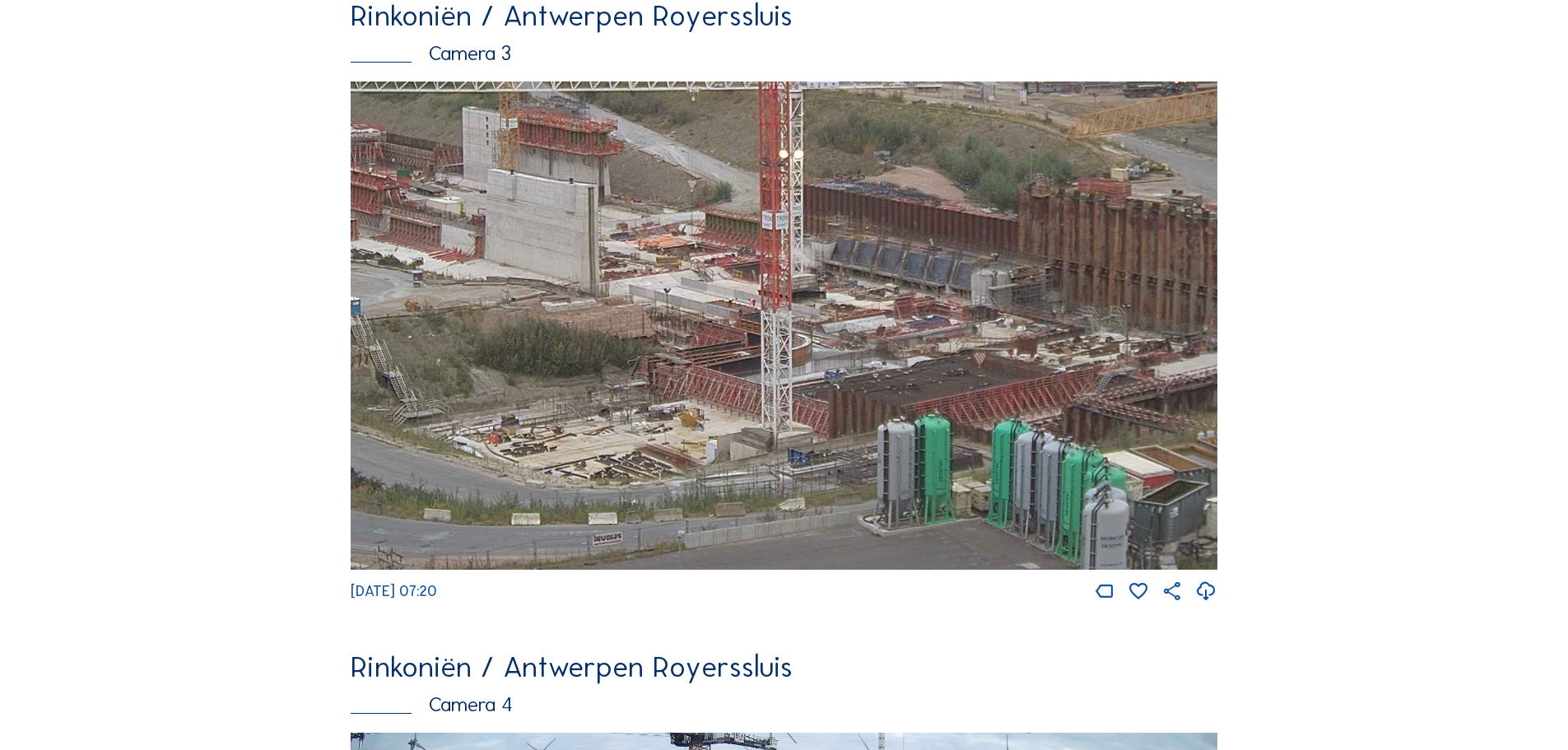
drag, startPoint x: 879, startPoint y: 408, endPoint x: 784, endPoint y: 346, distance: 113.4
click at [784, 346] on img at bounding box center [784, 325] width 867 height 488
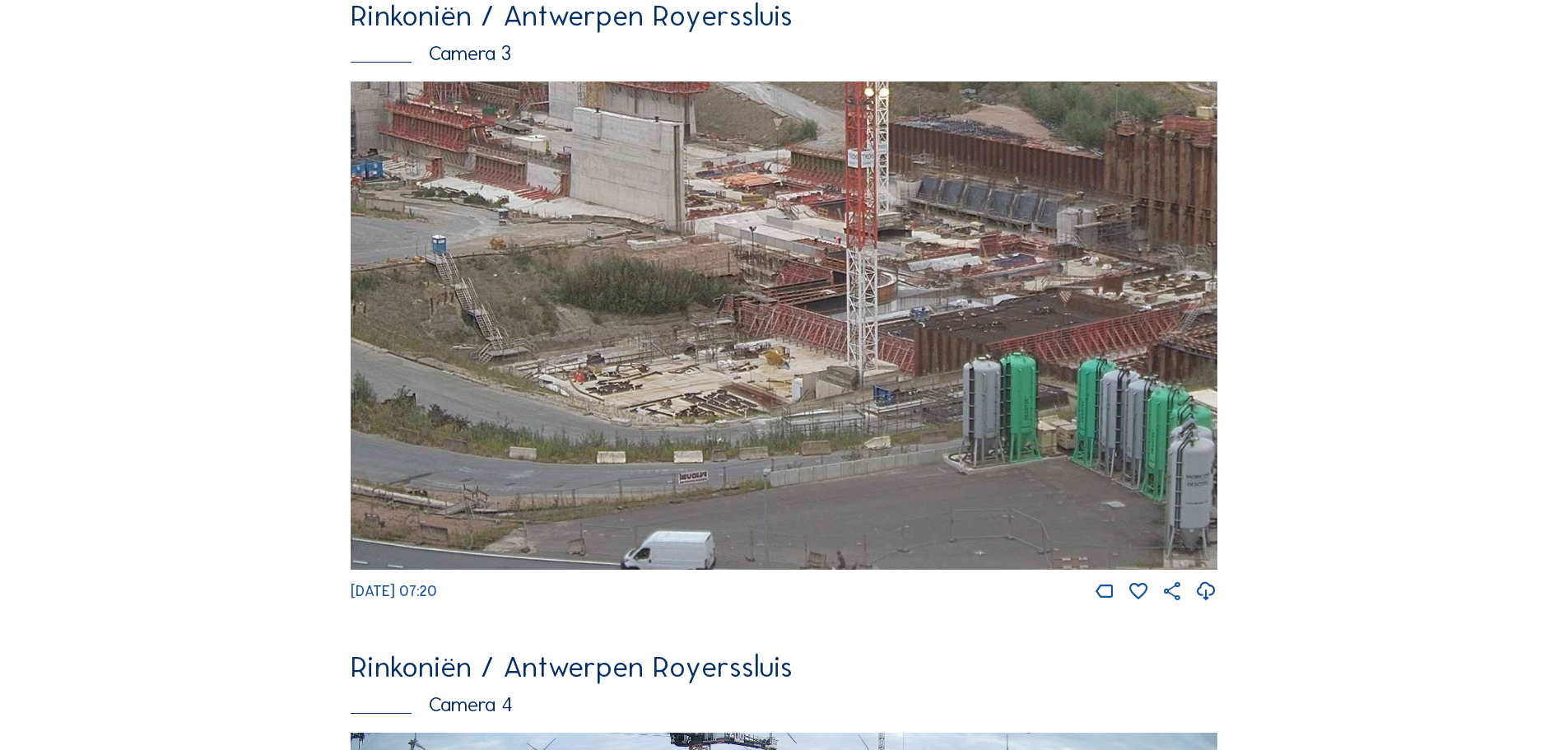
drag, startPoint x: 672, startPoint y: 374, endPoint x: 758, endPoint y: 312, distance: 106.0
click at [758, 312] on img at bounding box center [784, 325] width 867 height 488
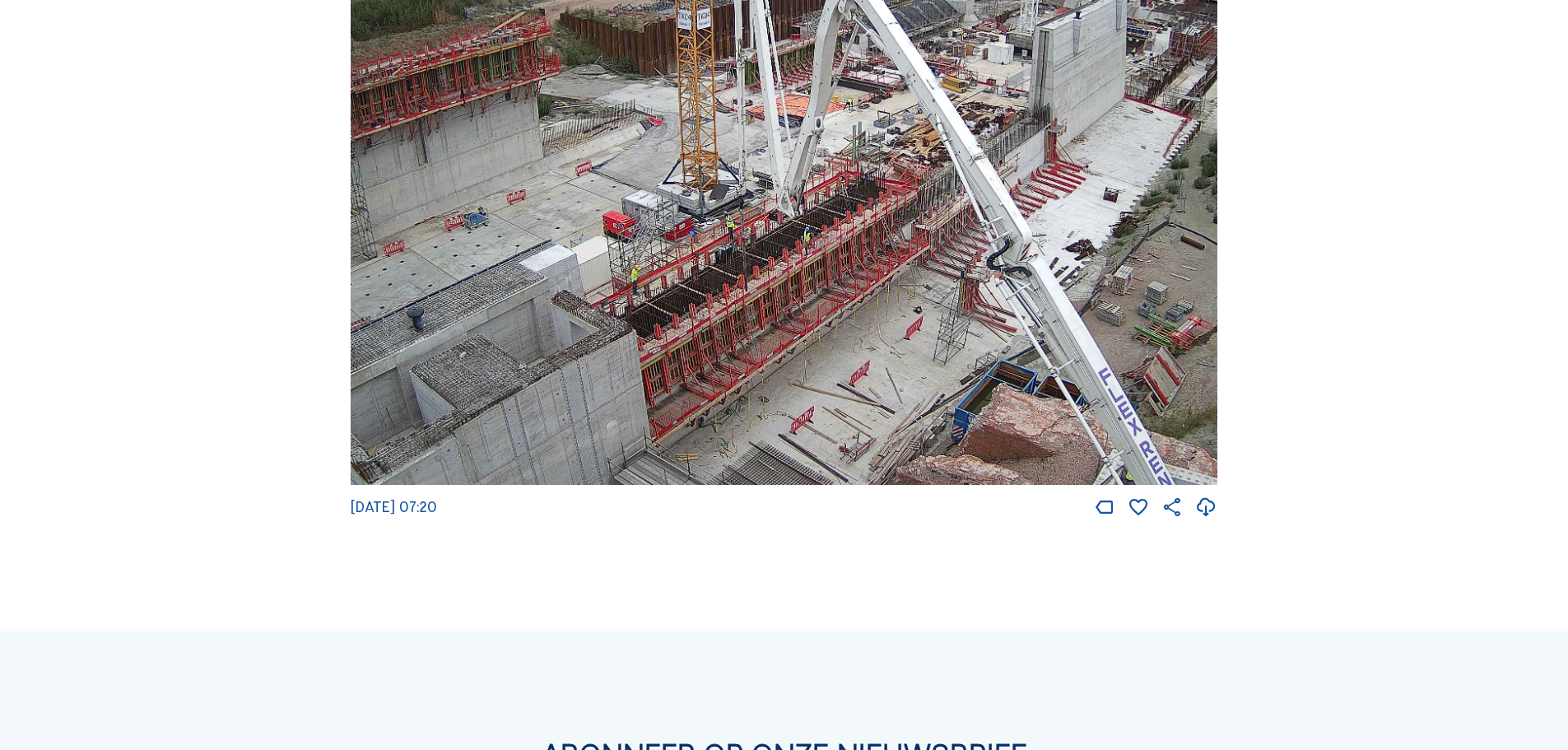
scroll to position [2140, 0]
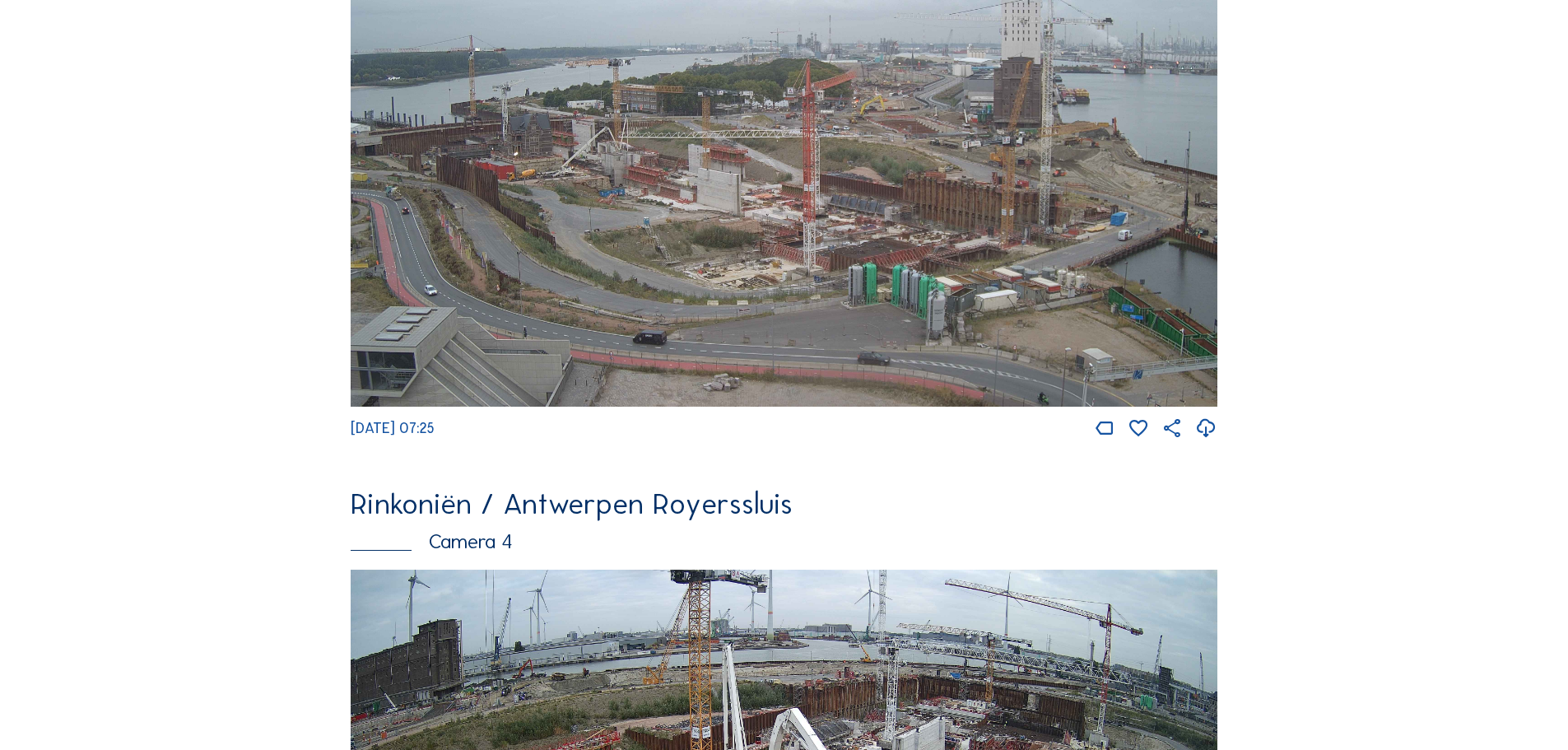
scroll to position [1646, 0]
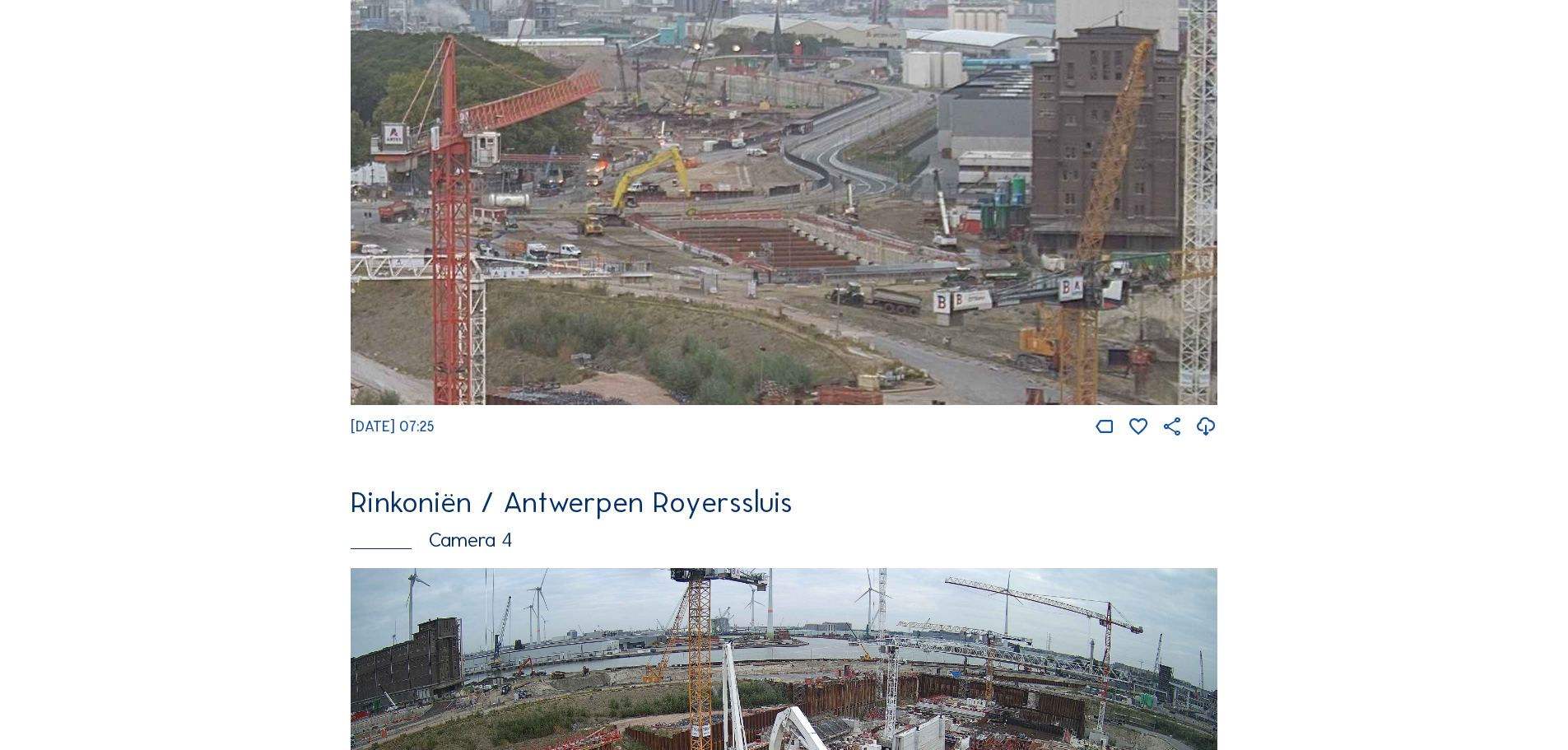
drag, startPoint x: 907, startPoint y: 100, endPoint x: 847, endPoint y: 240, distance: 152.3
click at [847, 240] on img at bounding box center [784, 161] width 867 height 488
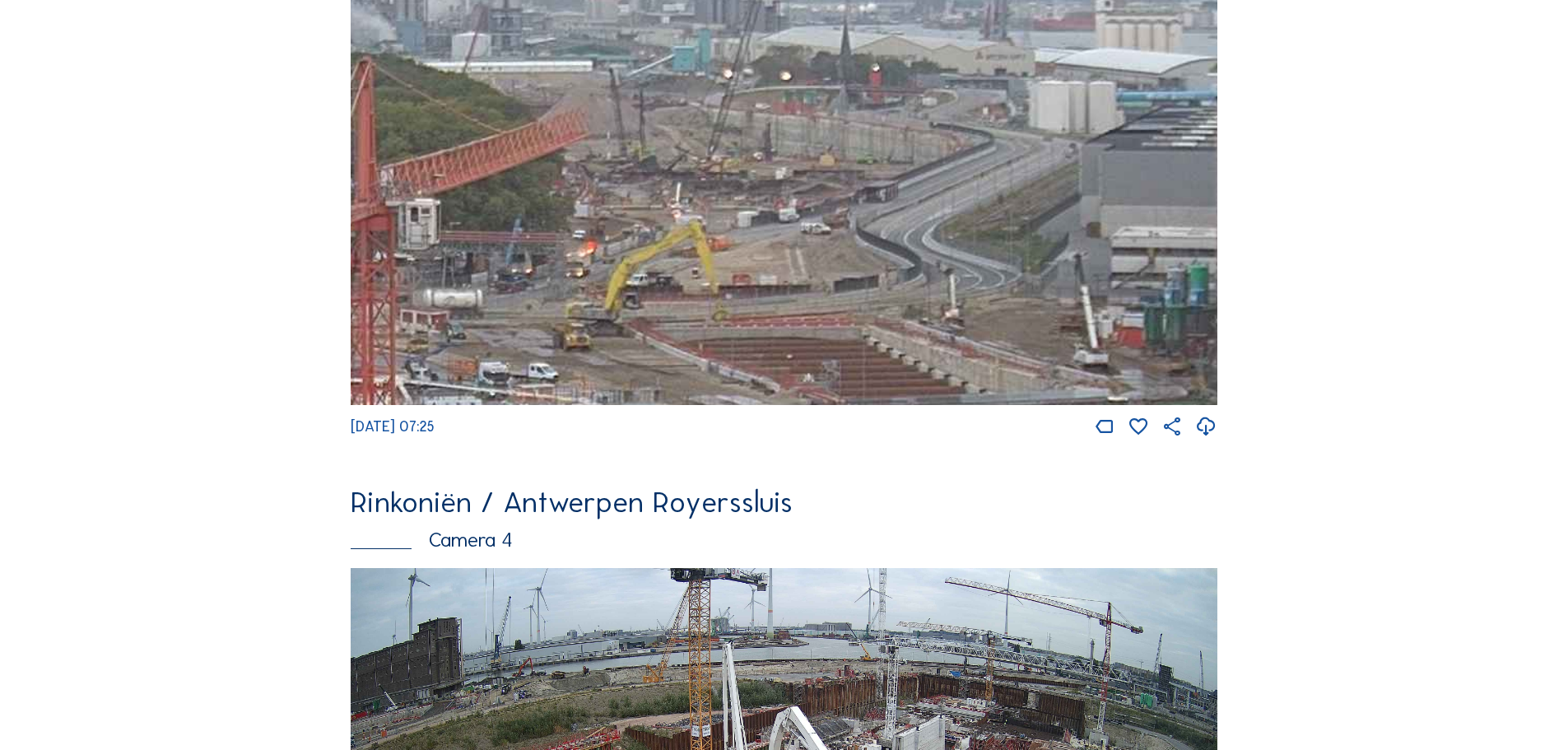
drag, startPoint x: 898, startPoint y: 119, endPoint x: 928, endPoint y: 174, distance: 62.6
click at [928, 177] on img at bounding box center [784, 161] width 867 height 488
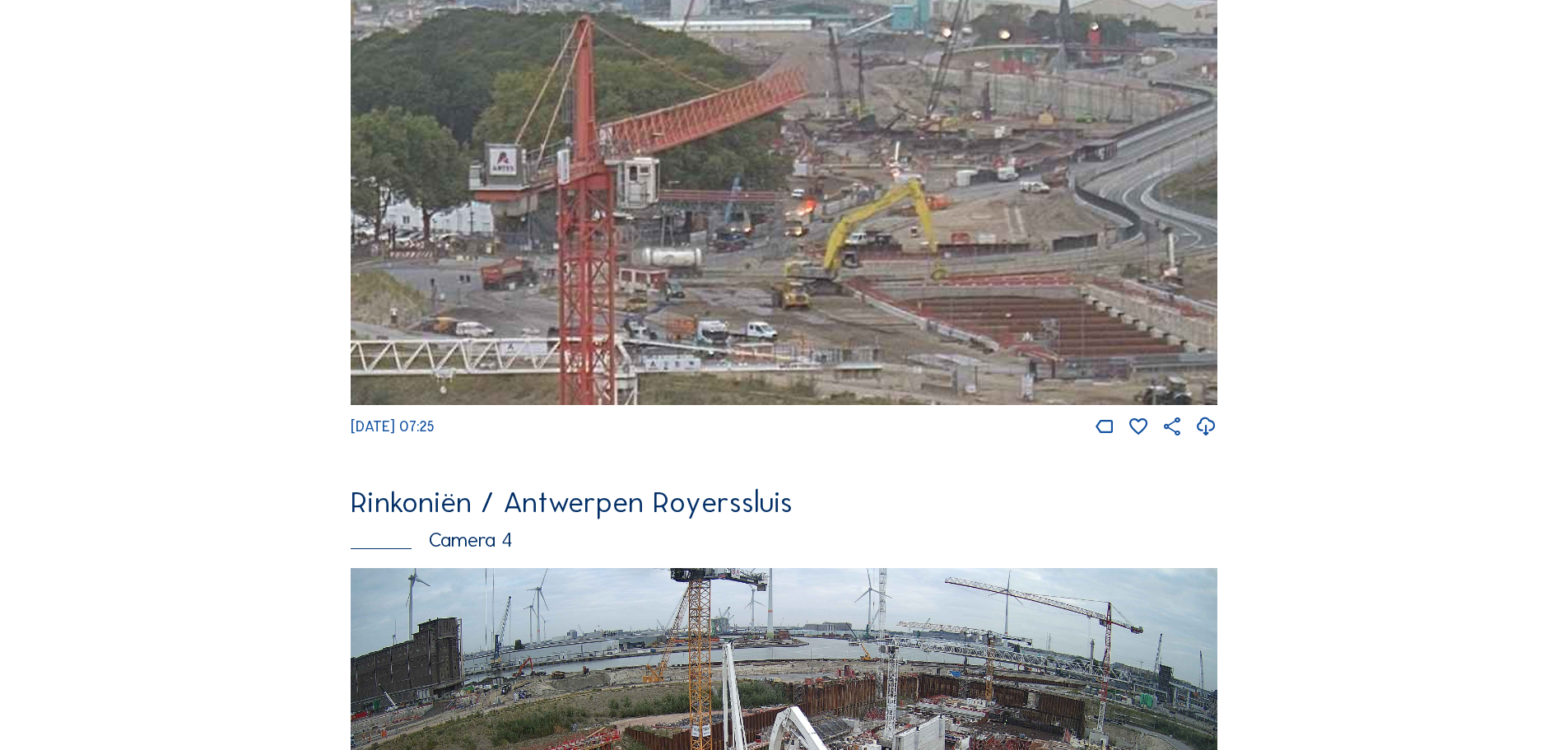
drag, startPoint x: 812, startPoint y: 271, endPoint x: 919, endPoint y: 313, distance: 114.9
click at [919, 313] on img at bounding box center [784, 161] width 867 height 488
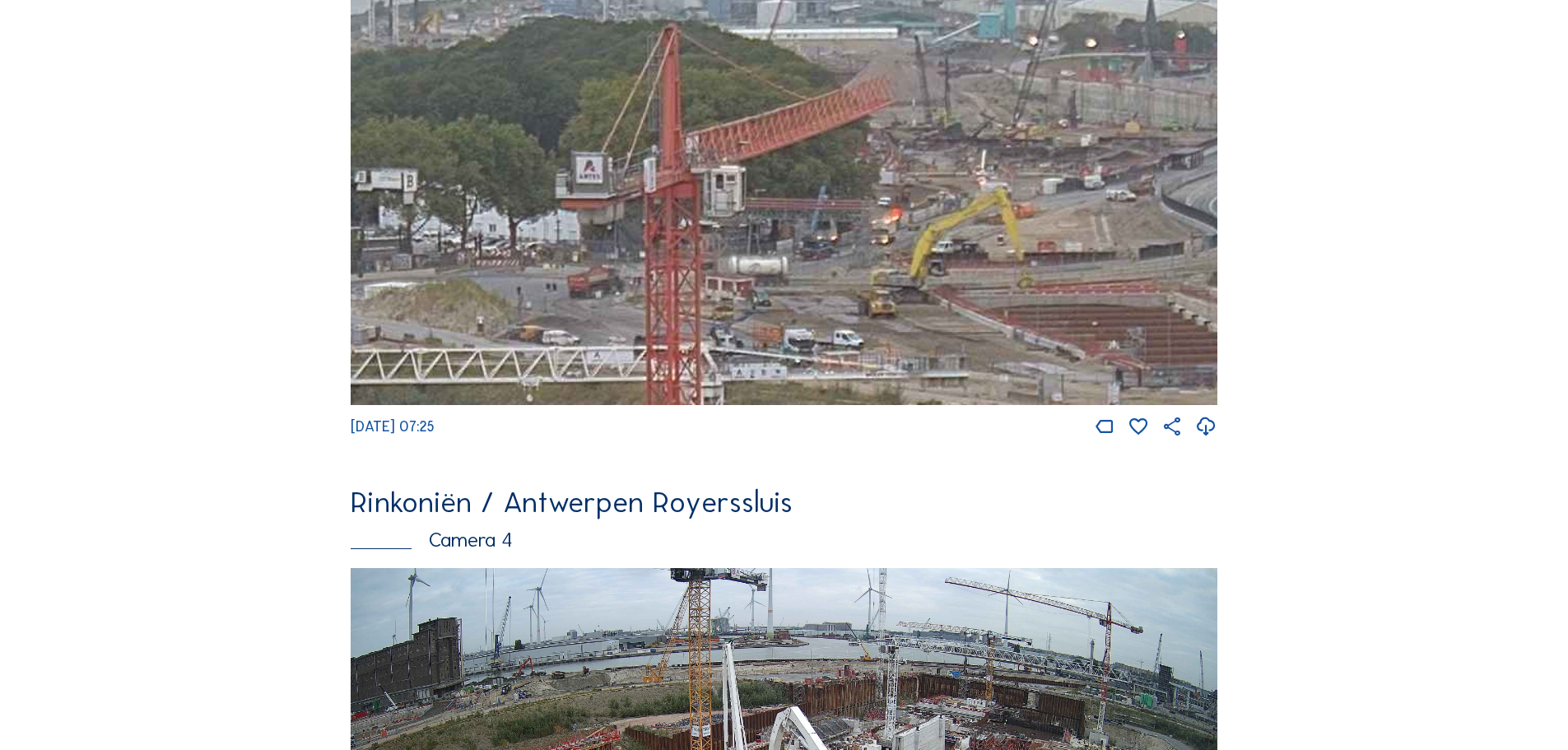
drag, startPoint x: 780, startPoint y: 246, endPoint x: 833, endPoint y: 256, distance: 53.9
click at [833, 256] on img at bounding box center [784, 161] width 867 height 488
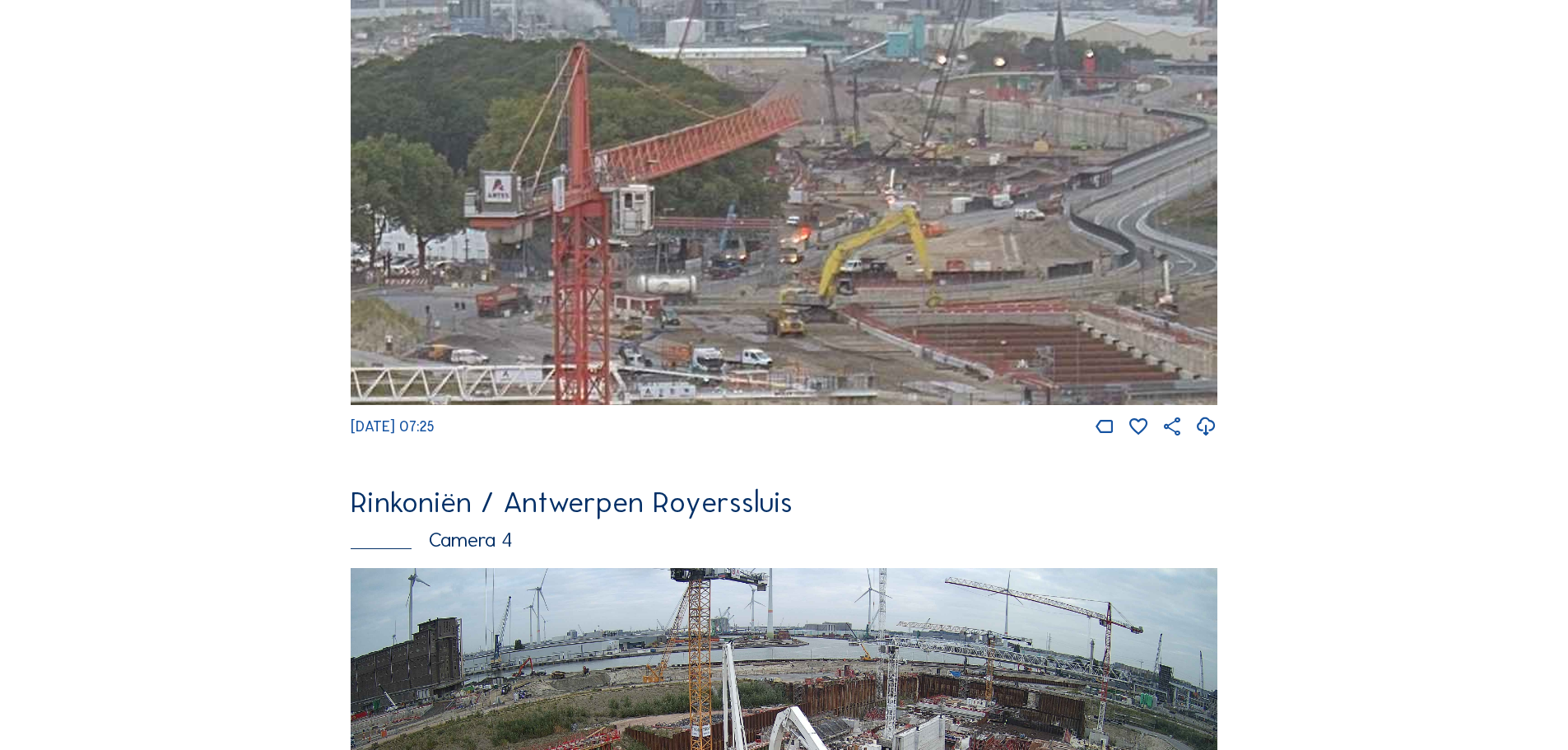
drag, startPoint x: 1066, startPoint y: 182, endPoint x: 975, endPoint y: 201, distance: 93.0
click at [975, 201] on img at bounding box center [784, 161] width 867 height 488
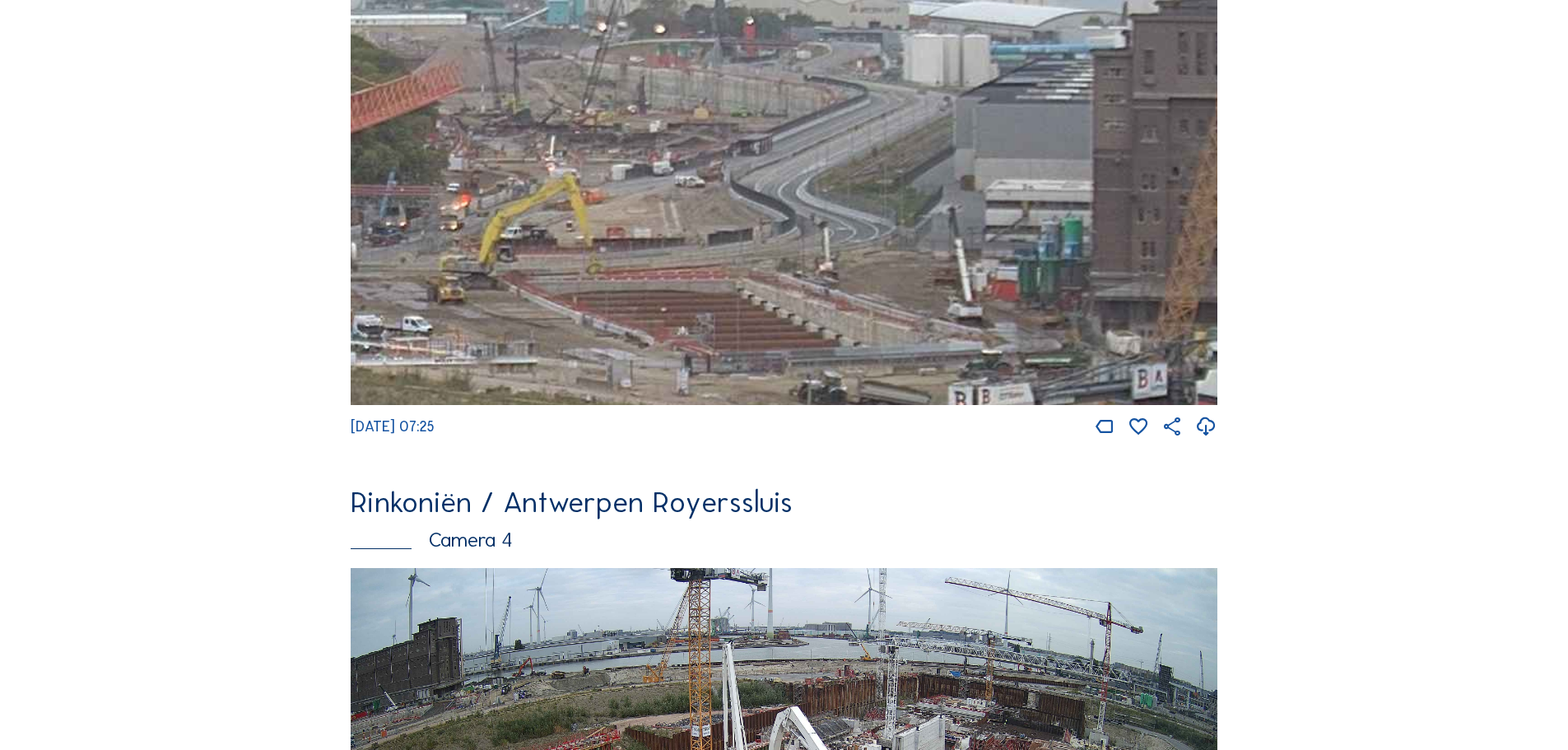
drag, startPoint x: 992, startPoint y: 328, endPoint x: 641, endPoint y: 285, distance: 353.6
click at [651, 295] on img at bounding box center [784, 161] width 867 height 488
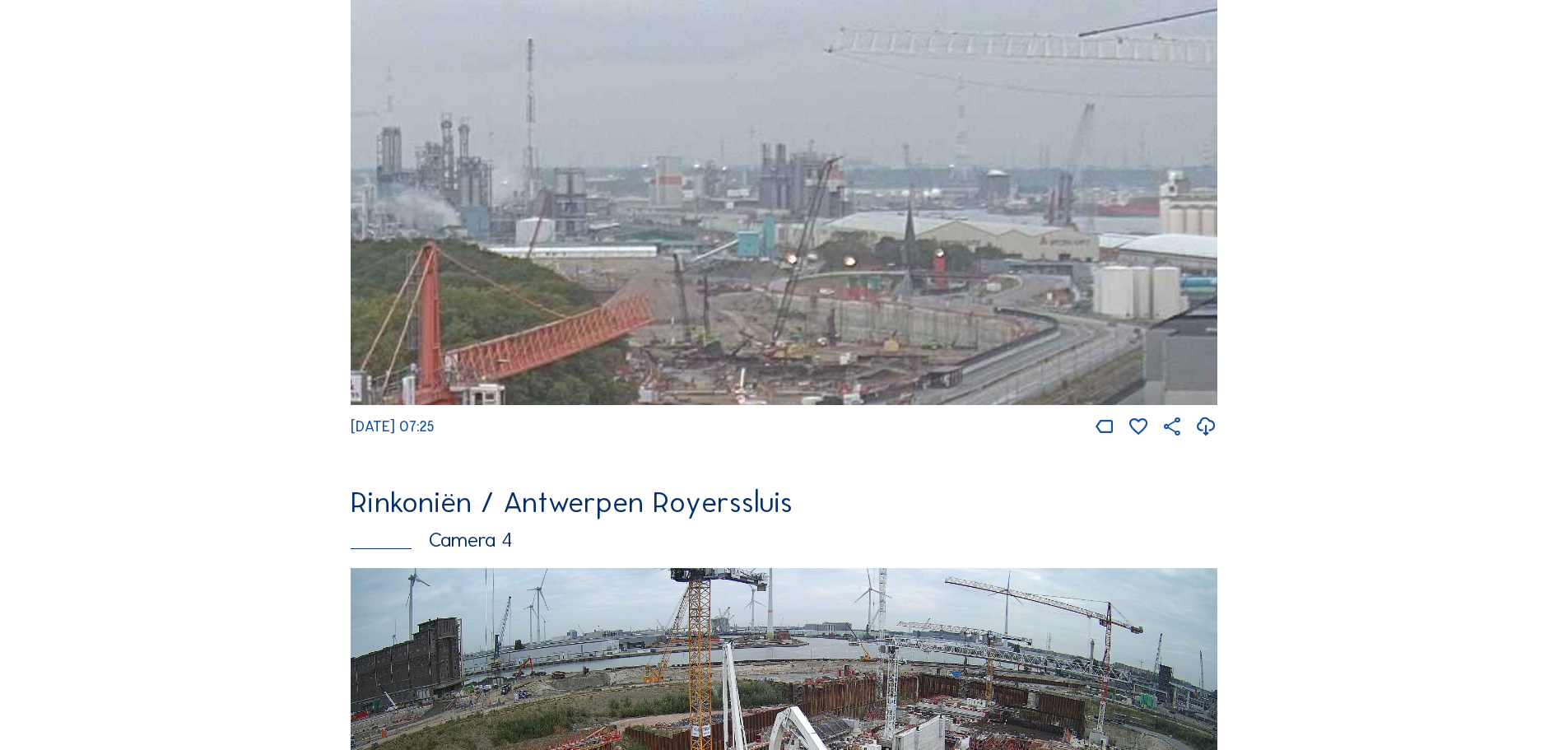
drag, startPoint x: 594, startPoint y: 172, endPoint x: 784, endPoint y: 403, distance: 299.1
click at [784, 403] on img at bounding box center [784, 161] width 867 height 488
